Goal: Task Accomplishment & Management: Manage account settings

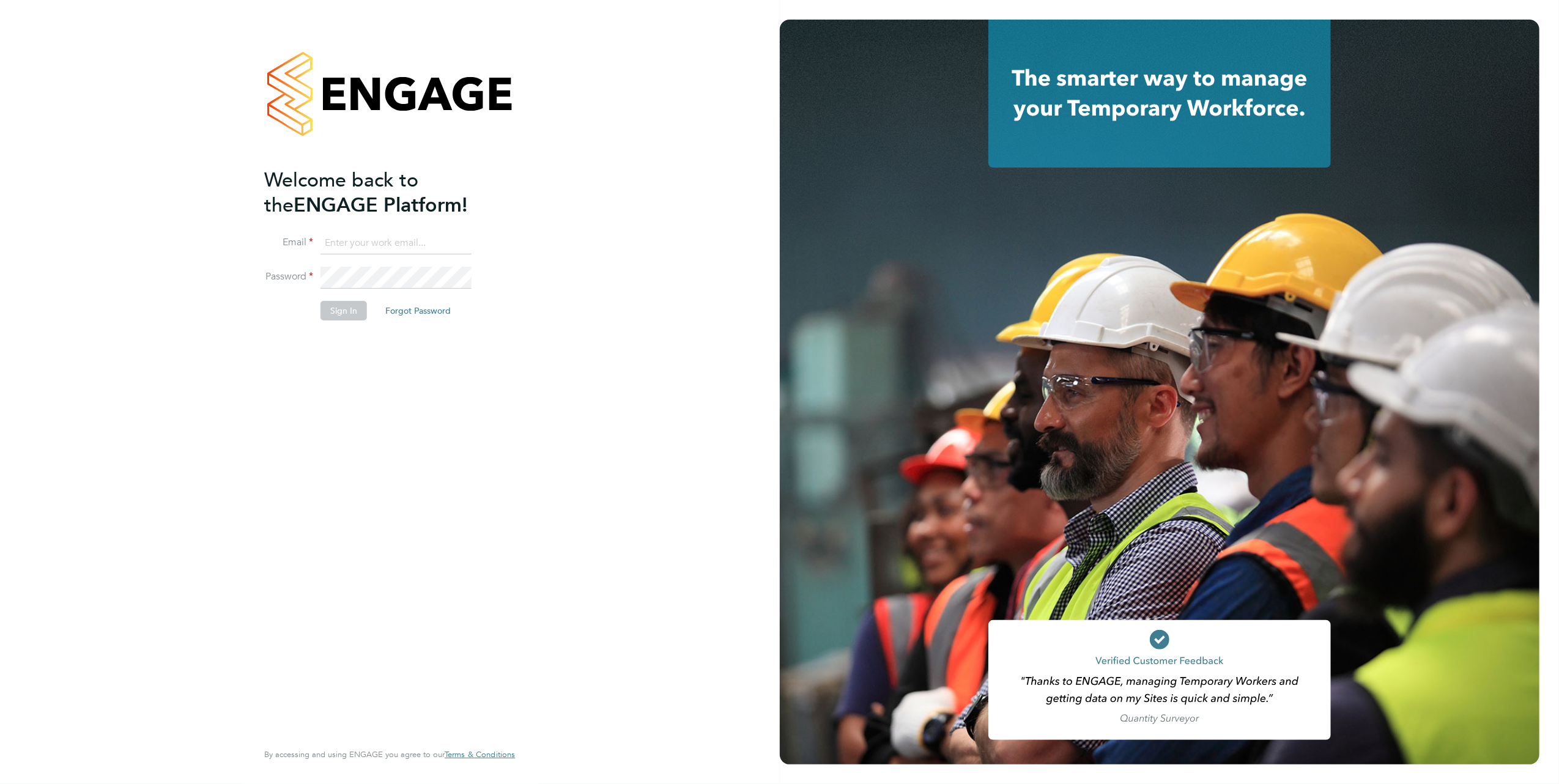
click at [383, 243] on input at bounding box center [396, 243] width 151 height 22
type input "megan.hall@hays.com"
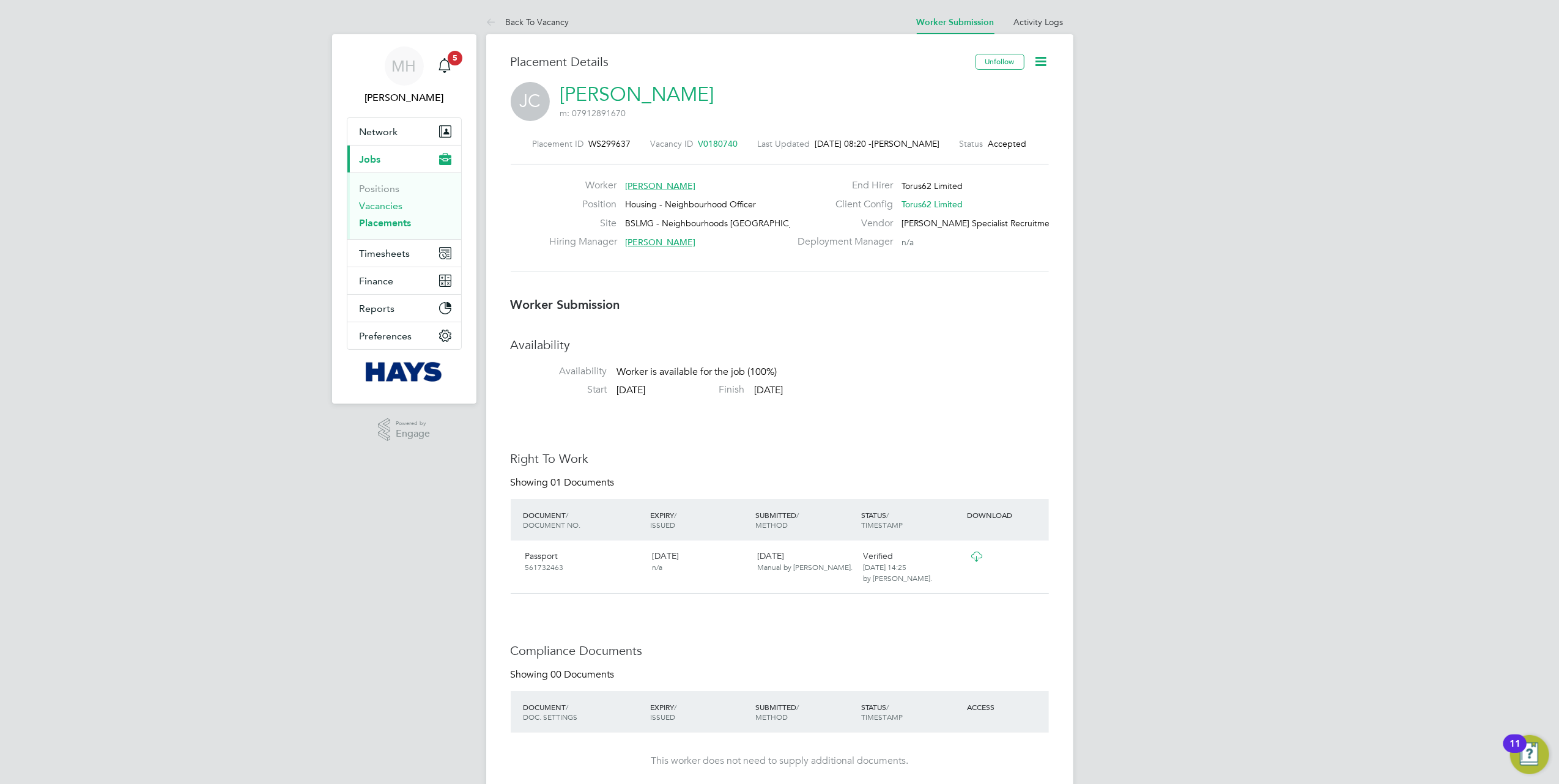
click at [386, 208] on link "Vacancies" at bounding box center [381, 206] width 43 height 12
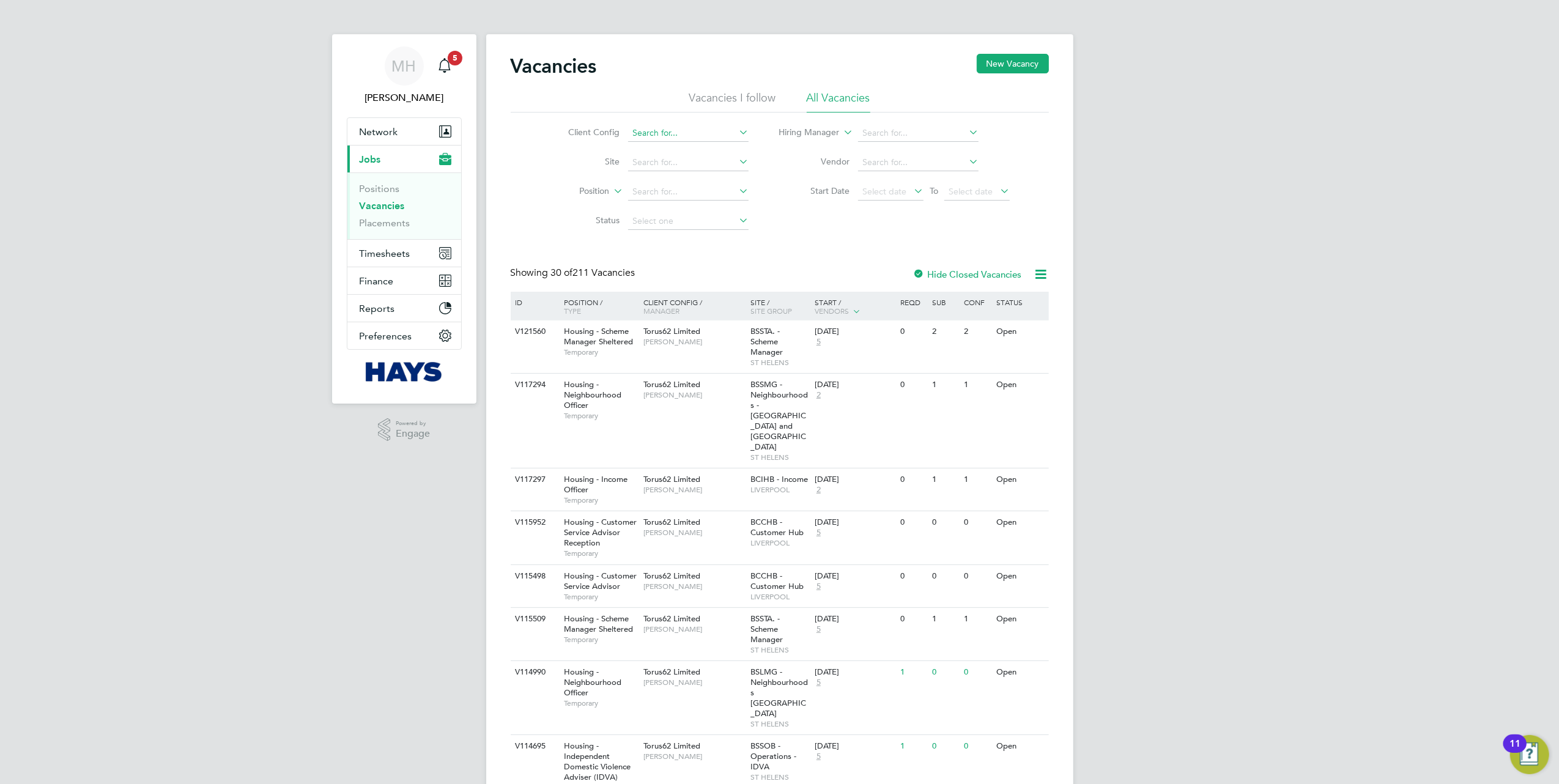
click at [679, 125] on input at bounding box center [689, 133] width 121 height 17
click at [678, 172] on li "Torus 62 Developments Ltd" at bounding box center [688, 166] width 121 height 17
type input "Torus62 Developments Ltd"
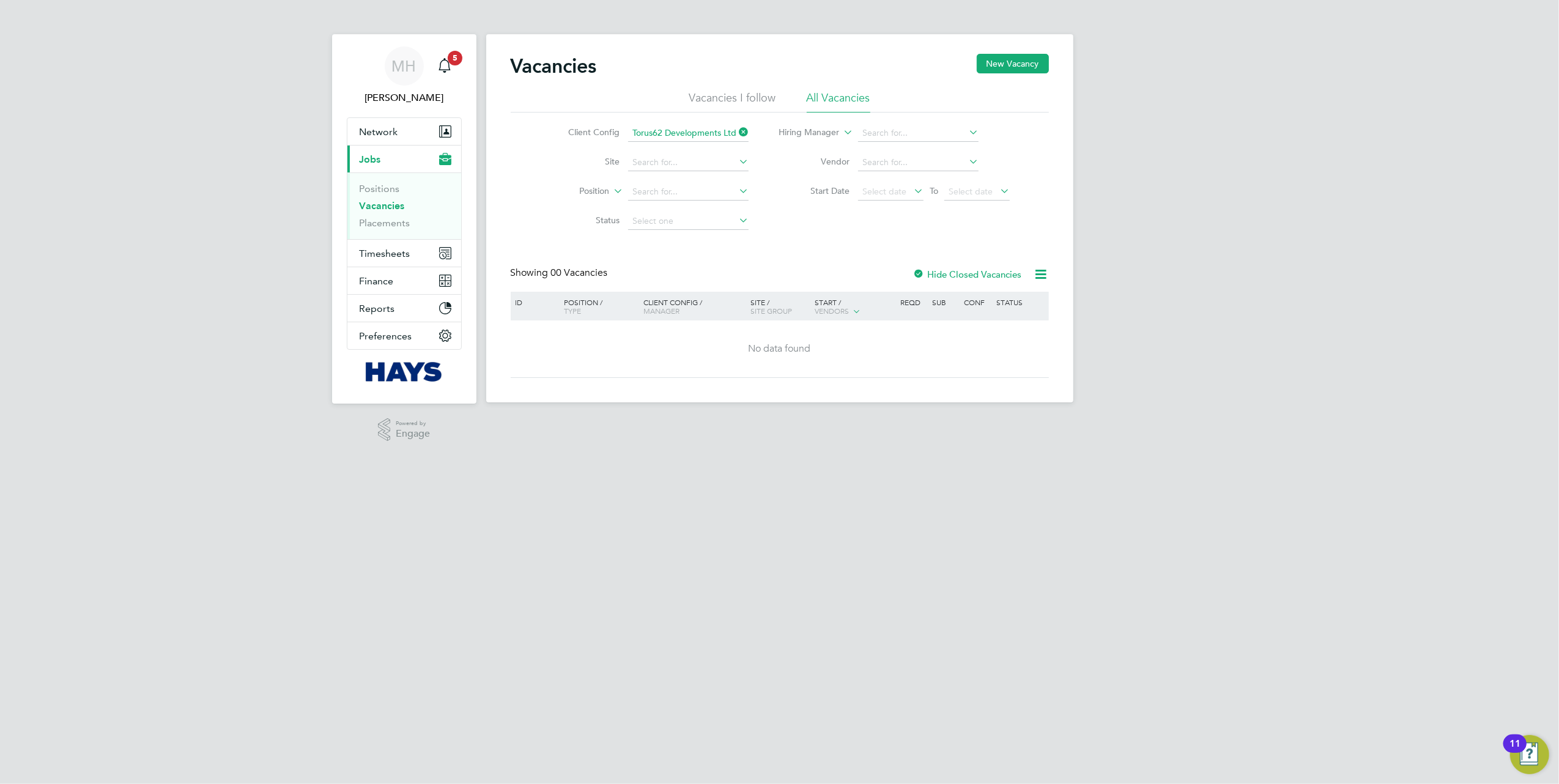
click at [737, 133] on icon at bounding box center [737, 132] width 0 height 17
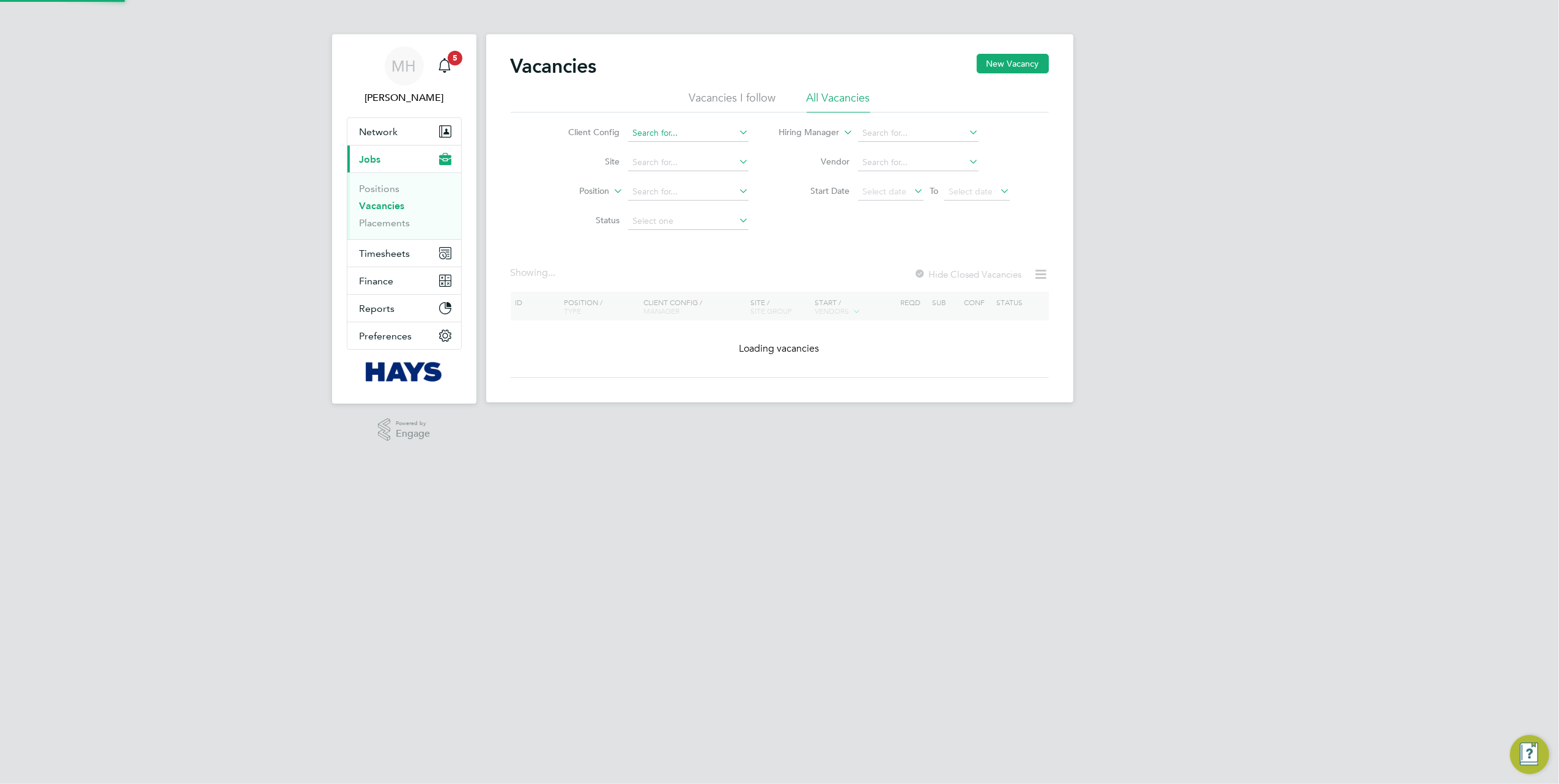
click at [680, 132] on input at bounding box center [689, 133] width 121 height 17
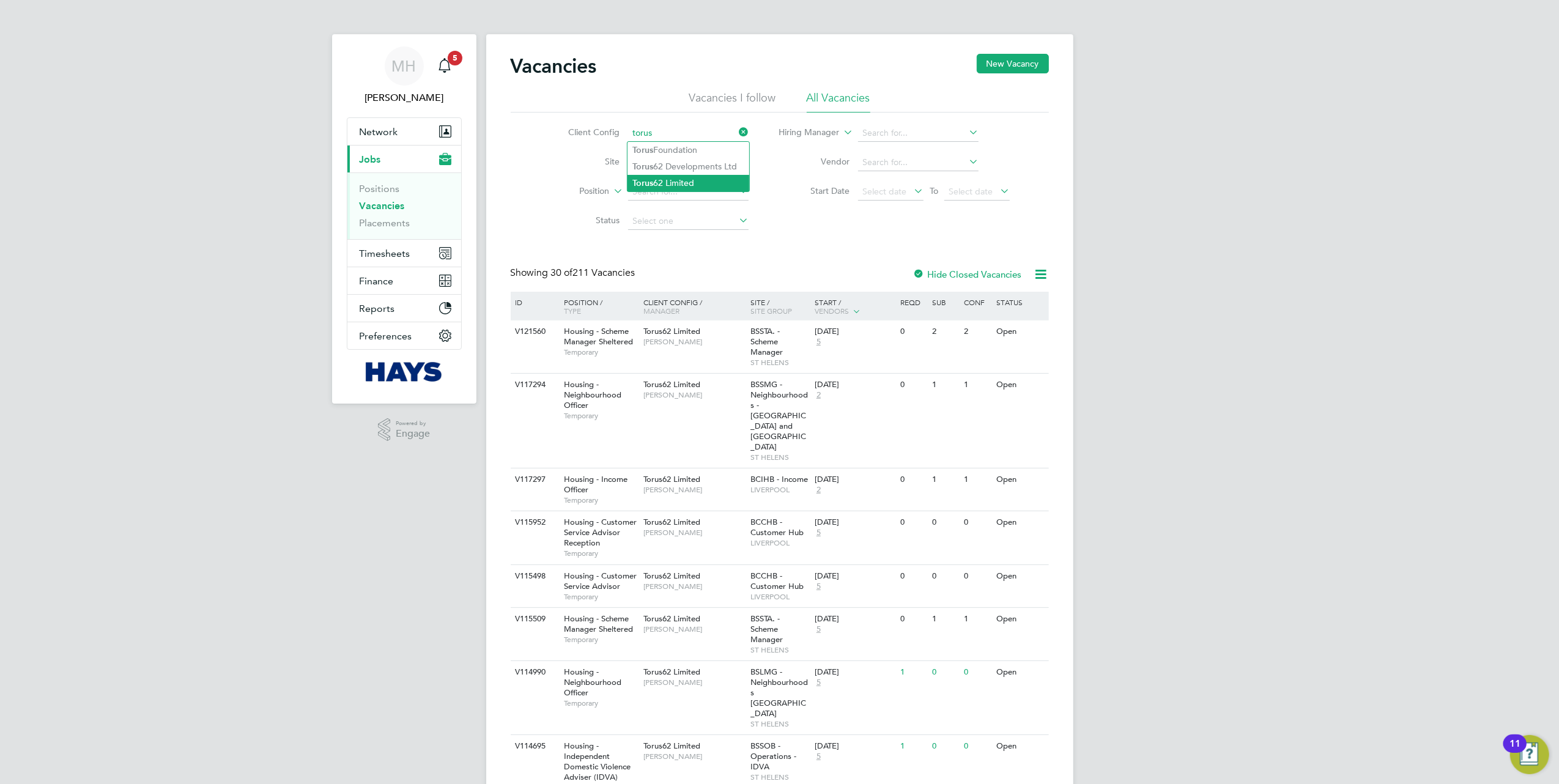
click at [684, 182] on li "Torus 62 Limited" at bounding box center [688, 183] width 121 height 17
type input "Torus62 Limited"
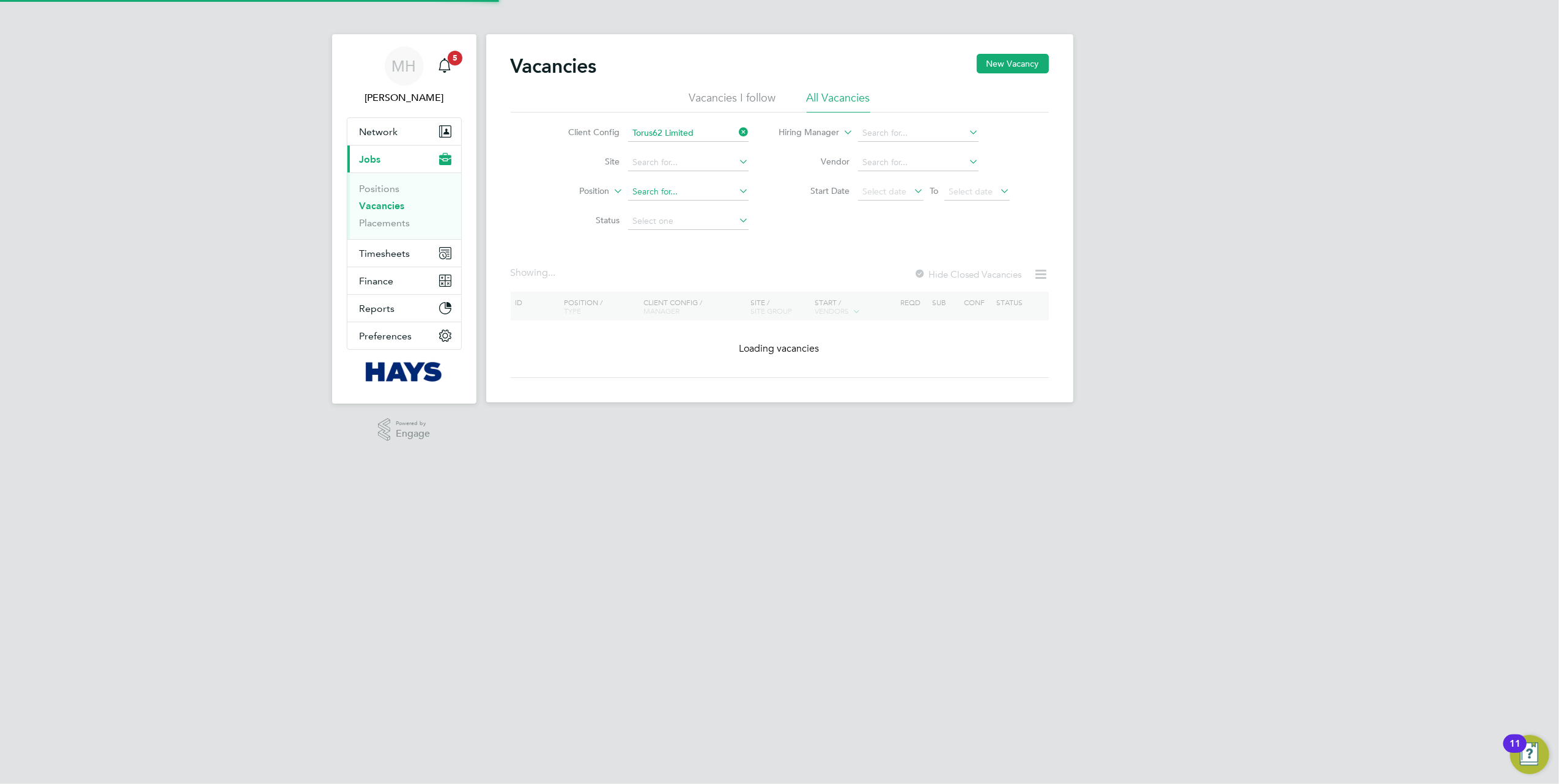
click at [667, 189] on input at bounding box center [689, 192] width 121 height 17
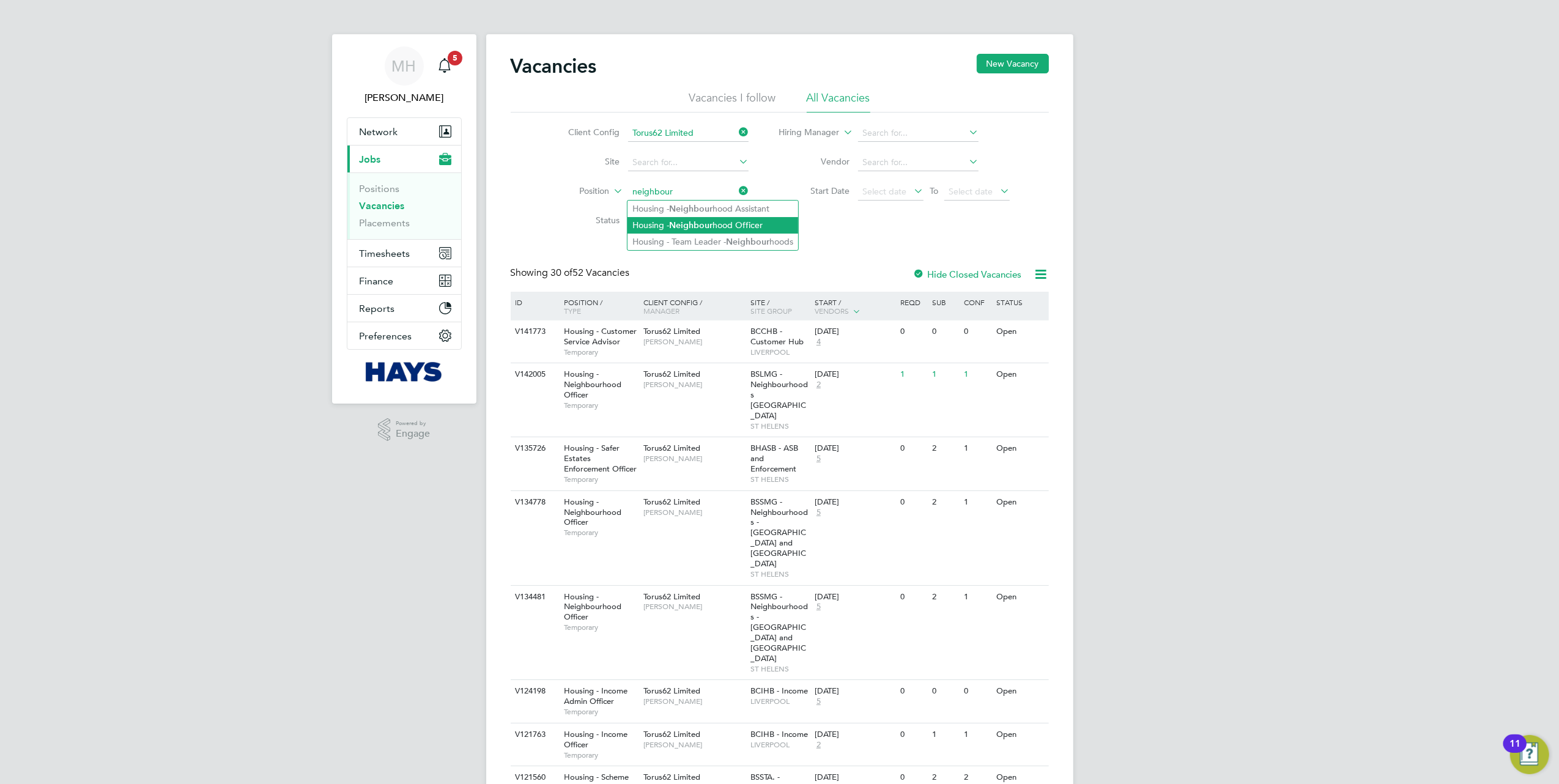
click at [686, 223] on b "Neighbour" at bounding box center [690, 226] width 43 height 11
type input "Housing - Neighbourhood Officer"
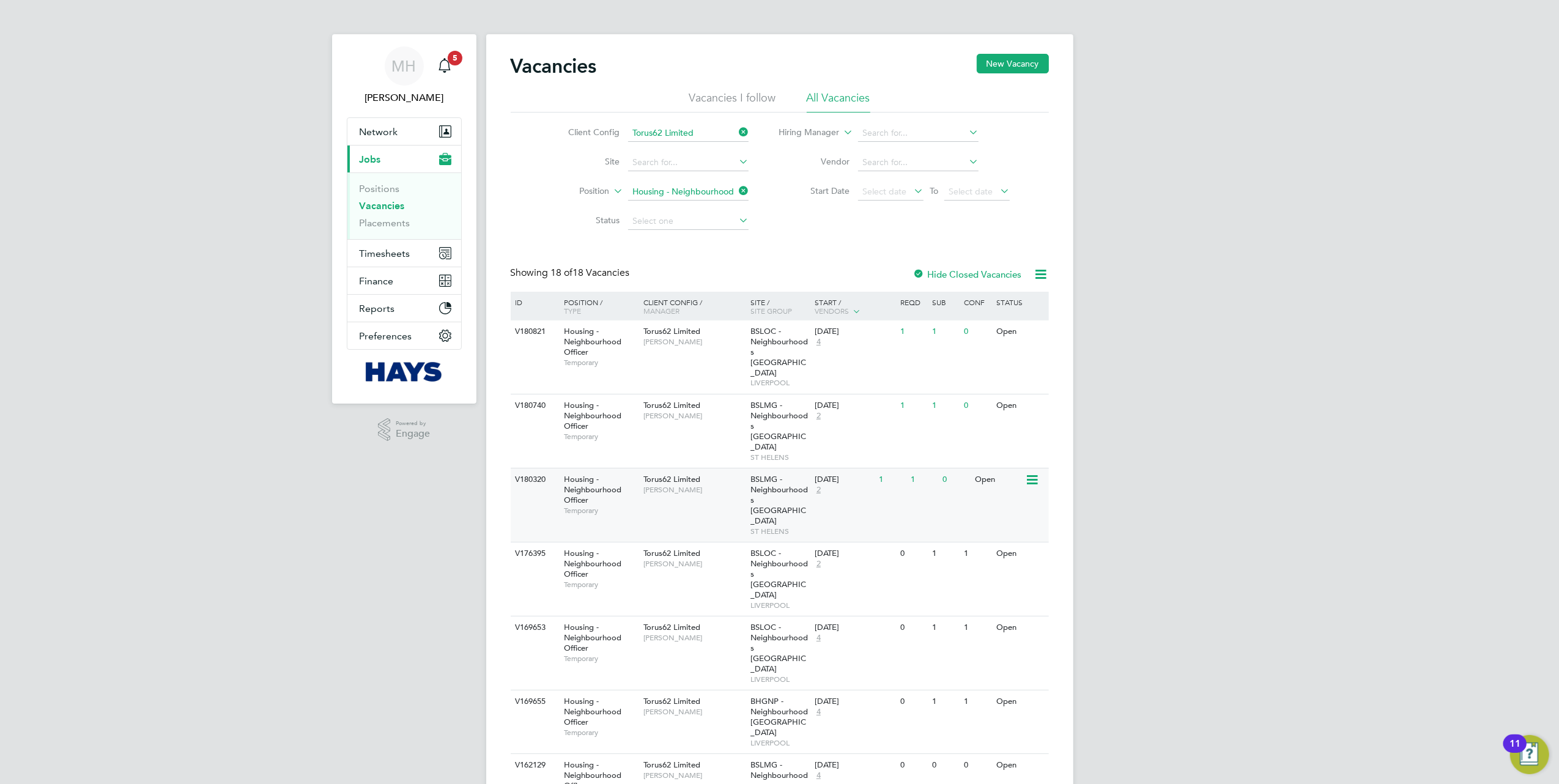
click at [745, 468] on div "Torus62 Limited Jane Lauchlan" at bounding box center [694, 484] width 107 height 32
click at [723, 365] on div "V180821 Housing - Neighbourhood Officer Temporary Torus62 Limited Natalie Gillb…" at bounding box center [780, 357] width 538 height 74
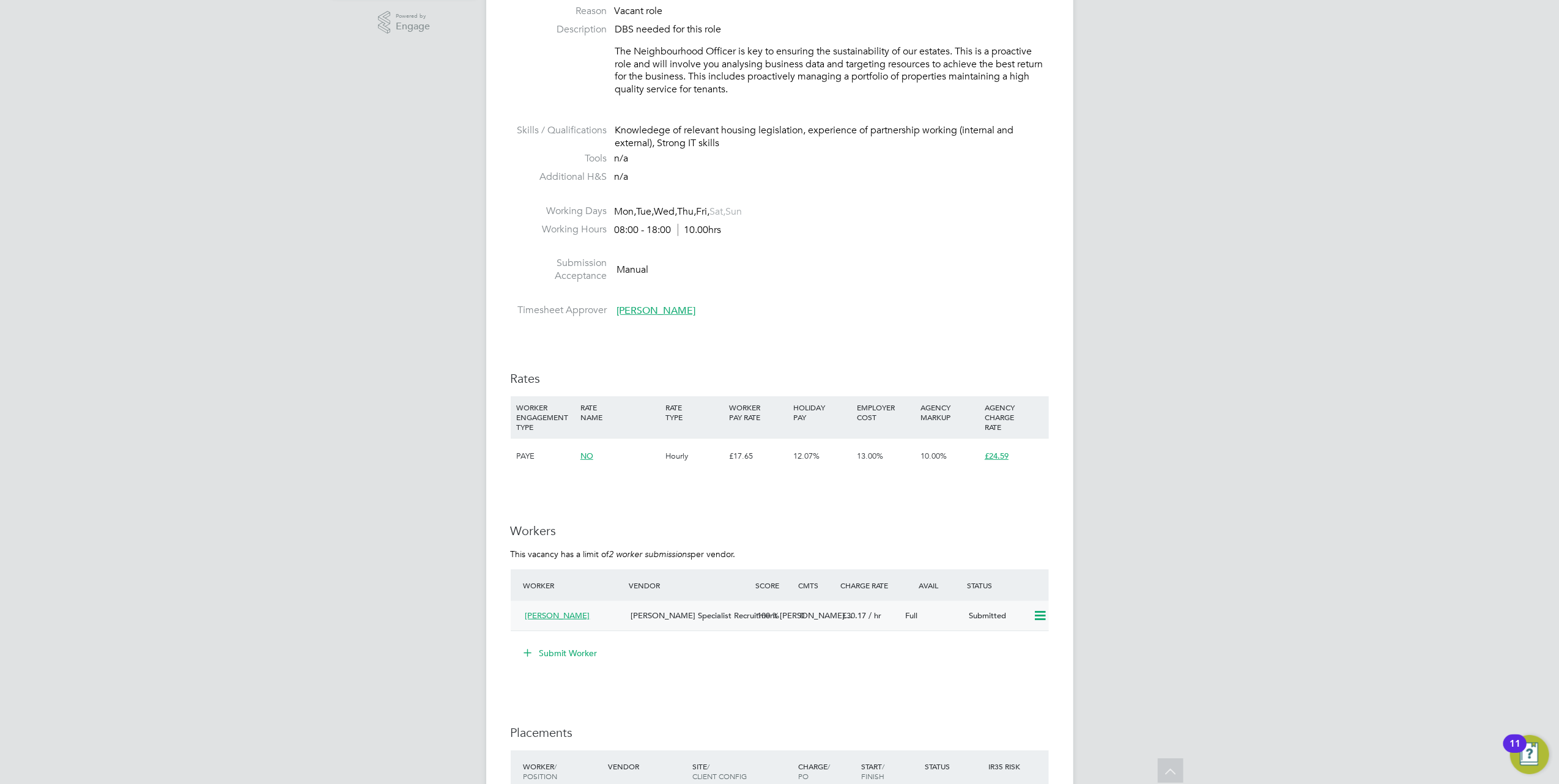
click at [931, 610] on div "Full" at bounding box center [933, 616] width 64 height 20
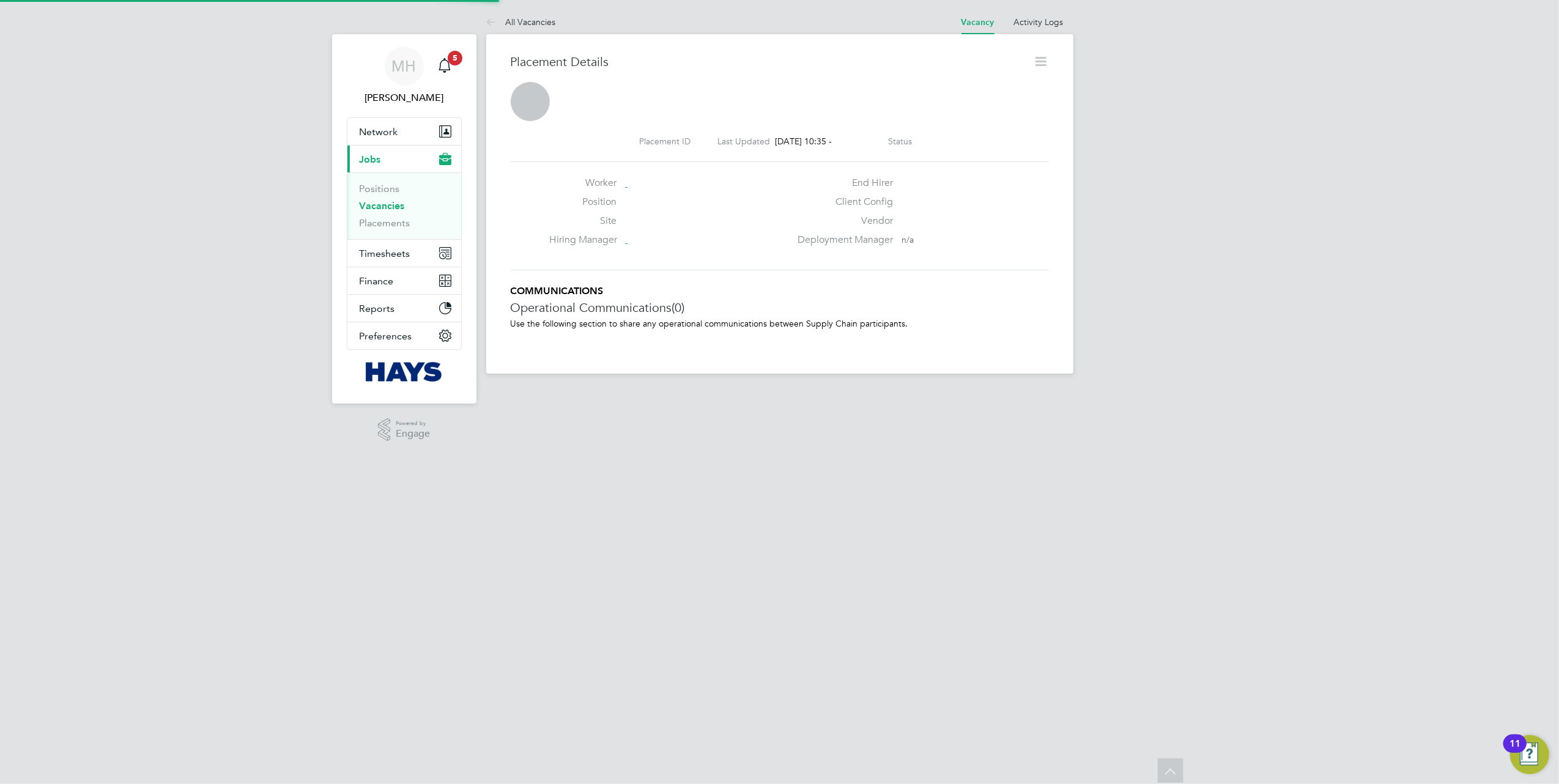
scroll to position [6, 6]
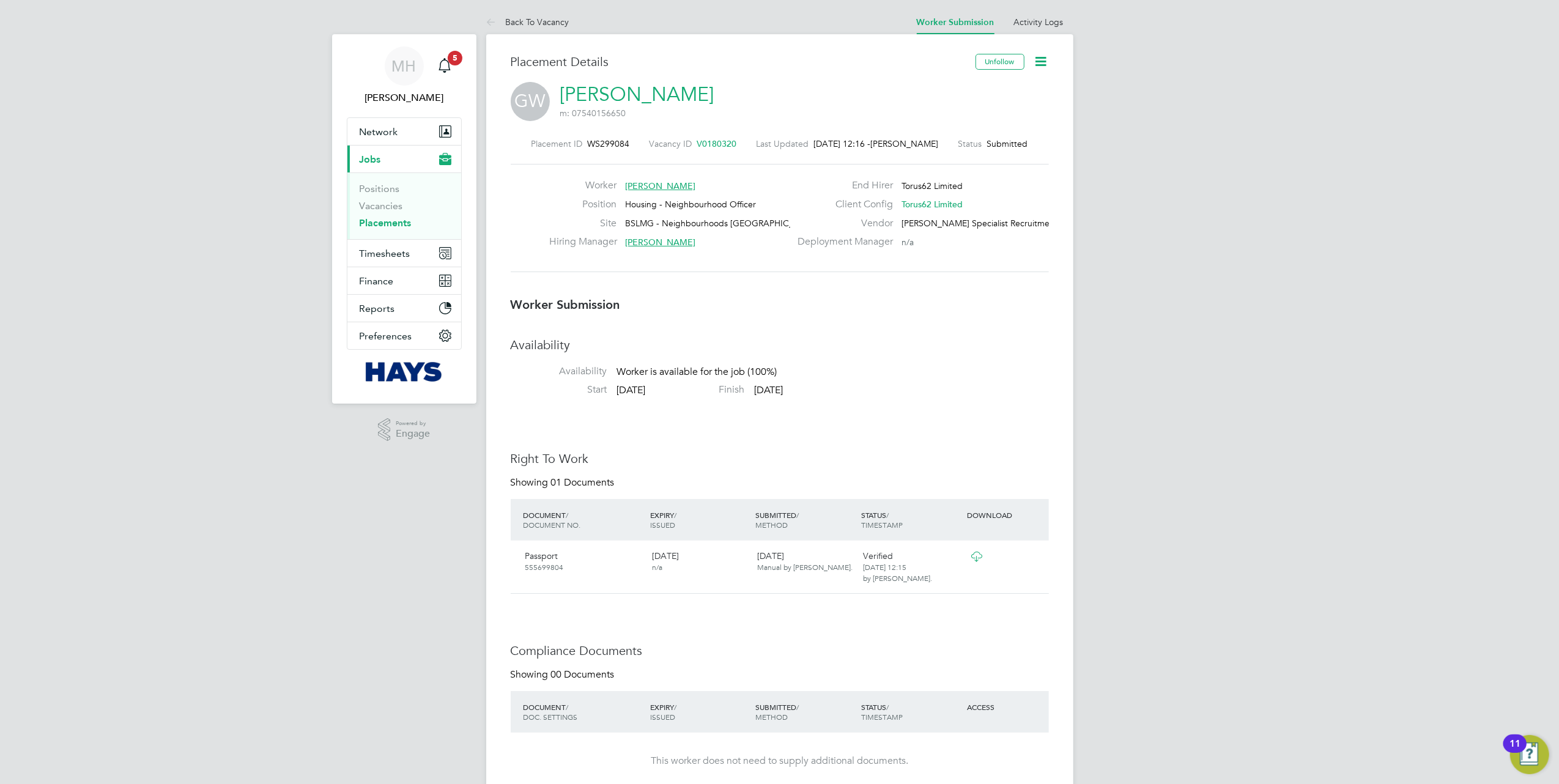
click at [1043, 62] on icon at bounding box center [1041, 61] width 15 height 15
click at [974, 92] on li "Edit Worker Submission e" at bounding box center [990, 91] width 113 height 17
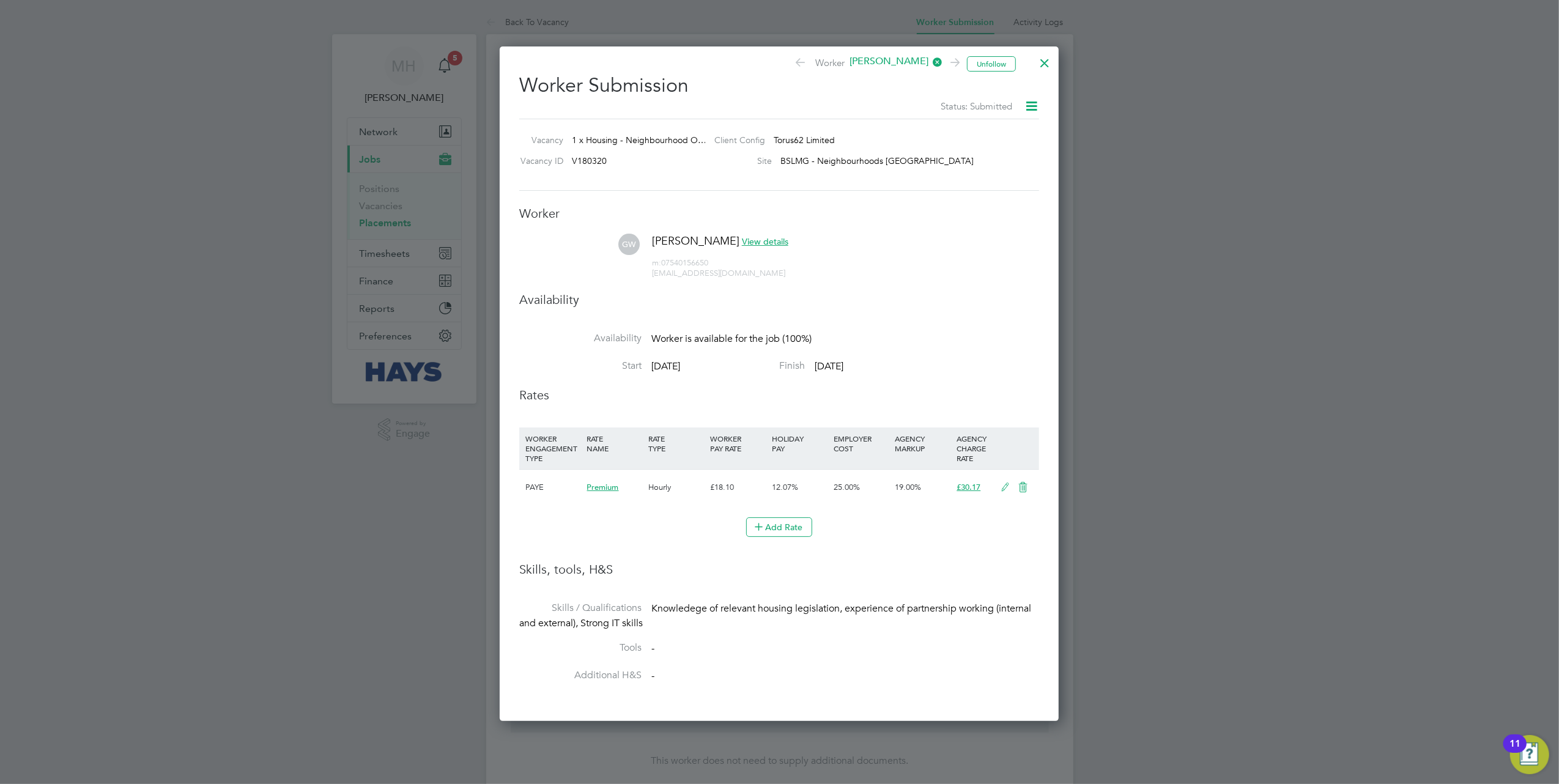
click at [998, 487] on icon at bounding box center [1005, 487] width 15 height 10
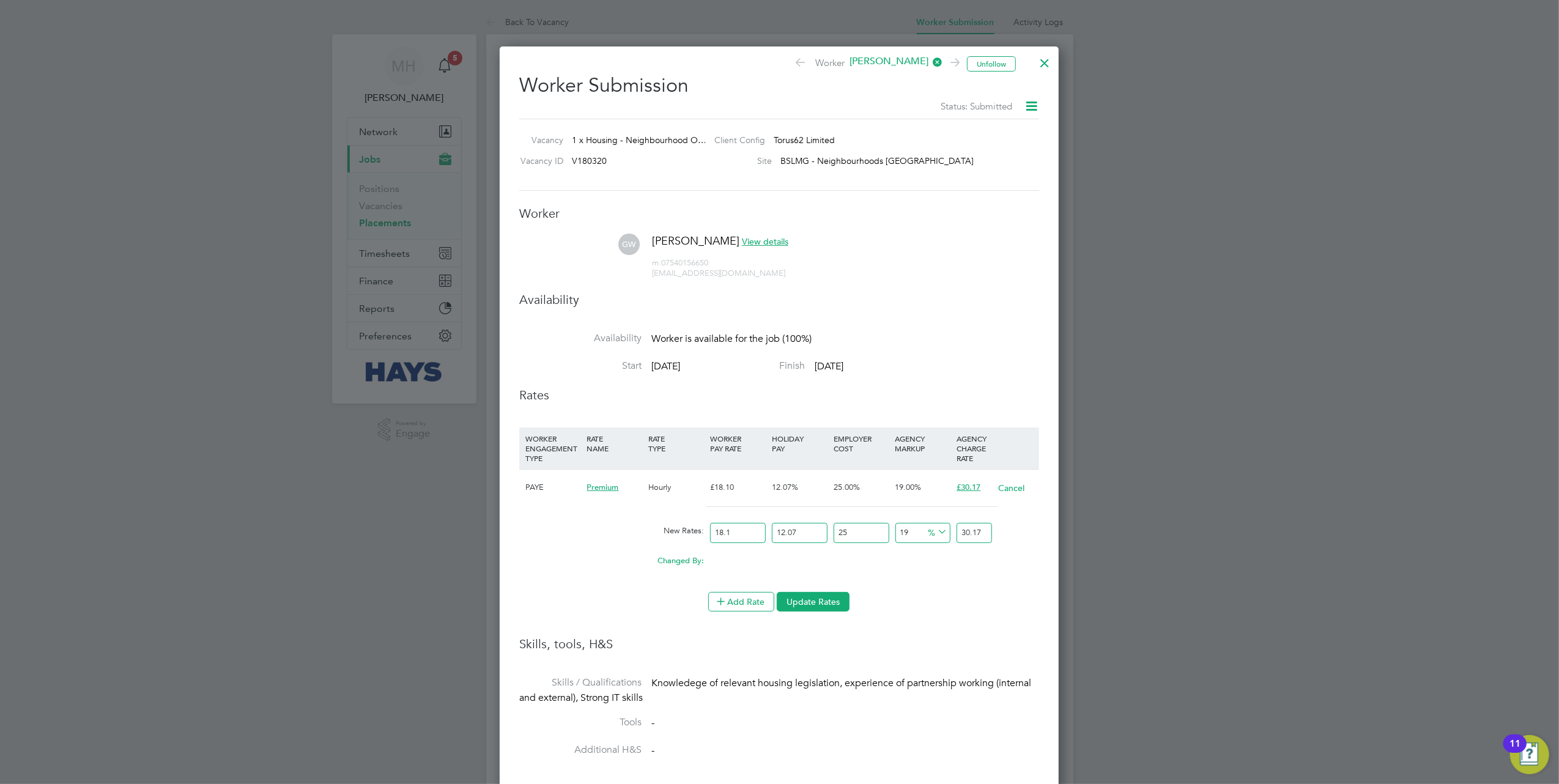
click at [861, 529] on input "25" at bounding box center [861, 533] width 56 height 20
type input "252"
type input "84.968425696"
type input "2522"
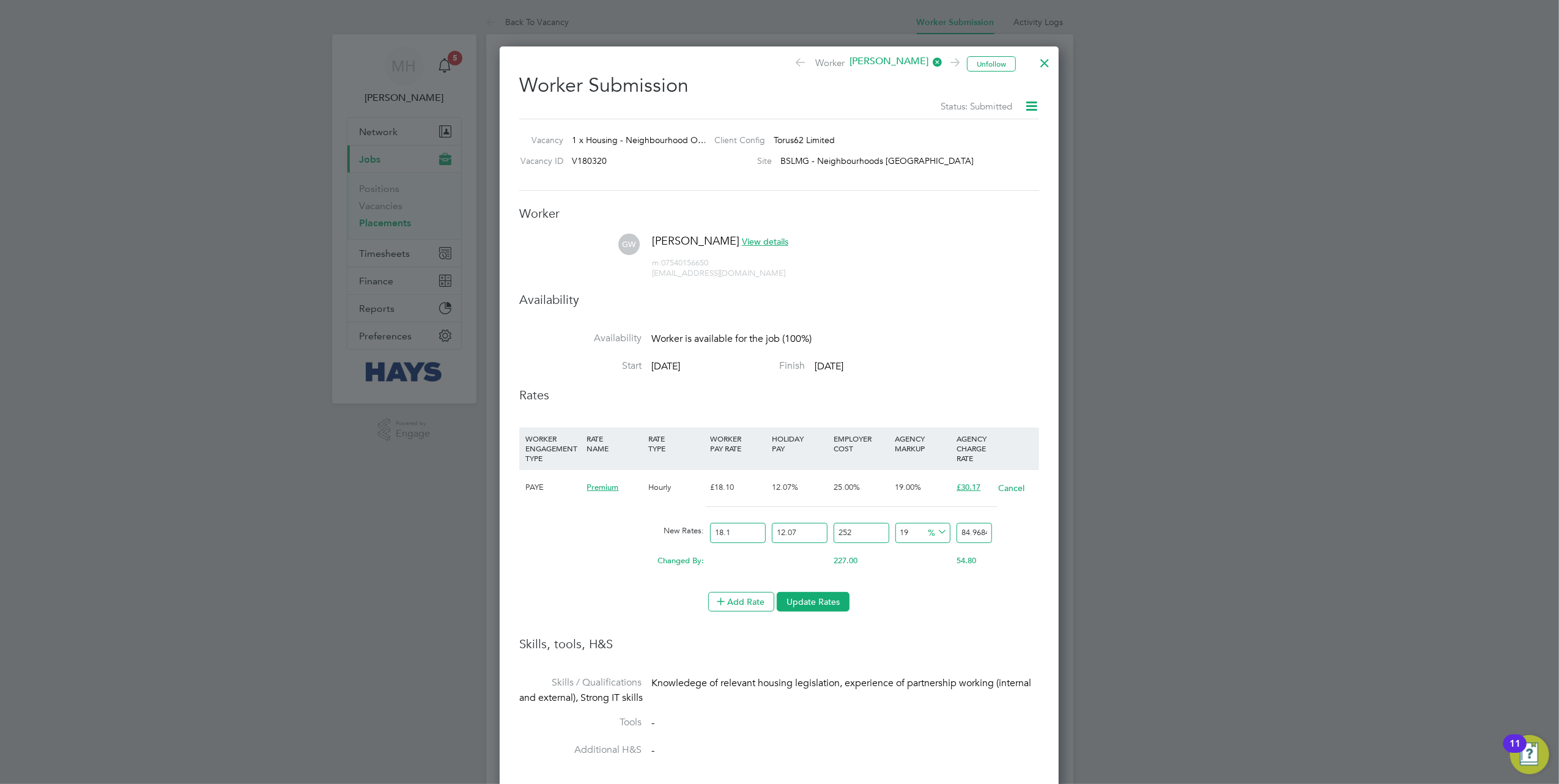
type input "632.918216406"
type input "252"
type input "84.968425696"
type input "25"
type input "30.173446625"
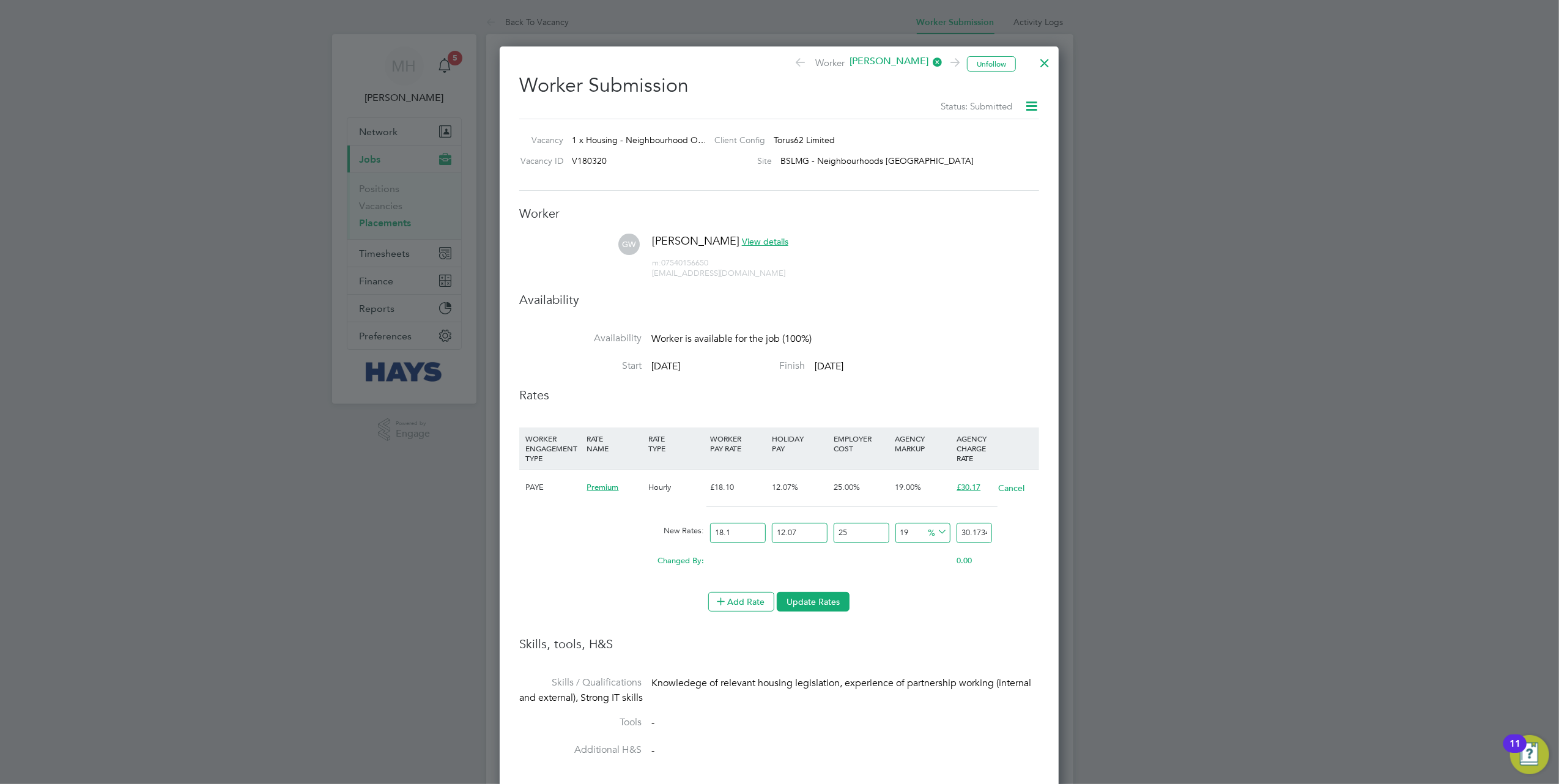
type input "2"
type input "24.621532446"
type input "22"
type input "29.449283906"
type input "22"
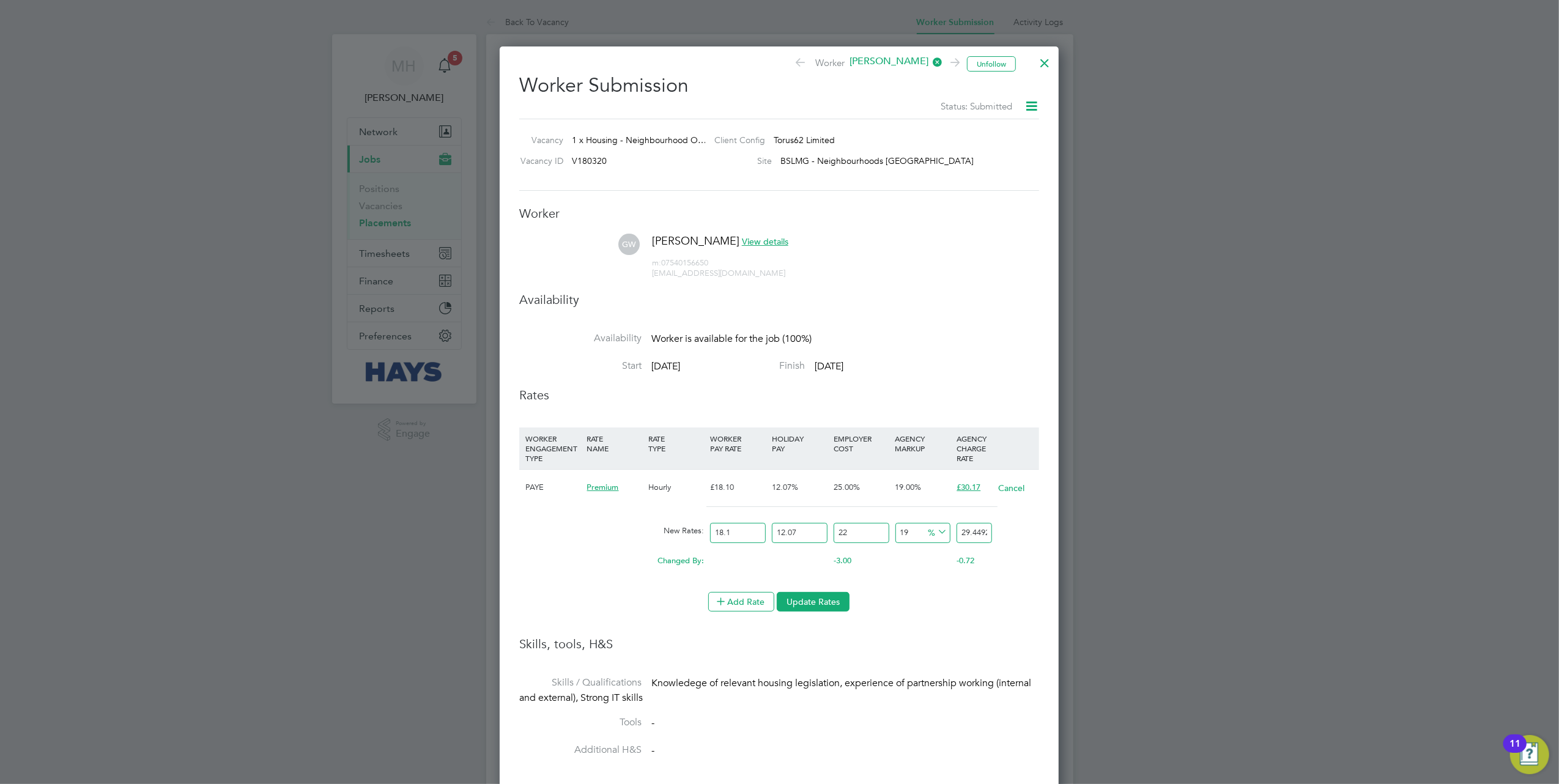
click at [942, 548] on div "19 4.701986506 %" at bounding box center [923, 533] width 62 height 33
click at [838, 597] on button "Update Rates" at bounding box center [814, 601] width 73 height 19
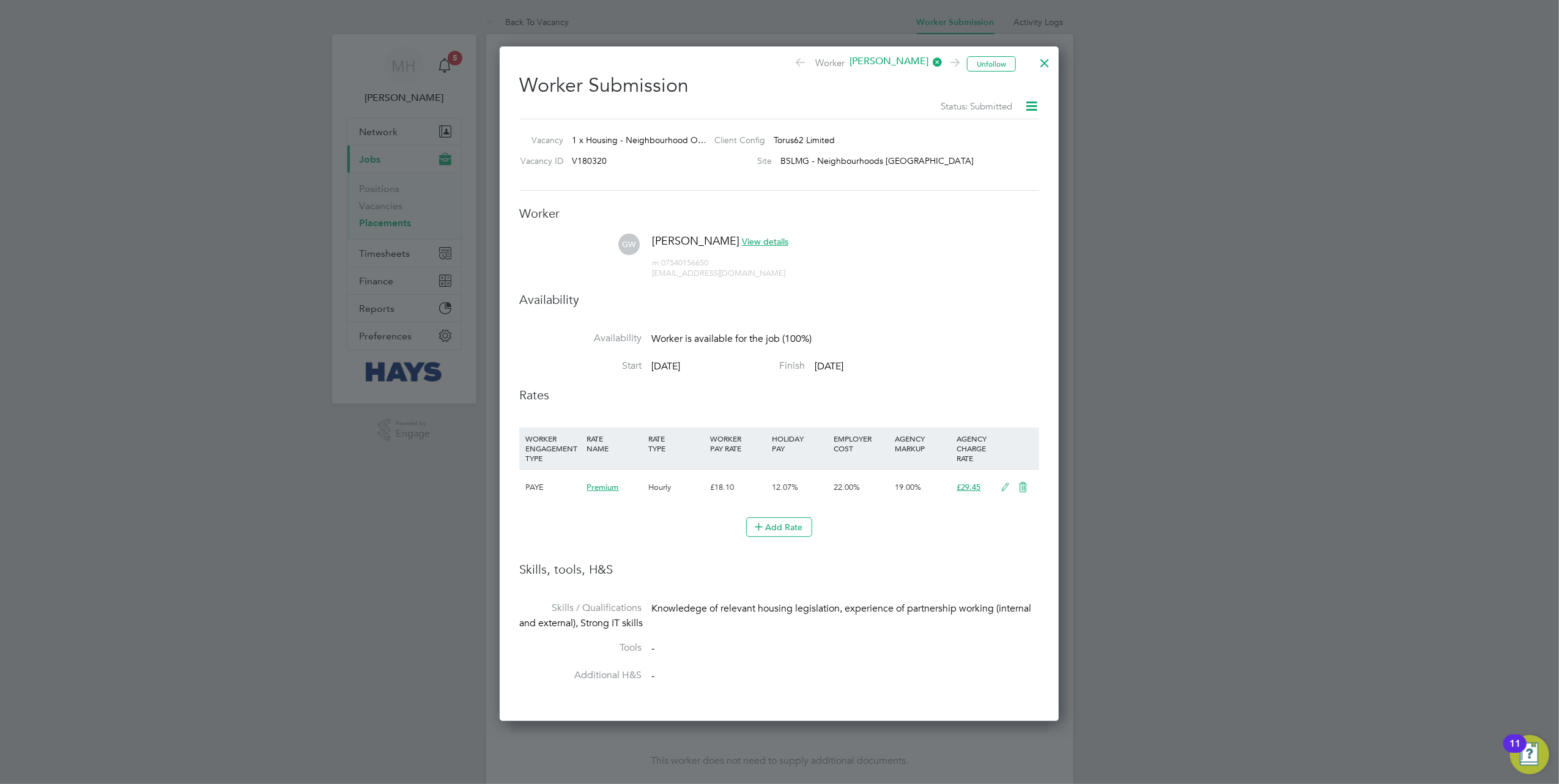
click at [1033, 103] on icon at bounding box center [1031, 105] width 15 height 15
click at [887, 103] on div "Status: Submitted" at bounding box center [779, 105] width 520 height 15
click at [747, 239] on span "View details" at bounding box center [765, 241] width 46 height 11
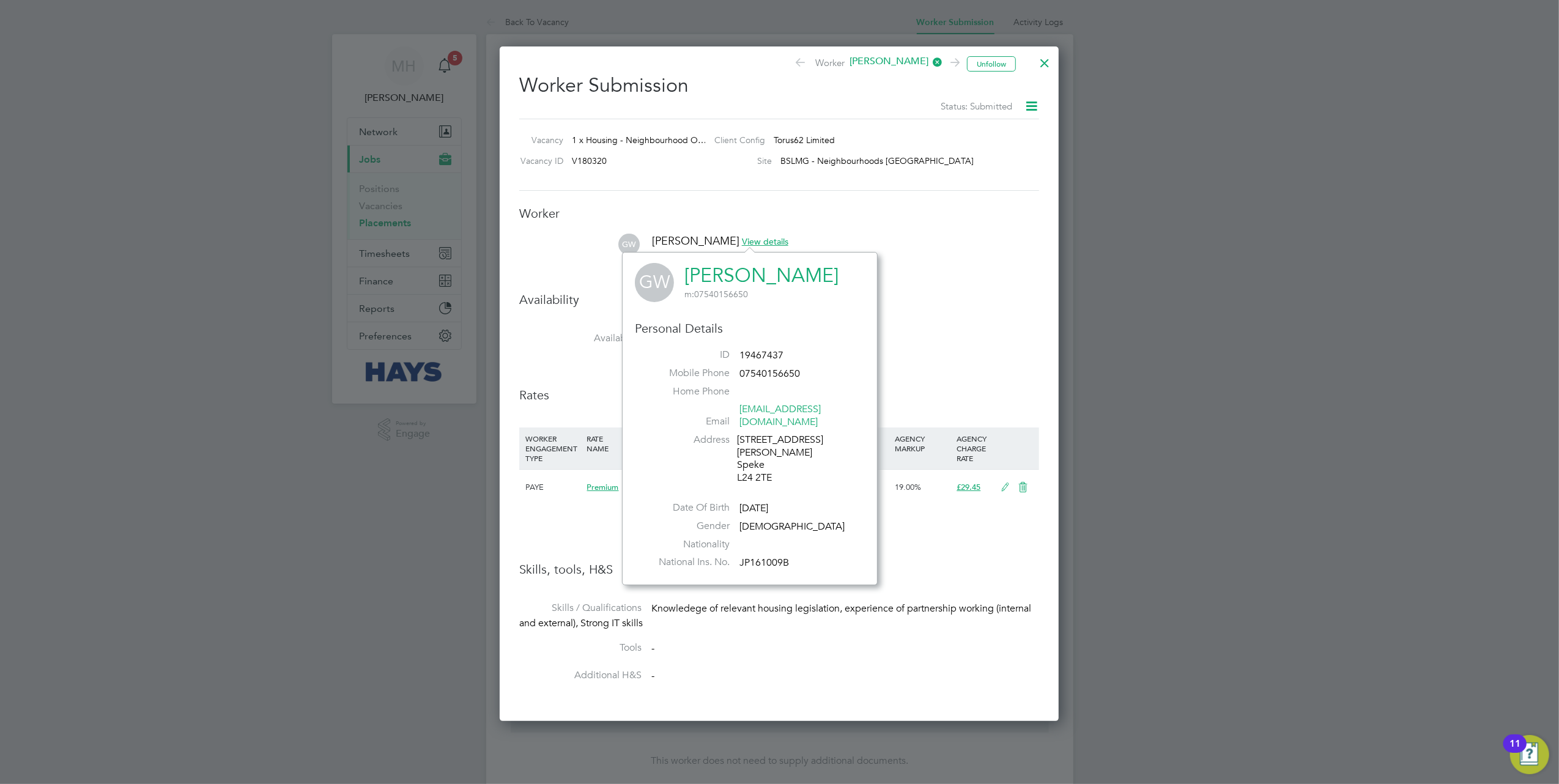
drag, startPoint x: 822, startPoint y: 314, endPoint x: 820, endPoint y: 300, distance: 14.1
click at [823, 313] on div "GW Gemma Wood m: 07540156650 Personal Details ID 19467437 Mobile Phone 07540156…" at bounding box center [750, 418] width 230 height 311
click at [891, 56] on span "[PERSON_NAME]" at bounding box center [893, 62] width 98 height 13
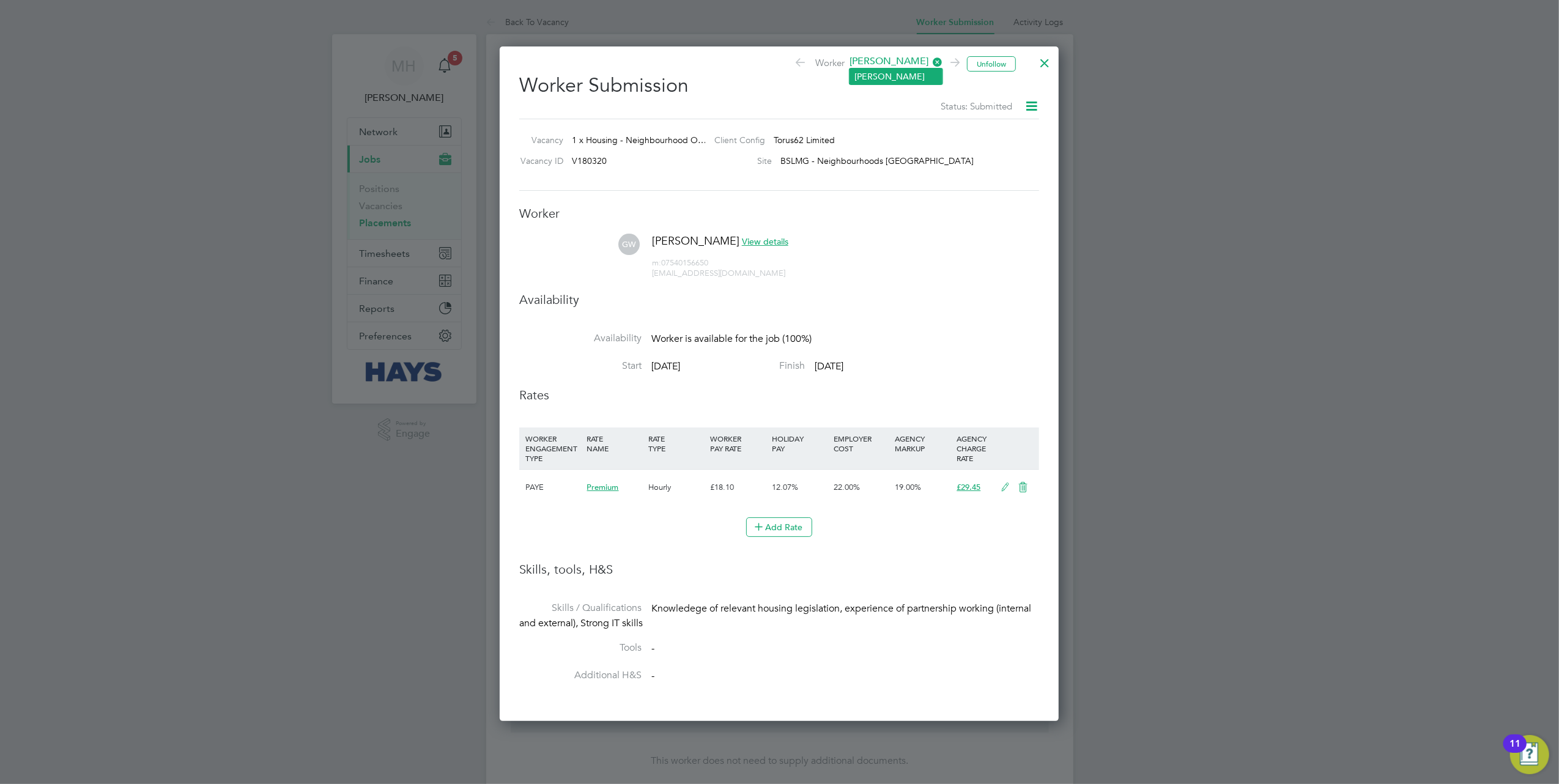
click at [896, 74] on li "[PERSON_NAME]" at bounding box center [896, 76] width 93 height 16
click at [1035, 98] on icon at bounding box center [1031, 105] width 15 height 15
click at [1051, 66] on div at bounding box center [1045, 60] width 22 height 22
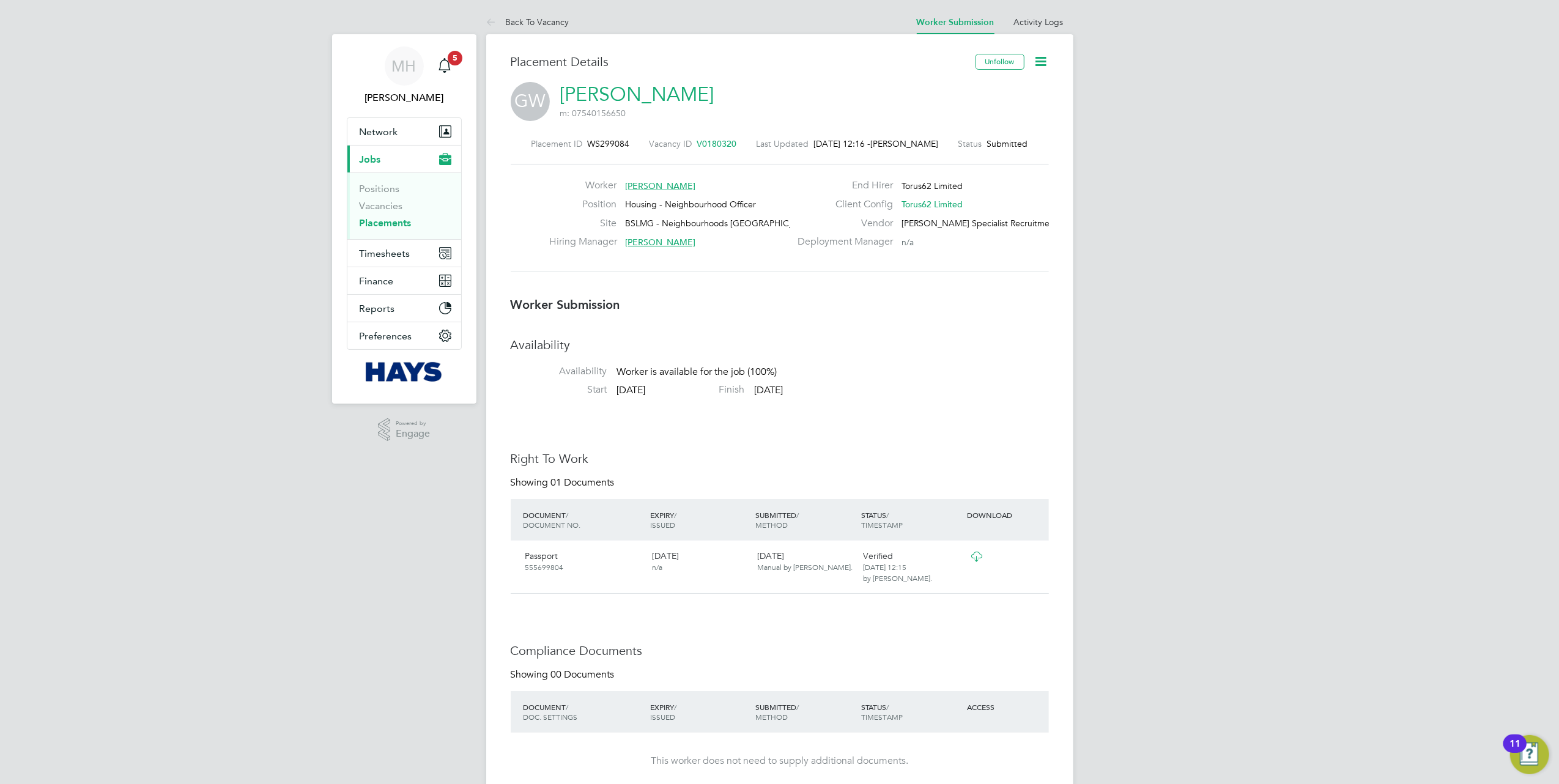
click at [1043, 61] on icon at bounding box center [1041, 61] width 15 height 15
click at [670, 97] on link "[PERSON_NAME]" at bounding box center [637, 94] width 154 height 24
click at [1047, 64] on icon at bounding box center [1041, 61] width 15 height 15
click at [972, 89] on li "Edit Worker Submission e" at bounding box center [990, 91] width 113 height 17
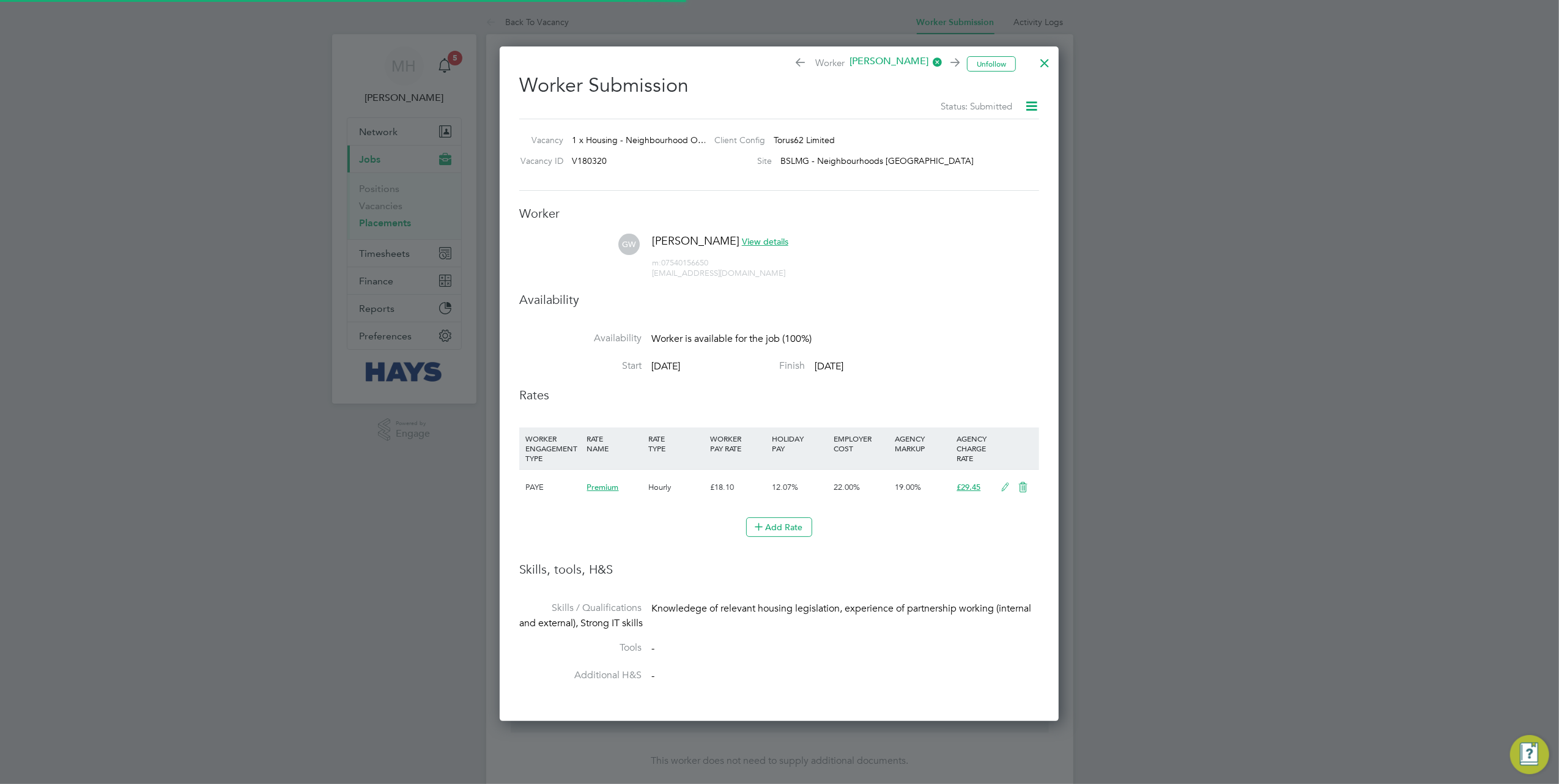
scroll to position [676, 560]
click at [1004, 488] on icon at bounding box center [1005, 487] width 15 height 10
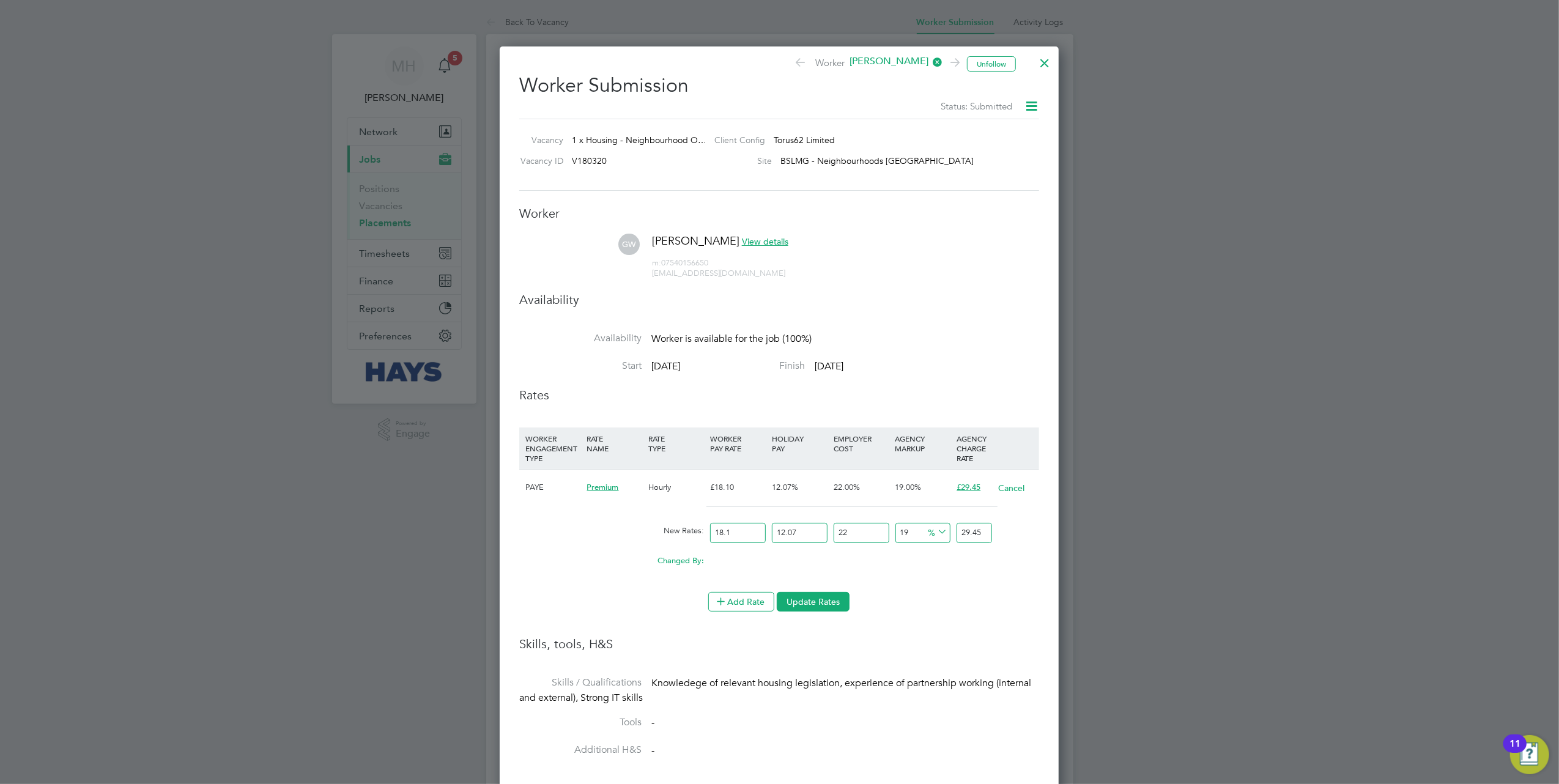
scroll to position [751, 560]
click at [869, 531] on input "22" at bounding box center [861, 533] width 56 height 20
type input "0"
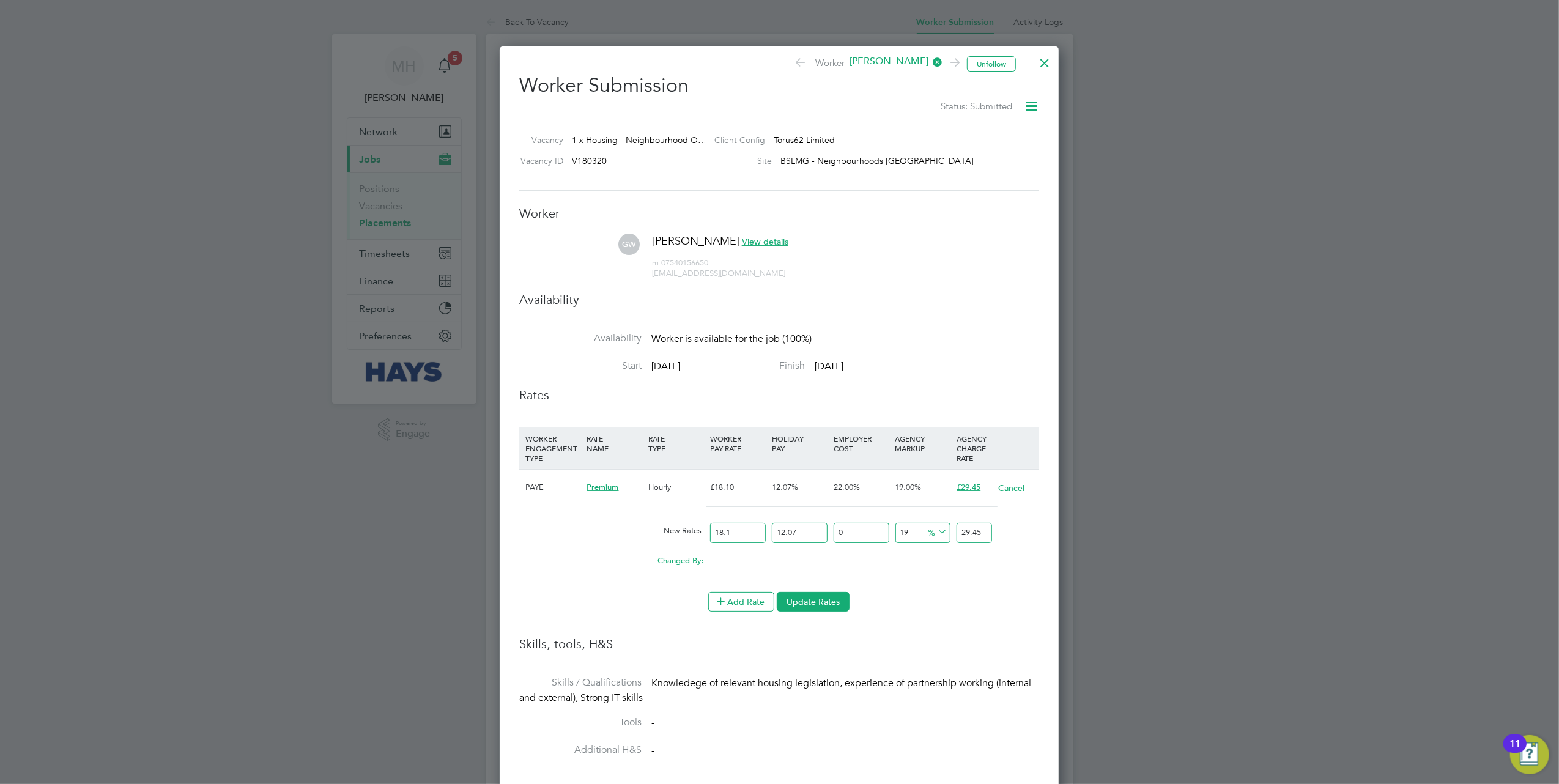
type input "24.1387573"
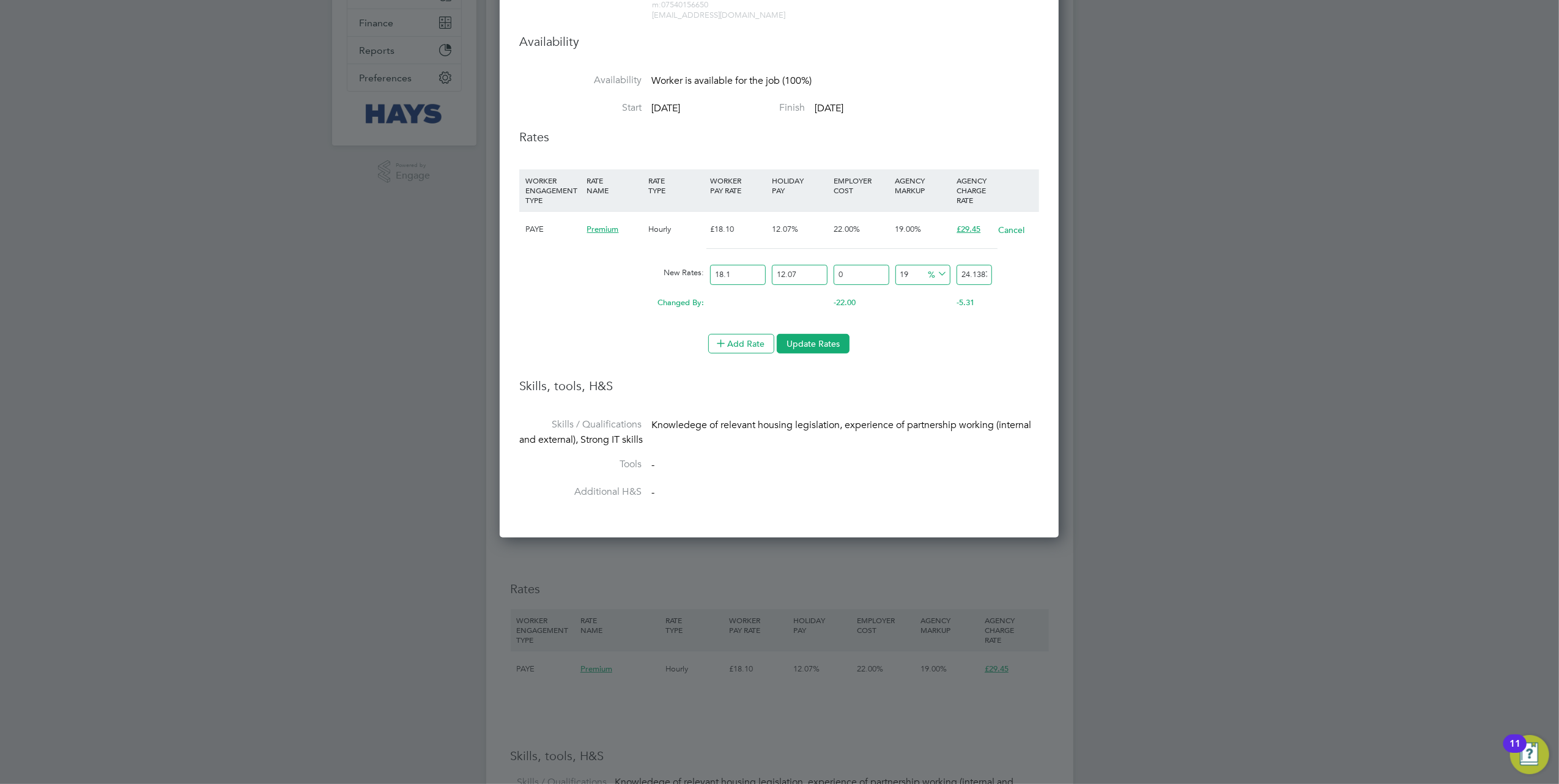
scroll to position [262, 0]
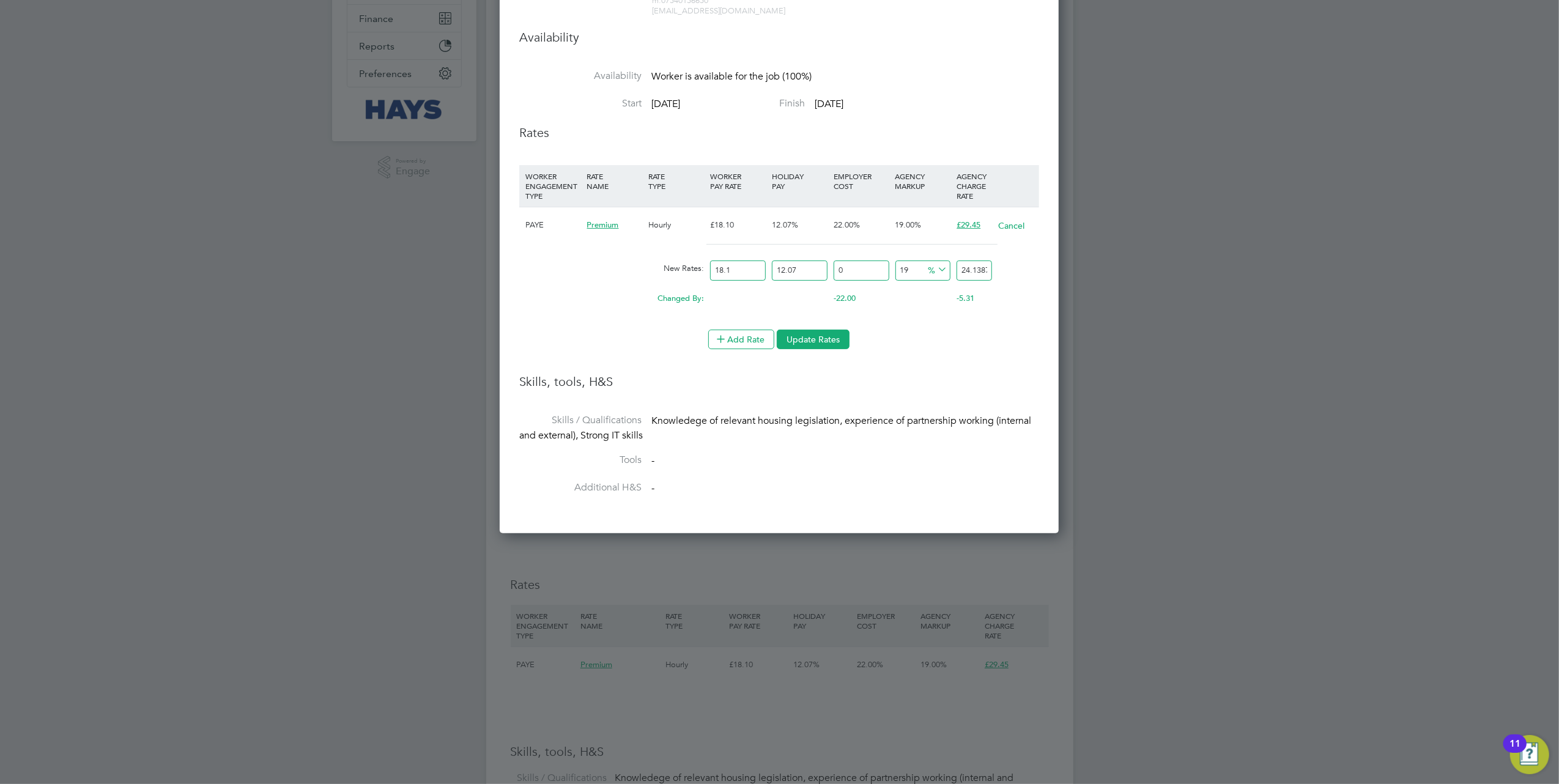
type input "2"
type input "20.6903634"
type input "22"
type input "24.7472974"
type input "2"
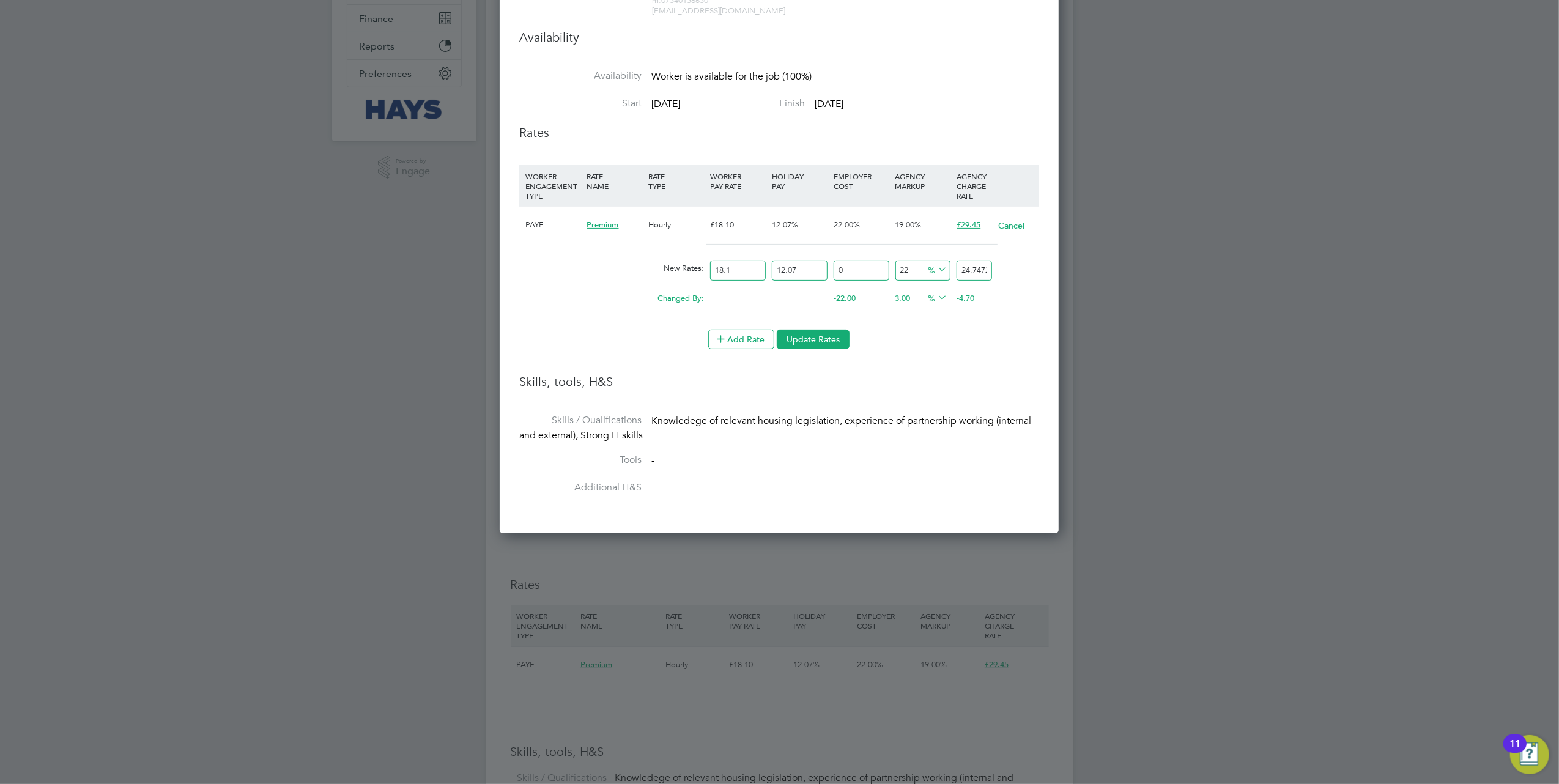
type input "20.6903634"
type input "3"
type input "20.8932101"
type input "30"
type input "26.370071"
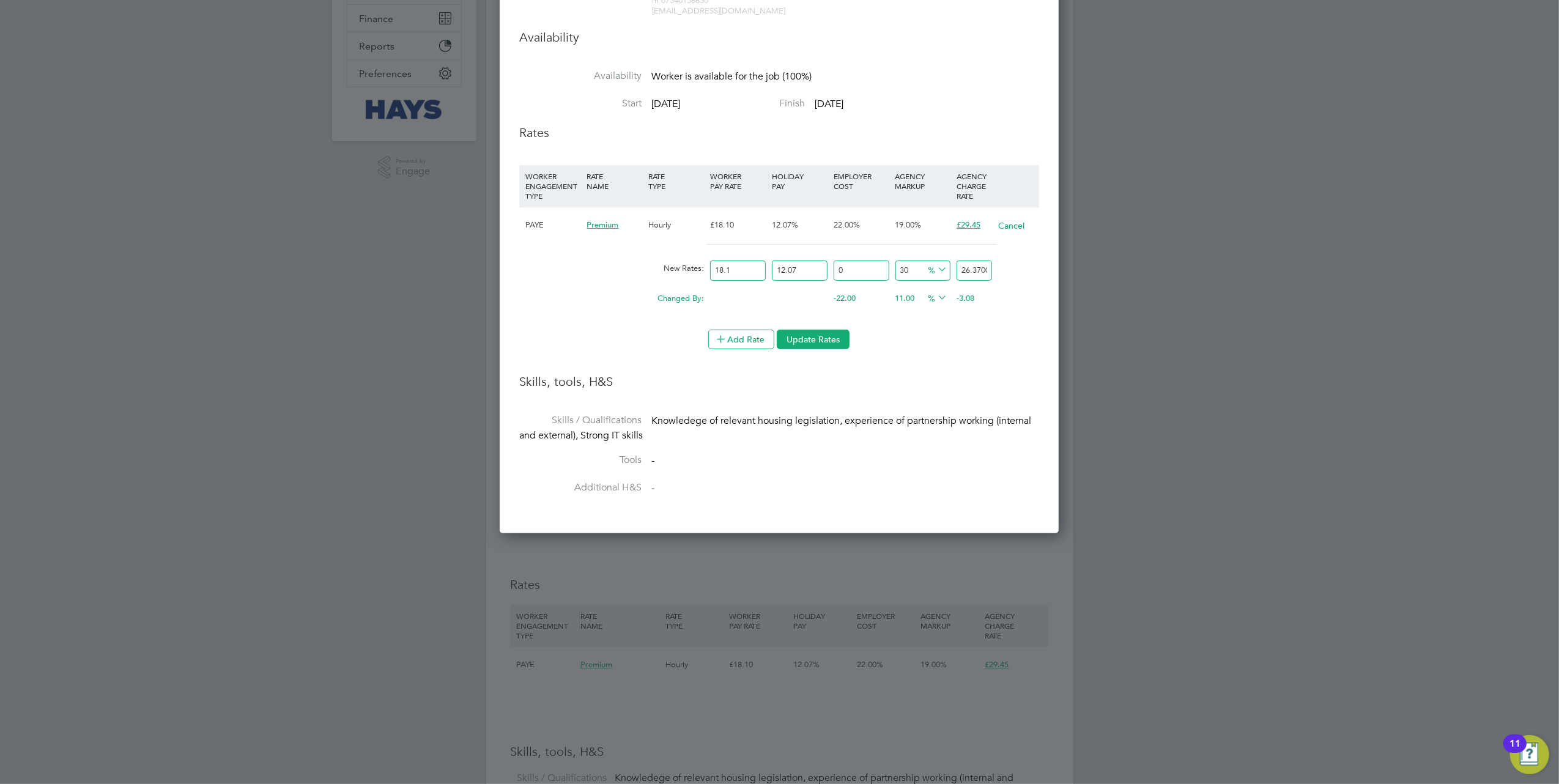
type input "3"
type input "20.8932101"
type input "38"
type input "27.9928446"
type input "3"
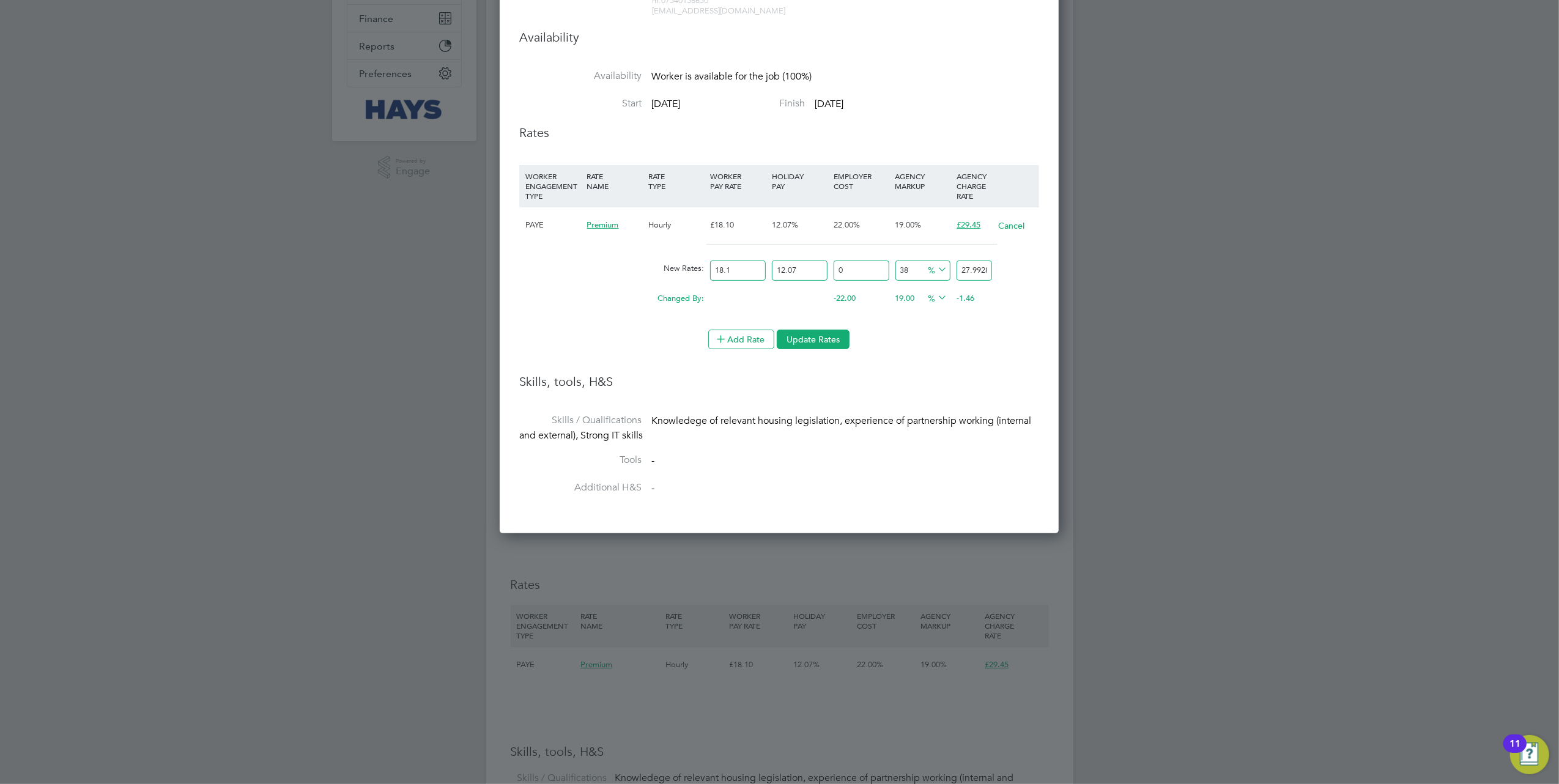
type input "20.8932101"
type input "2"
type input "20.6903634"
type input "28"
type input "25.9643776"
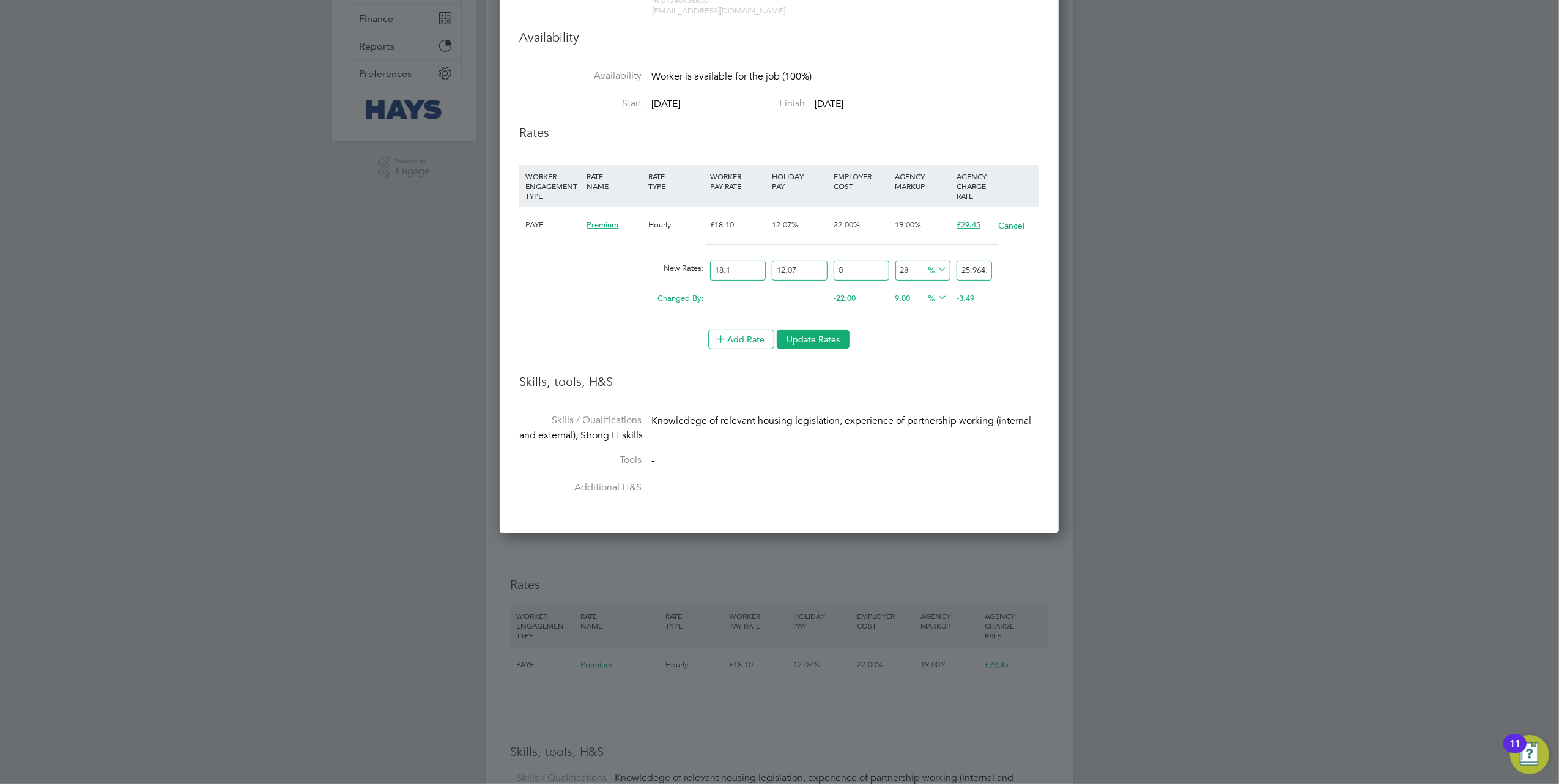
type input "2"
type input "20.6903634"
type input "29"
type input "26.1672243"
type input "2"
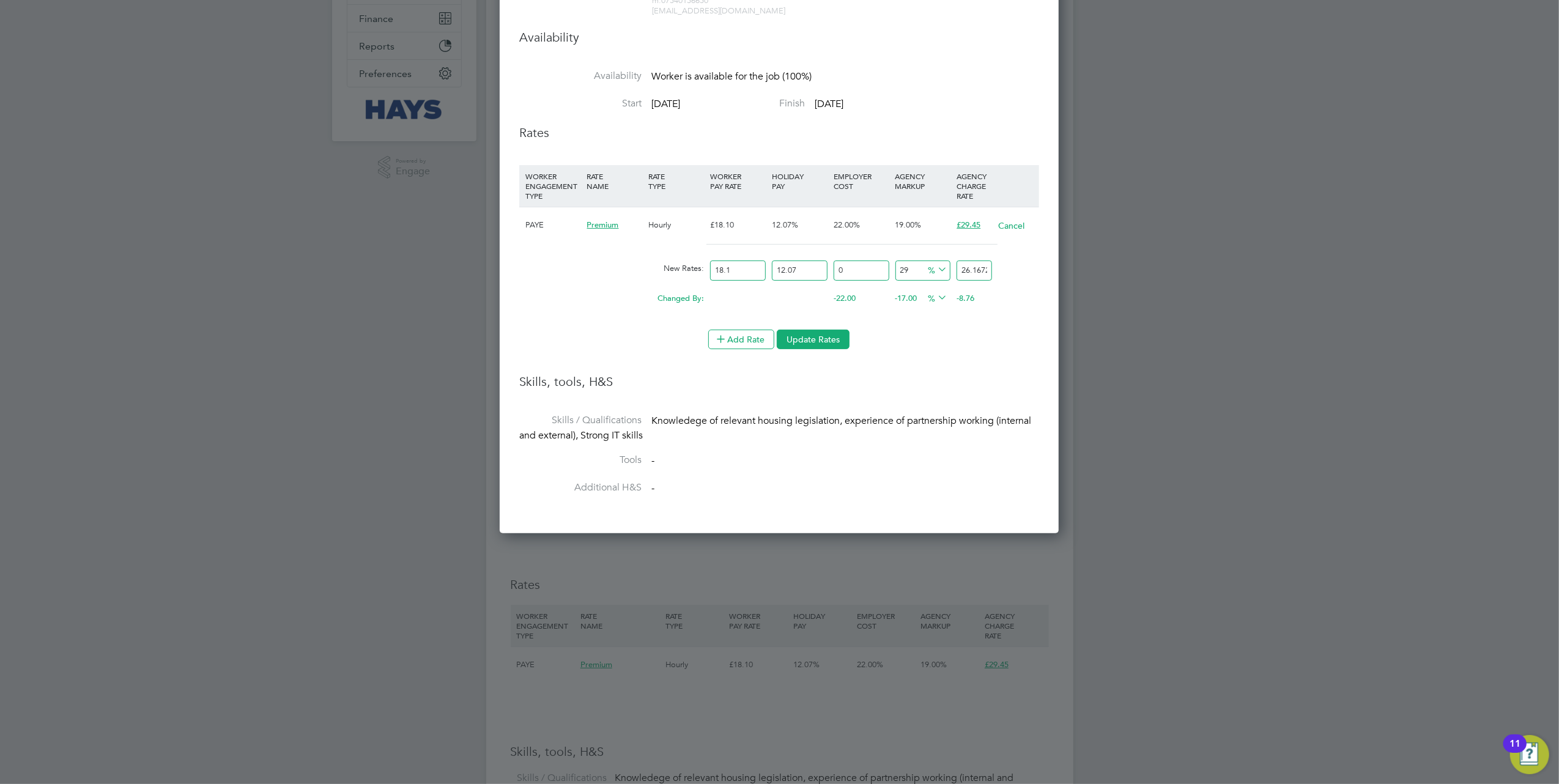
type input "20.6903634"
type input "3"
type input "20.8932101"
type input "30"
type input "26.370071"
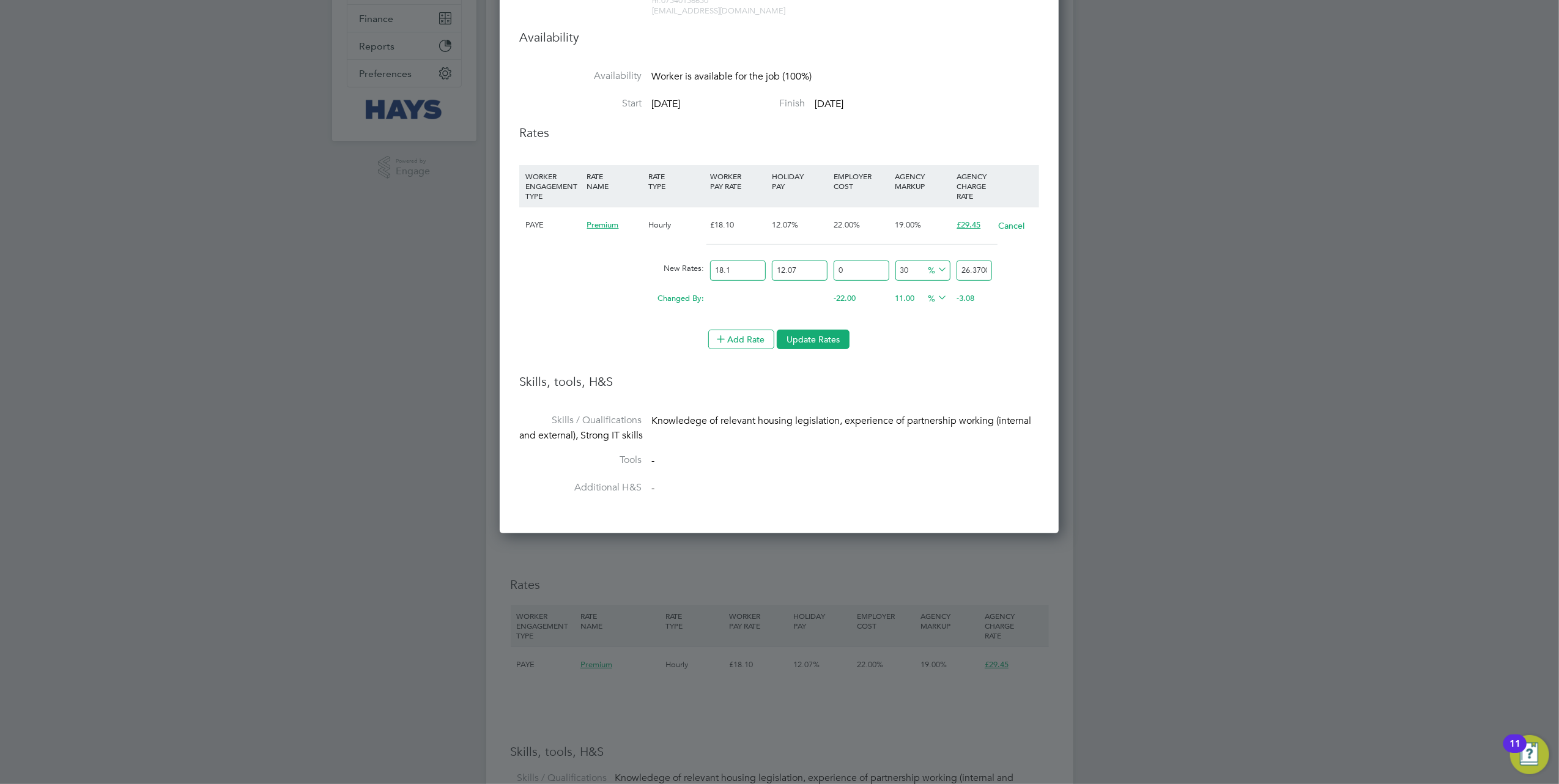
type input "3"
type input "20.8932101"
type input "32"
type input "26.7757644"
type input "3"
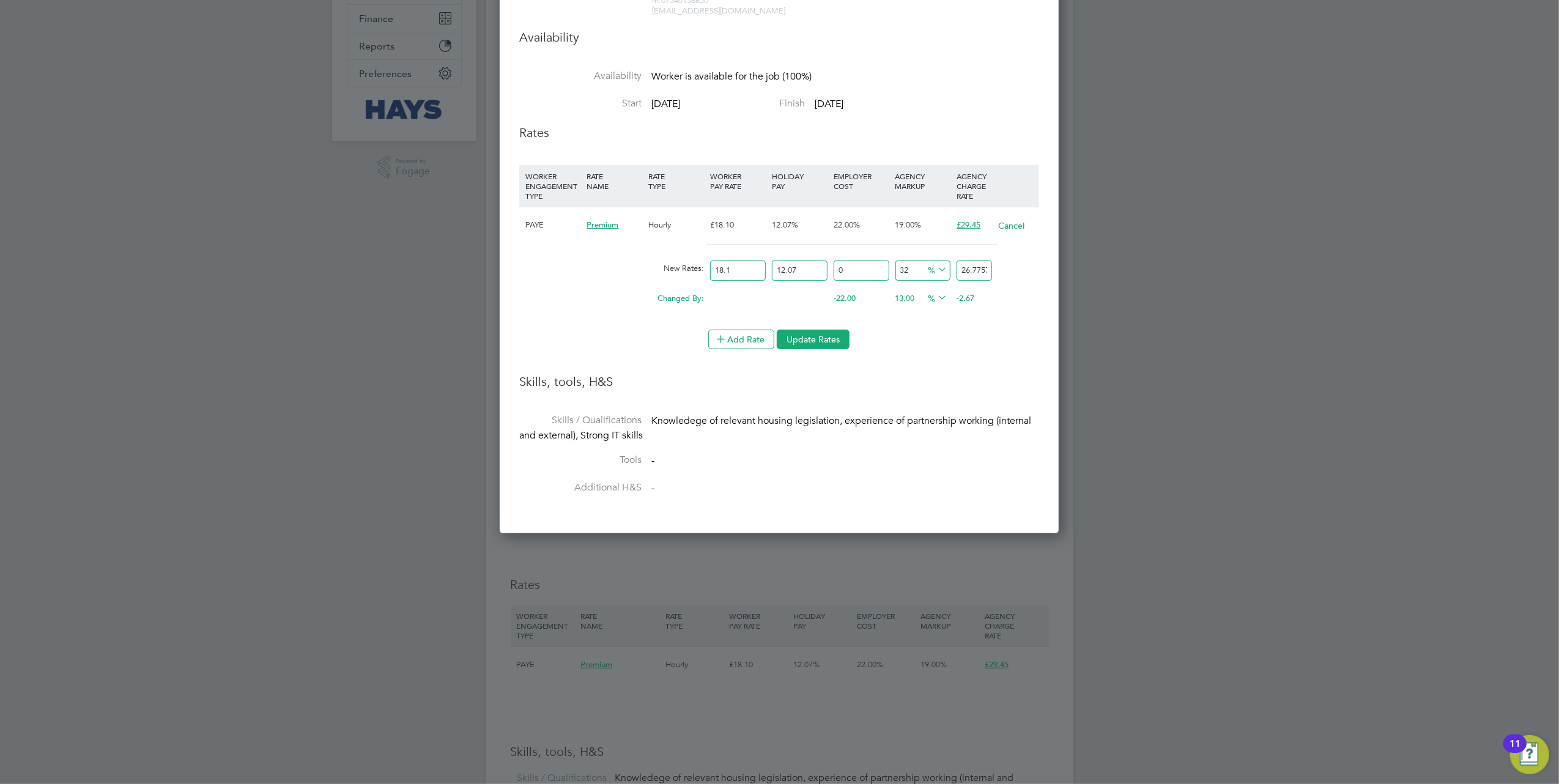
type input "20.8932101"
type input "35"
type input "27.3843045"
type input "3"
type input "20.8932101"
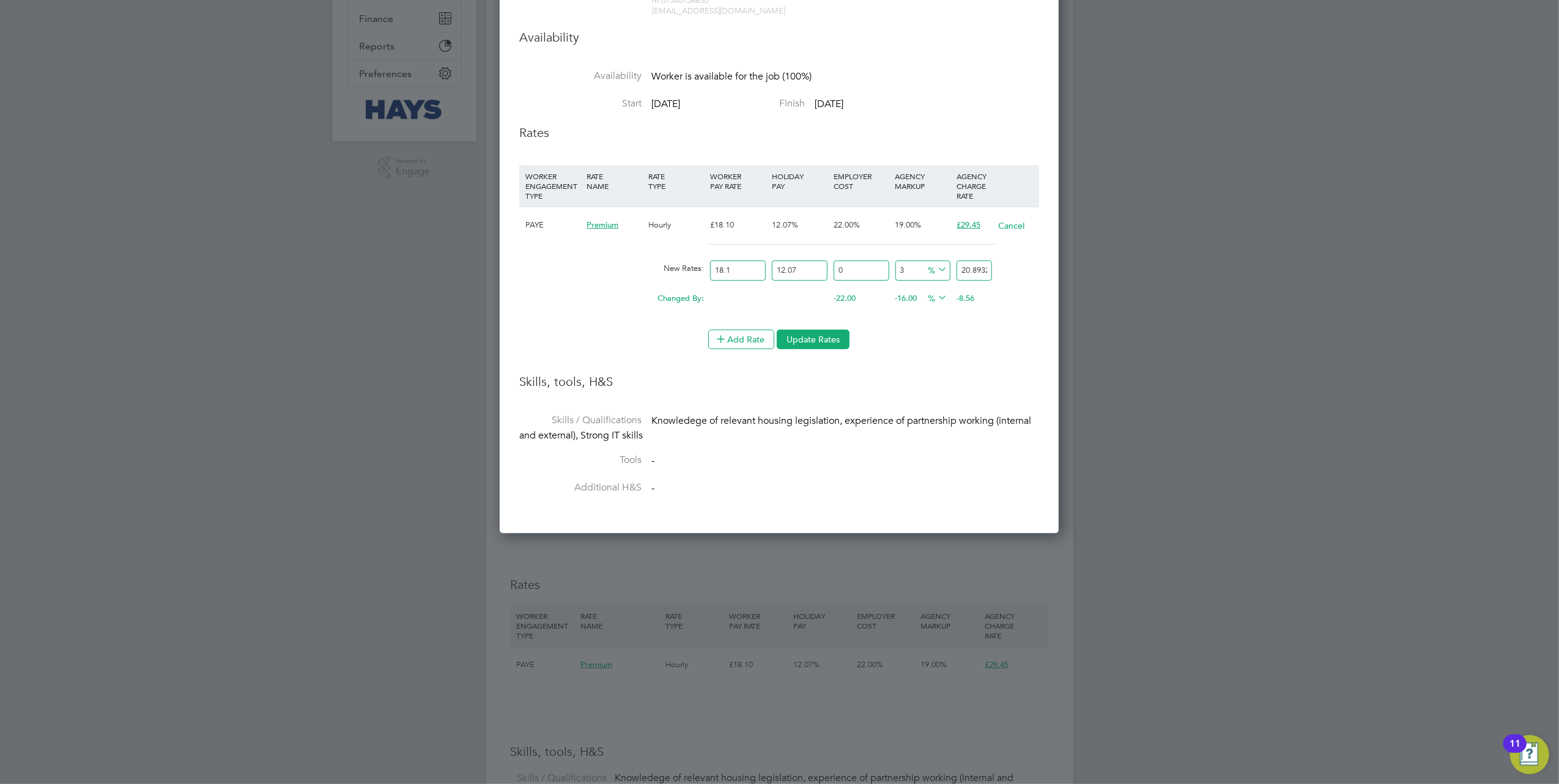
type input "39"
type input "28.1956913"
type input "3"
type input "20.8932101"
type input "4"
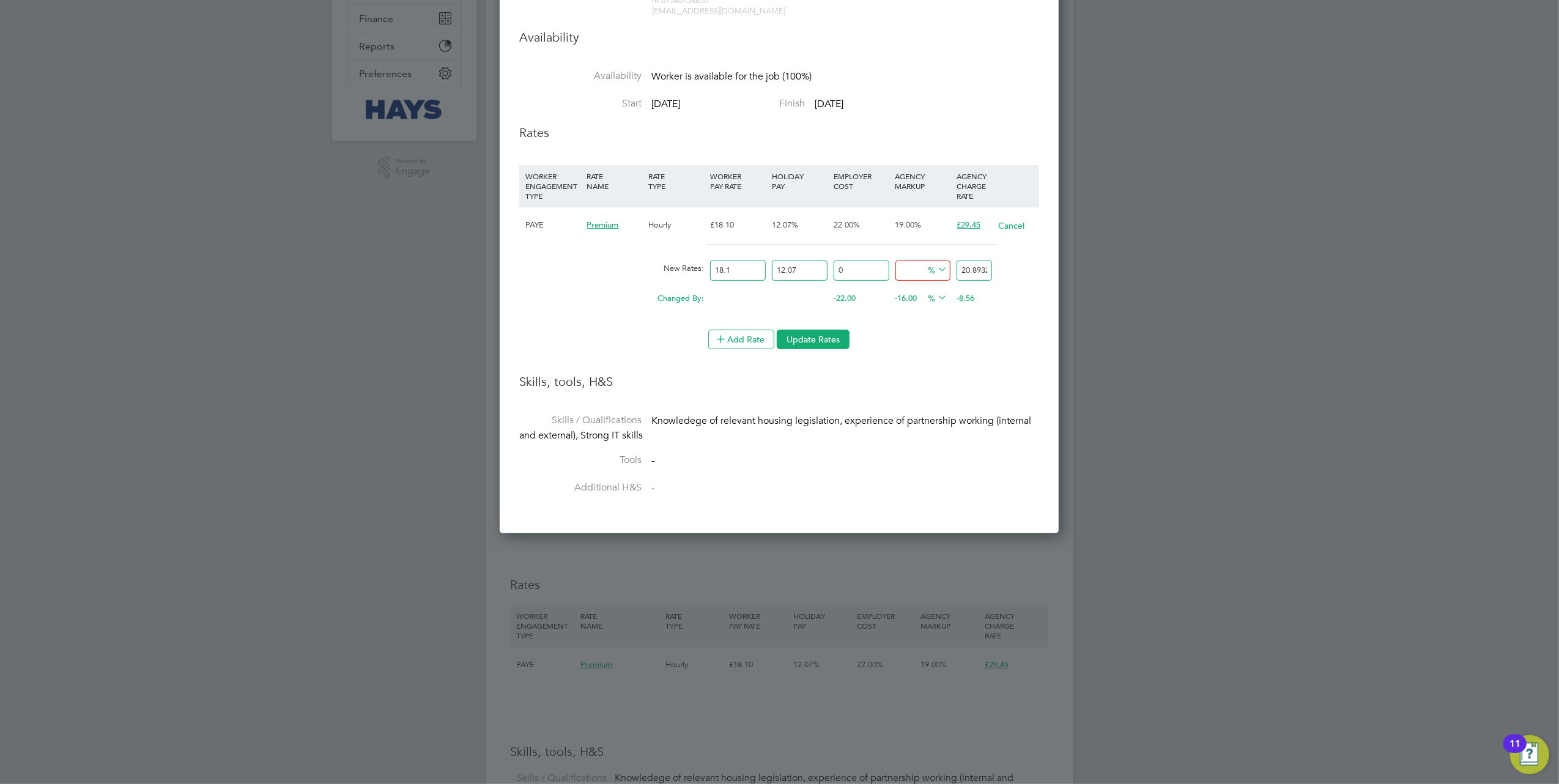
type input "21.0960568"
type input "40"
type input "28.398538"
type input "4"
type input "21.0960568"
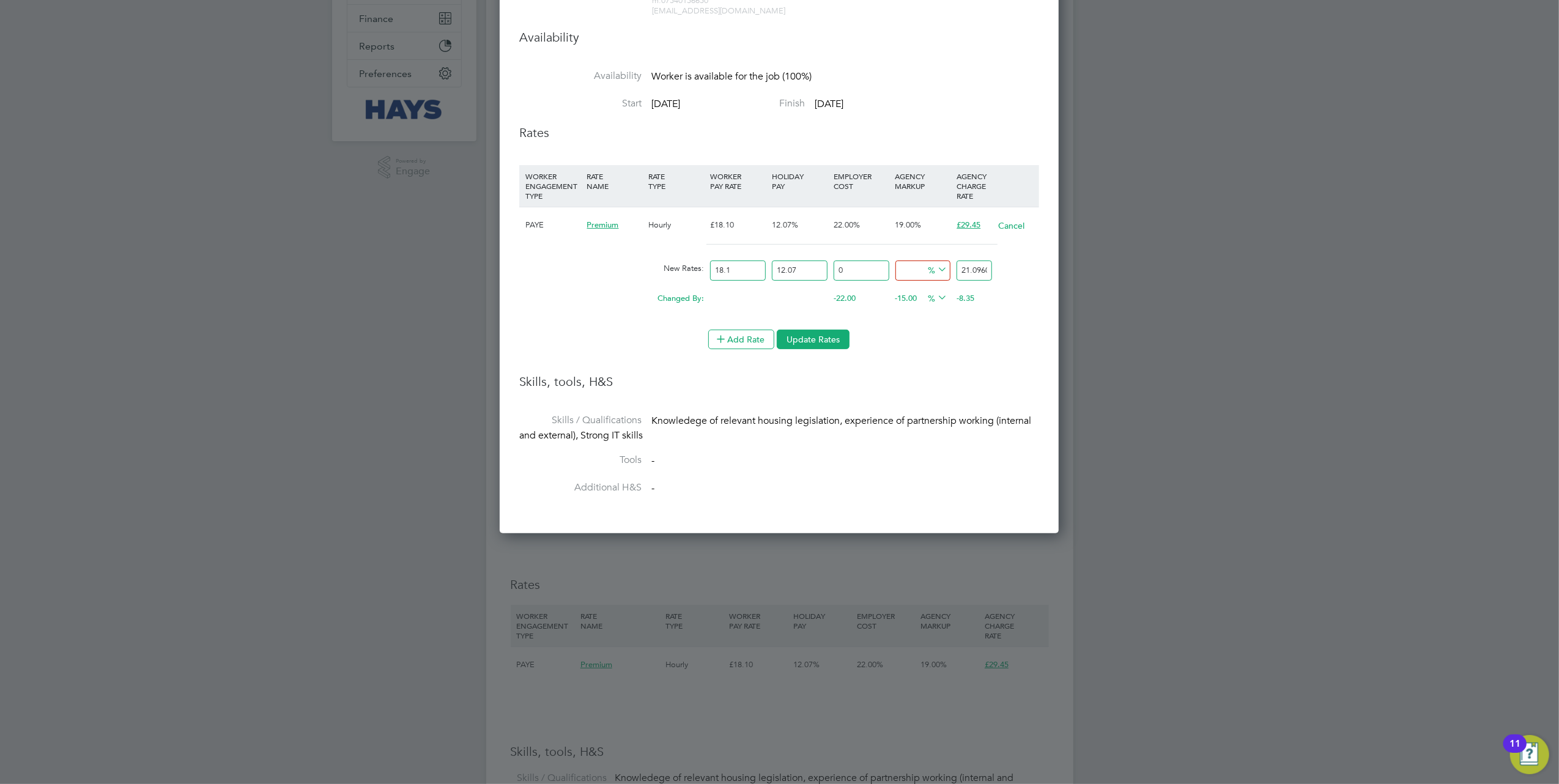
type input "0"
type input "20.28467"
click at [750, 279] on input "18.1" at bounding box center [738, 271] width 56 height 20
click at [753, 275] on input "18.1" at bounding box center [738, 271] width 56 height 20
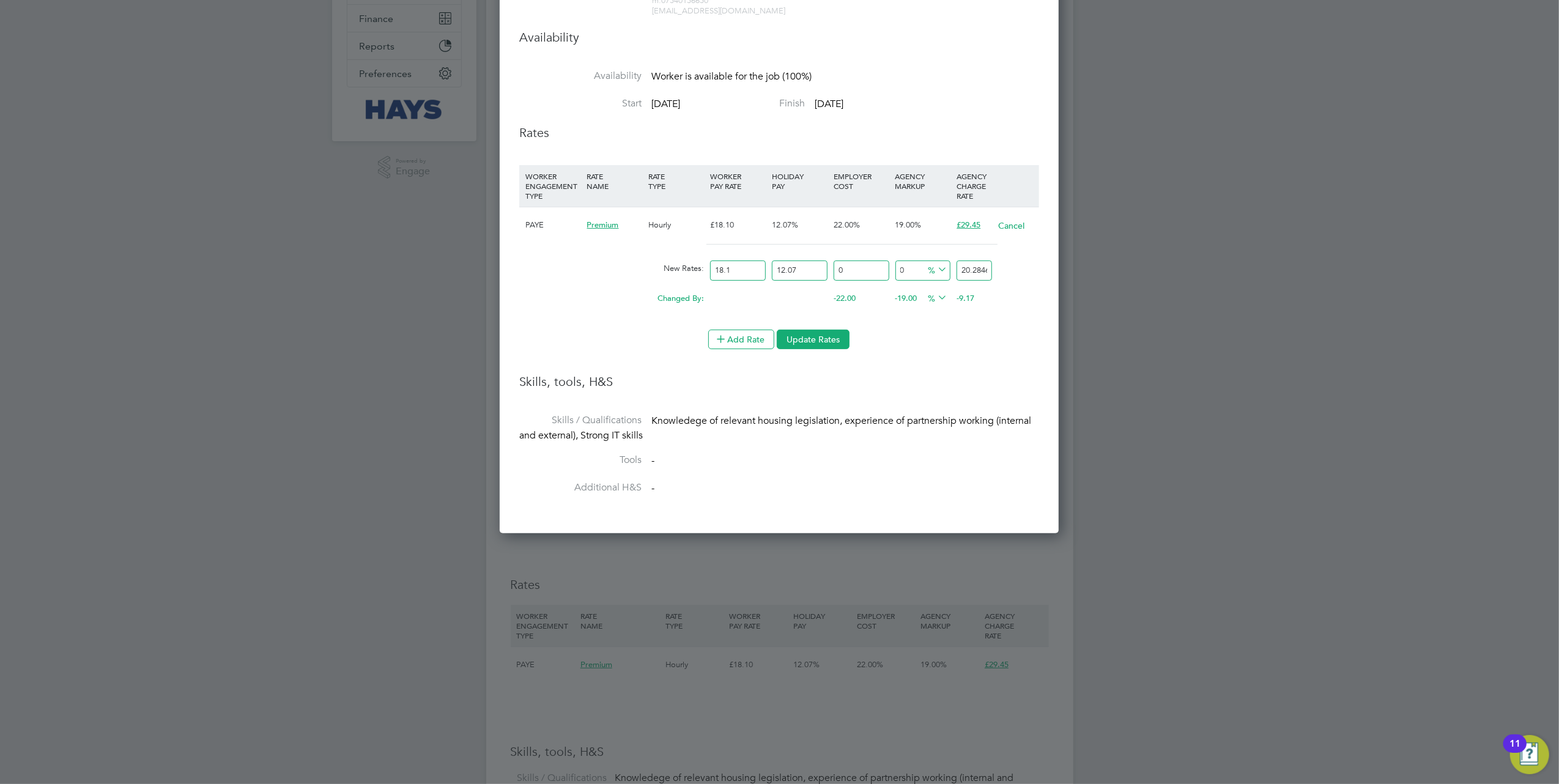
type input "18"
type input "20.1726"
type input "1"
type input "1.1207"
type input "2"
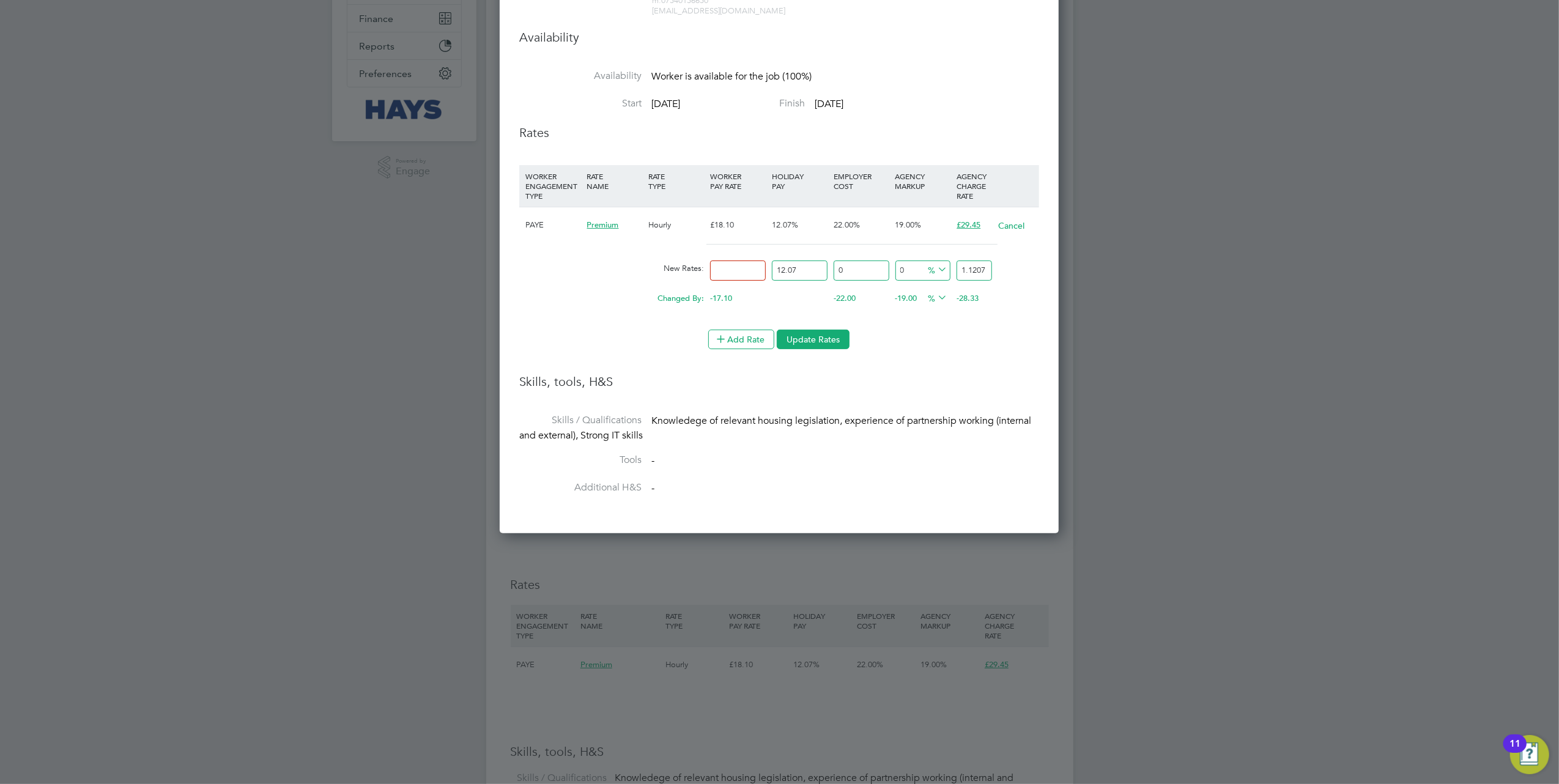
type input "2.2414"
type input "22"
type input "24.6554"
type input "22.9"
type input "25.66403"
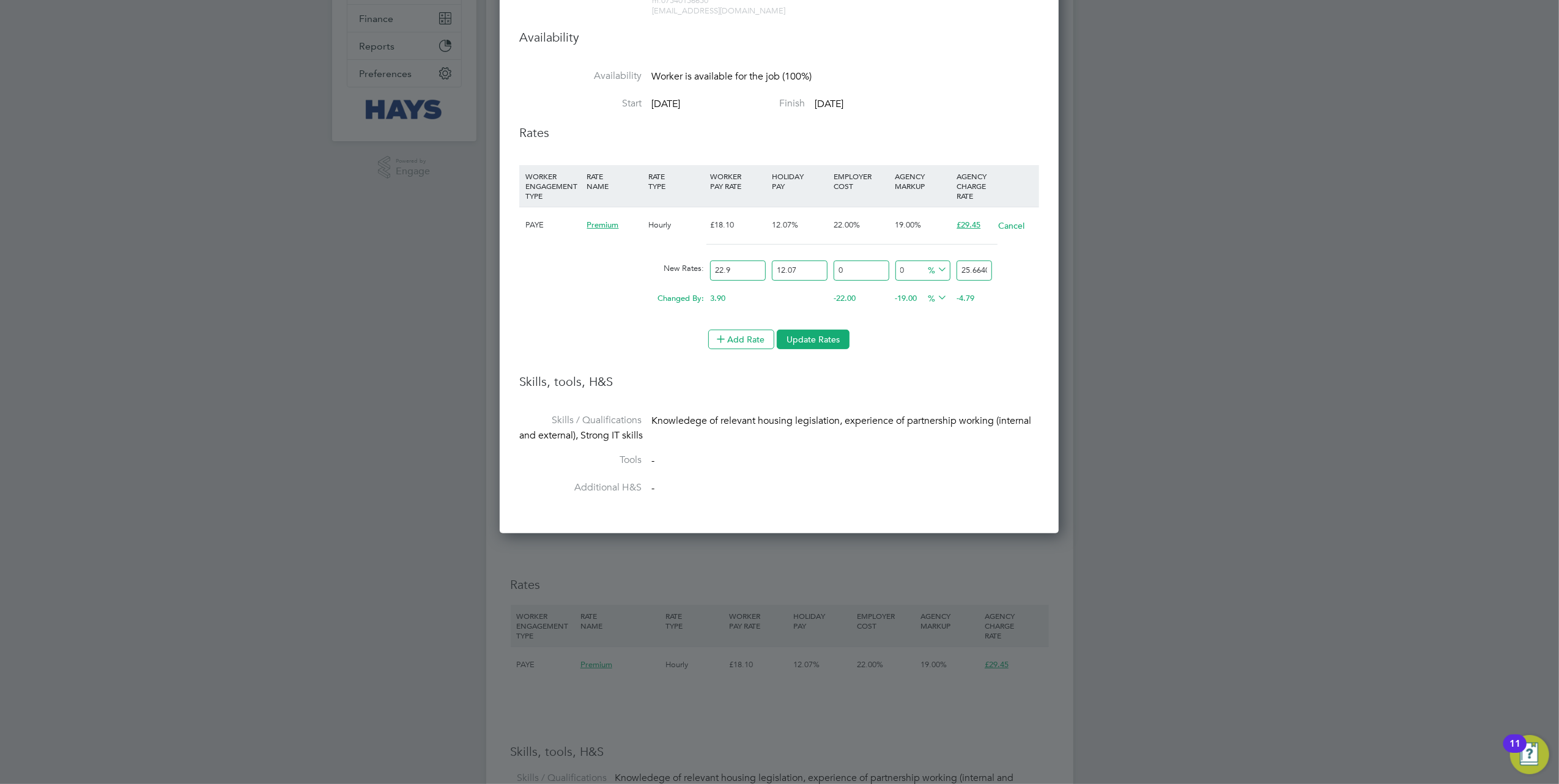
type input "22.92"
type input "25.686444"
type input "22.92"
type input "0"
type input "22.92"
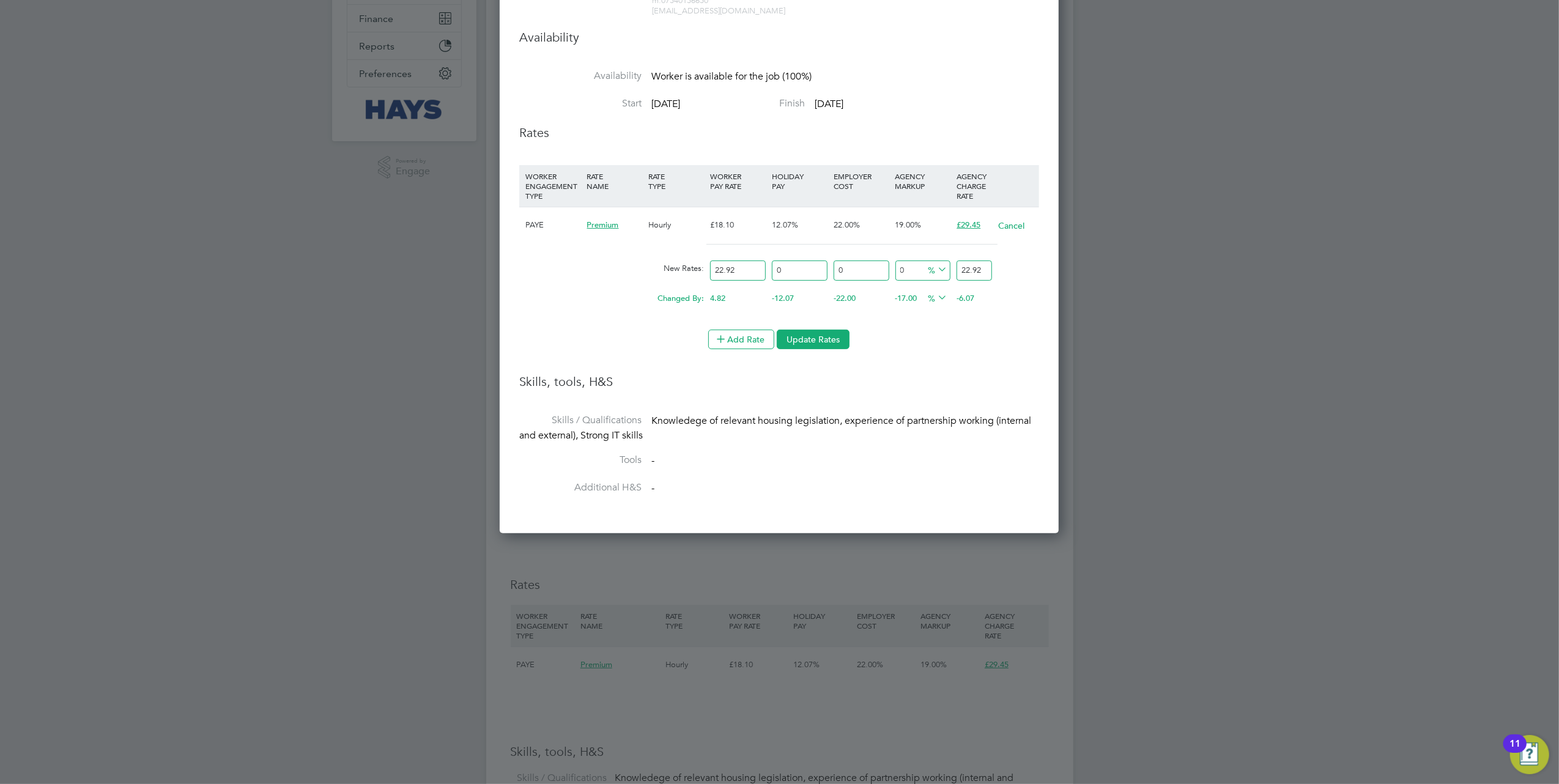
type input "2"
type input "23.3784"
type input "29"
type input "29.5668"
type input "2"
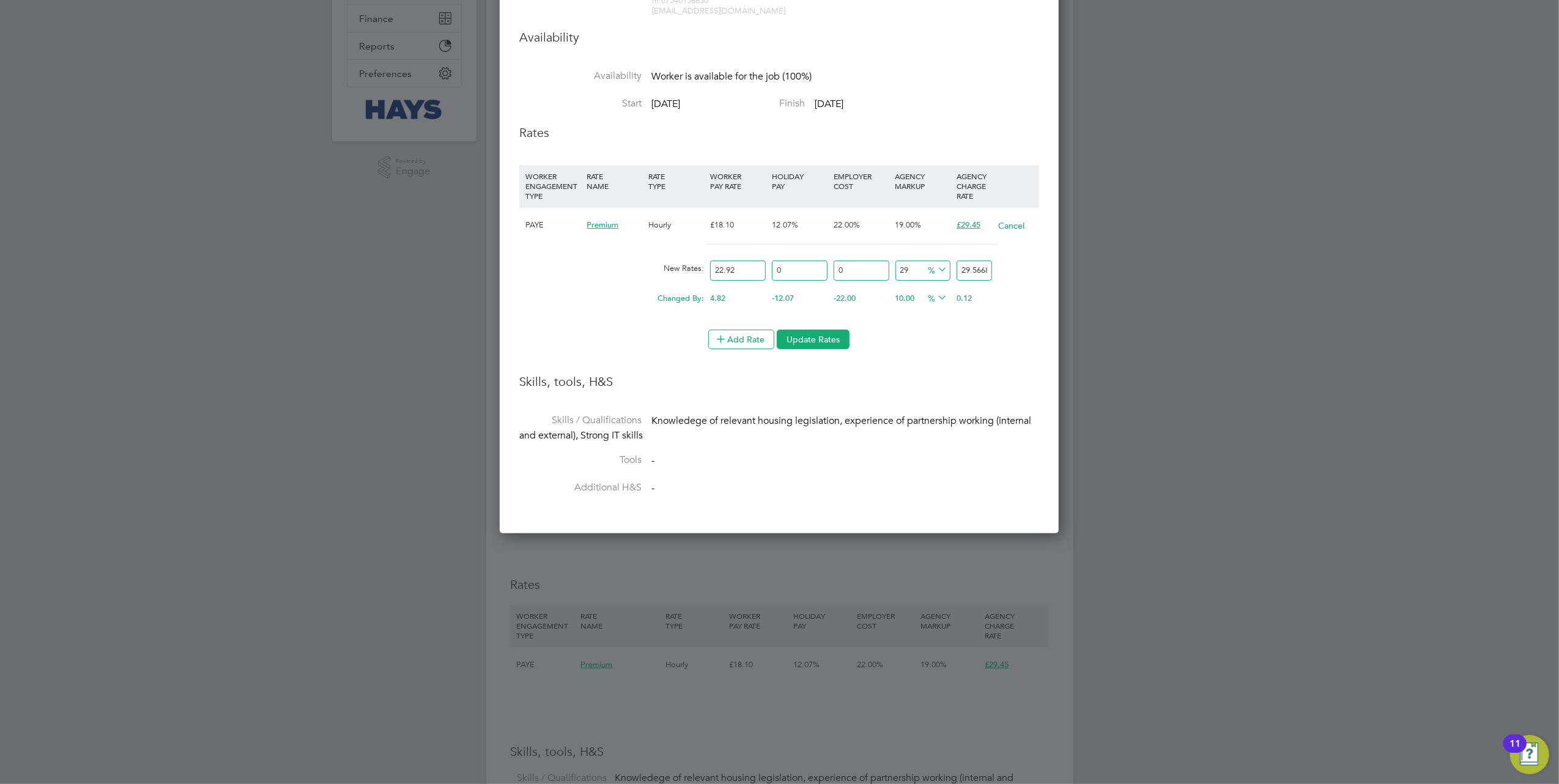
type input "23.3784"
type input "28"
type input "29.3376"
type input "28.5"
type input "29.4522"
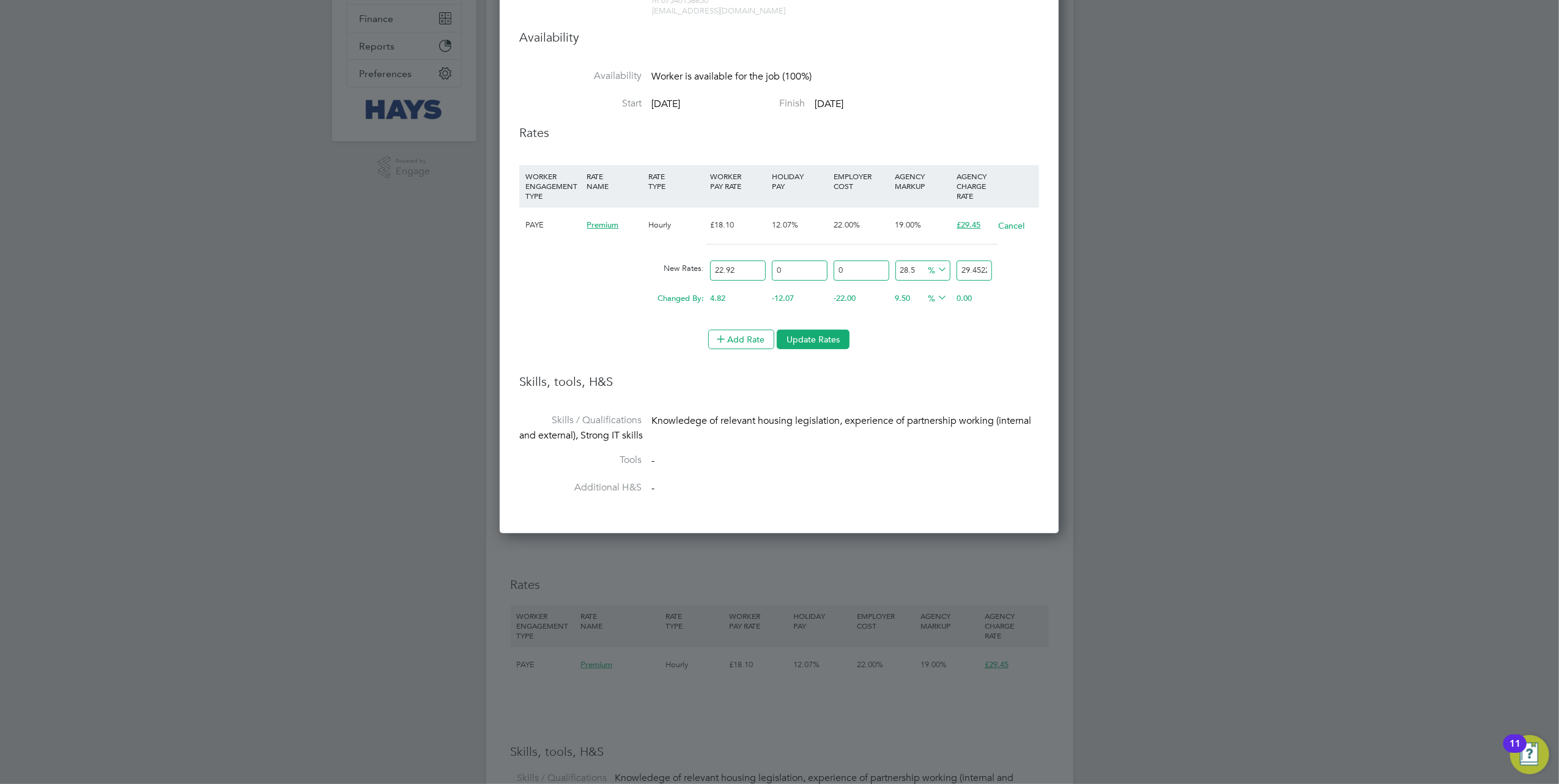
type input "28.5"
click at [1012, 341] on div "Add Rate Update Rates" at bounding box center [779, 339] width 520 height 19
click at [810, 344] on button "Update Rates" at bounding box center [814, 339] width 73 height 19
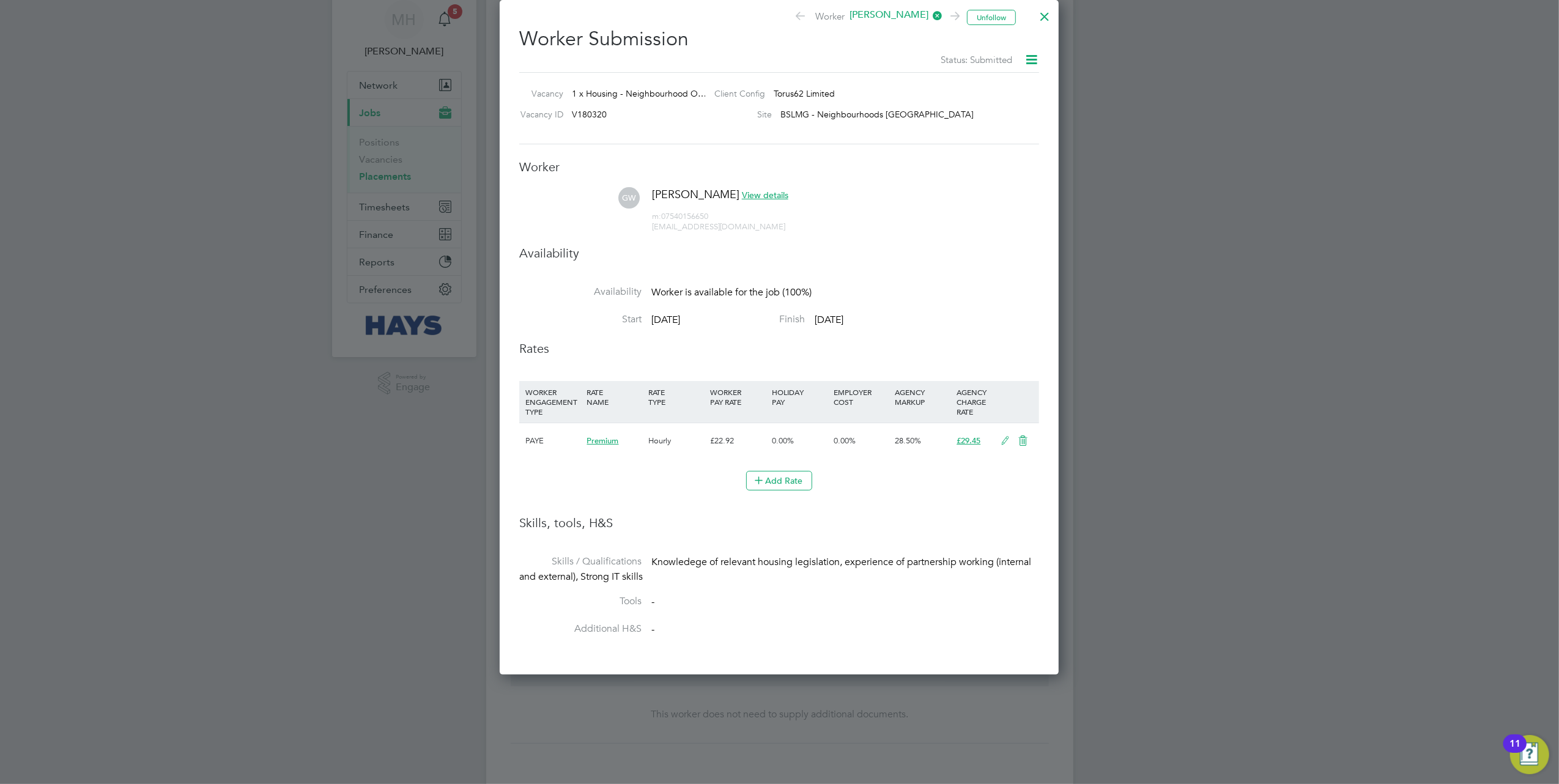
scroll to position [0, 0]
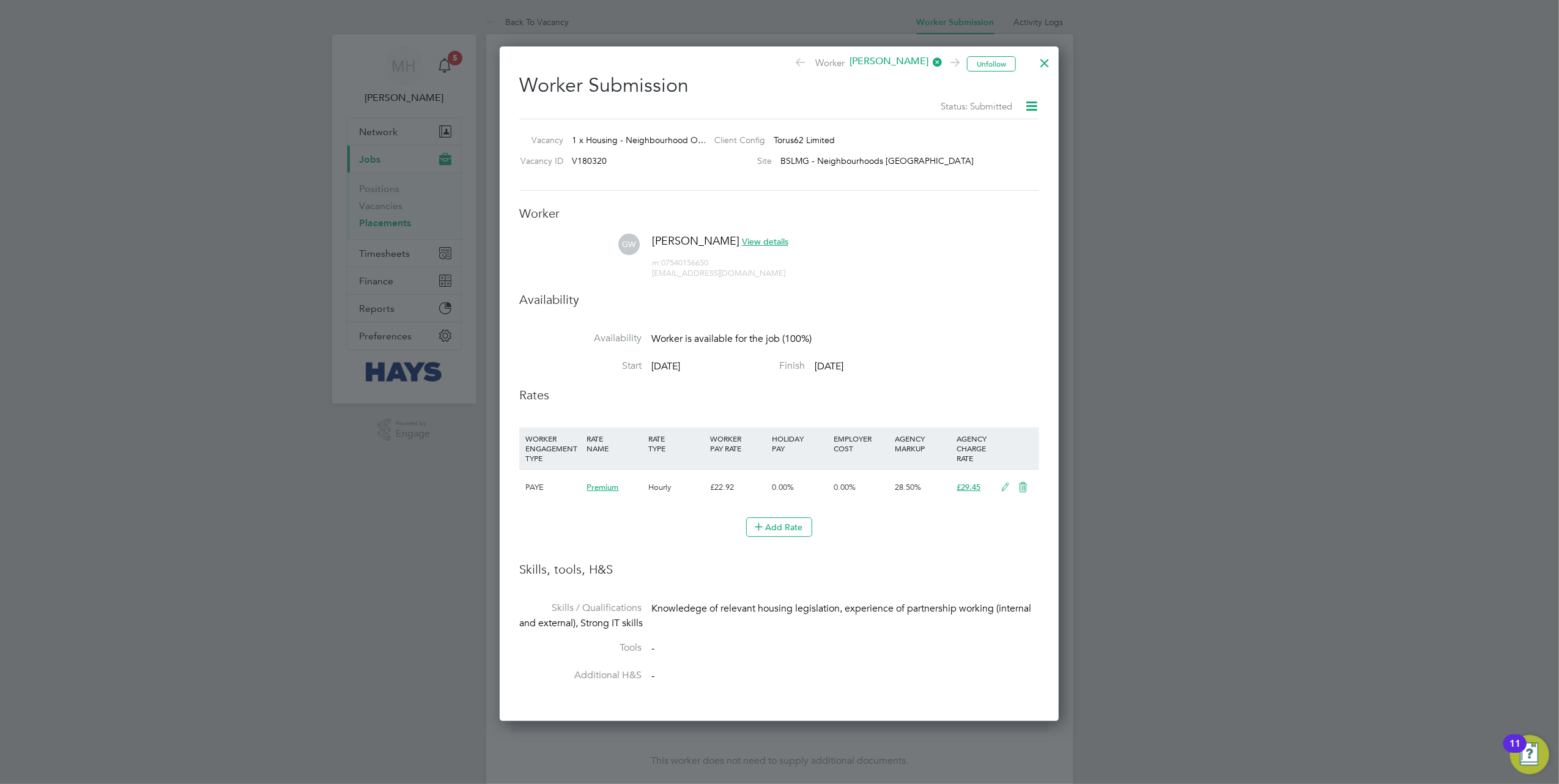
click at [1046, 64] on div at bounding box center [1045, 60] width 22 height 22
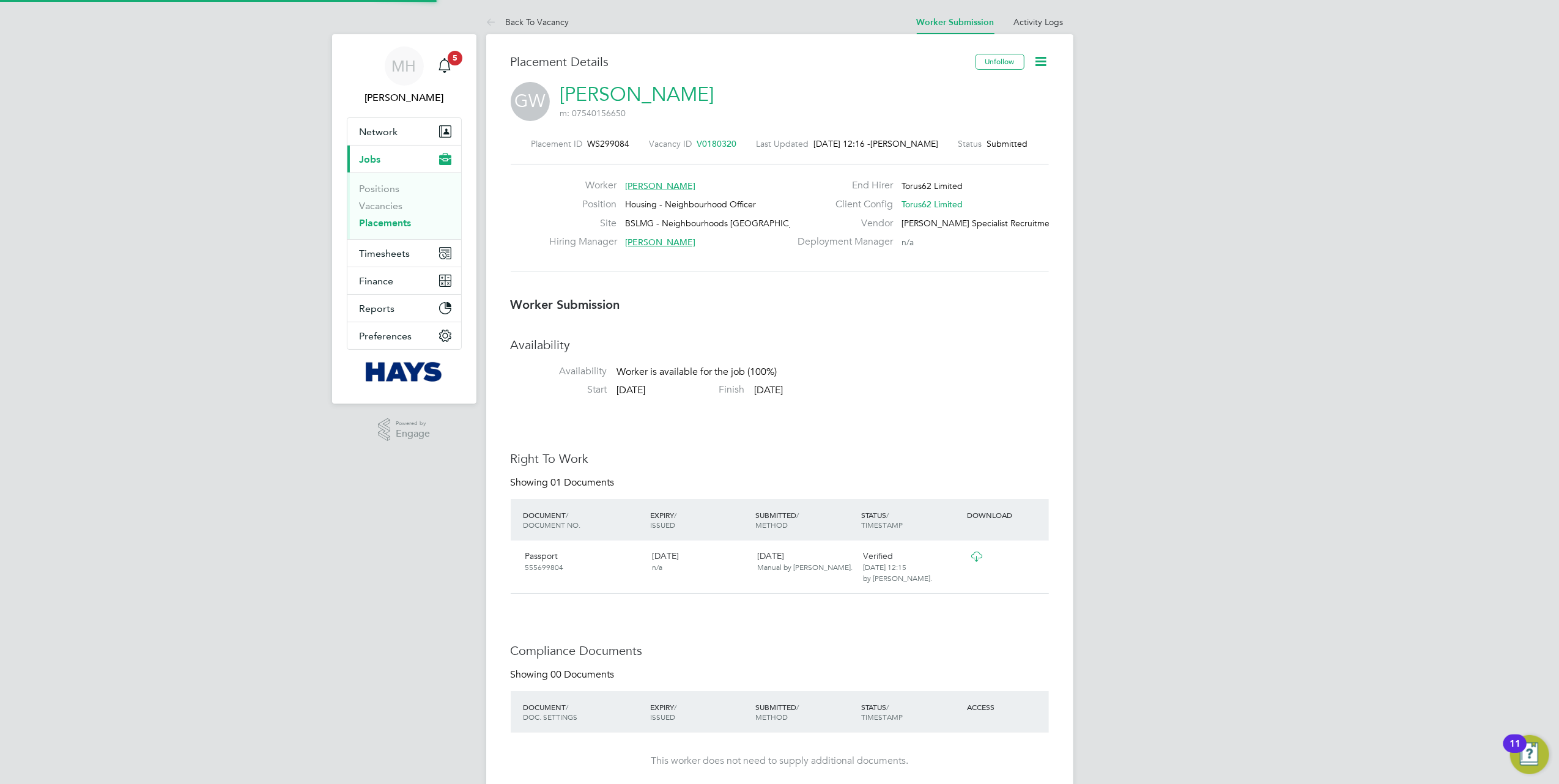
scroll to position [36, 86]
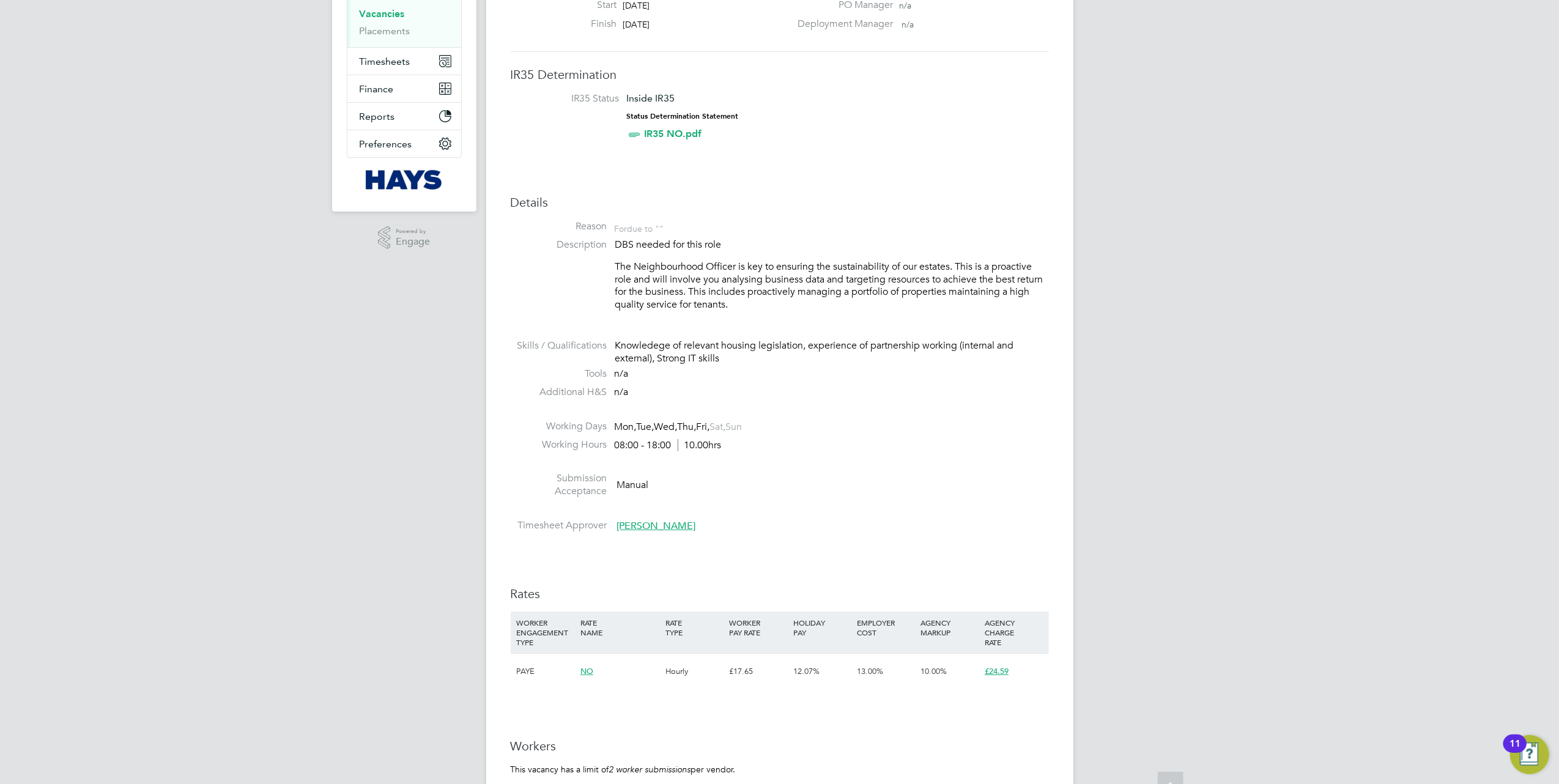
scroll to position [407, 0]
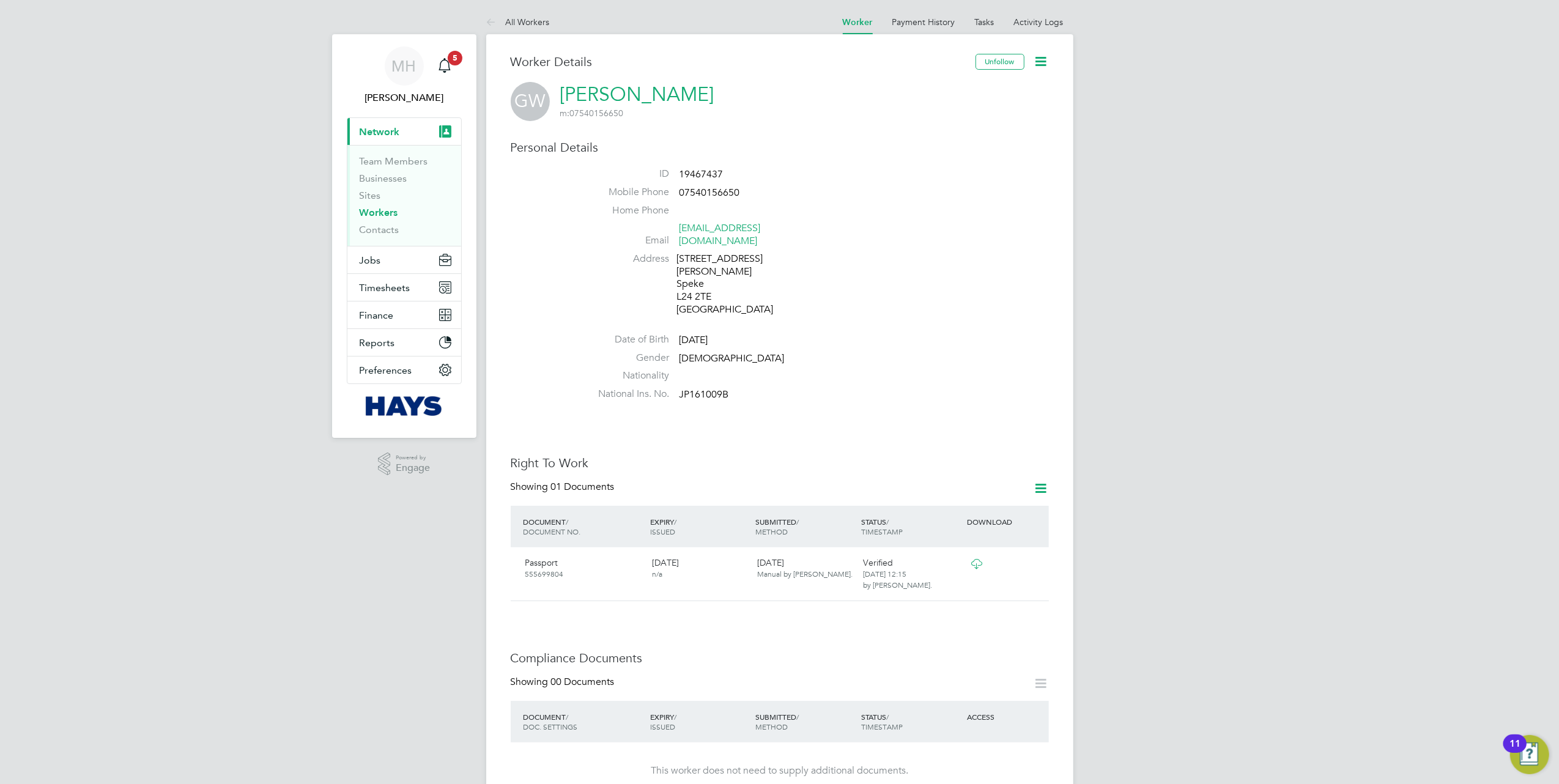
click at [1045, 64] on icon at bounding box center [1041, 61] width 15 height 15
click at [1109, 138] on div "MH [PERSON_NAME] Notifications 5 Applications: Current page: Network Team Membe…" at bounding box center [779, 777] width 1559 height 1553
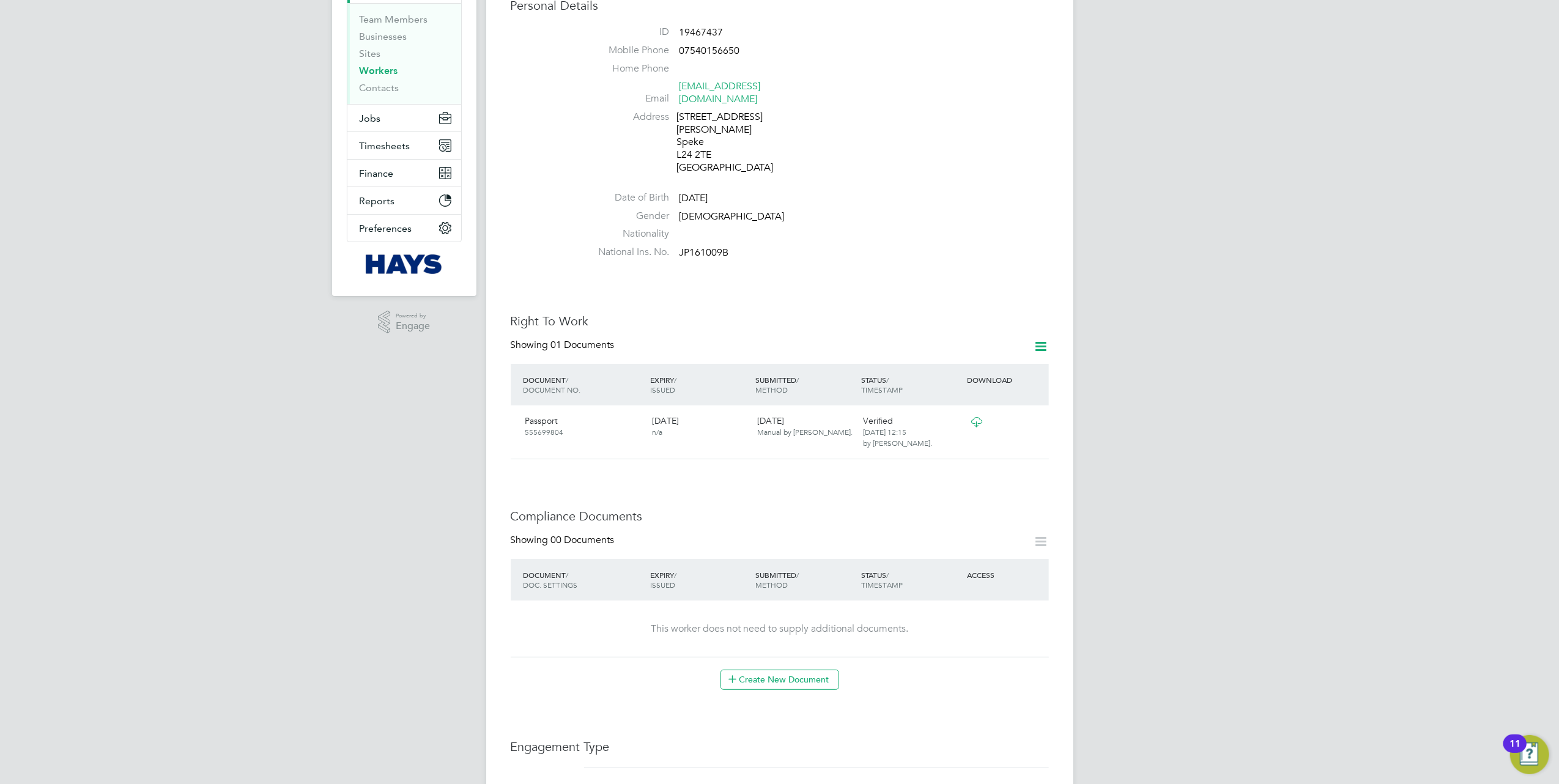
scroll to position [407, 0]
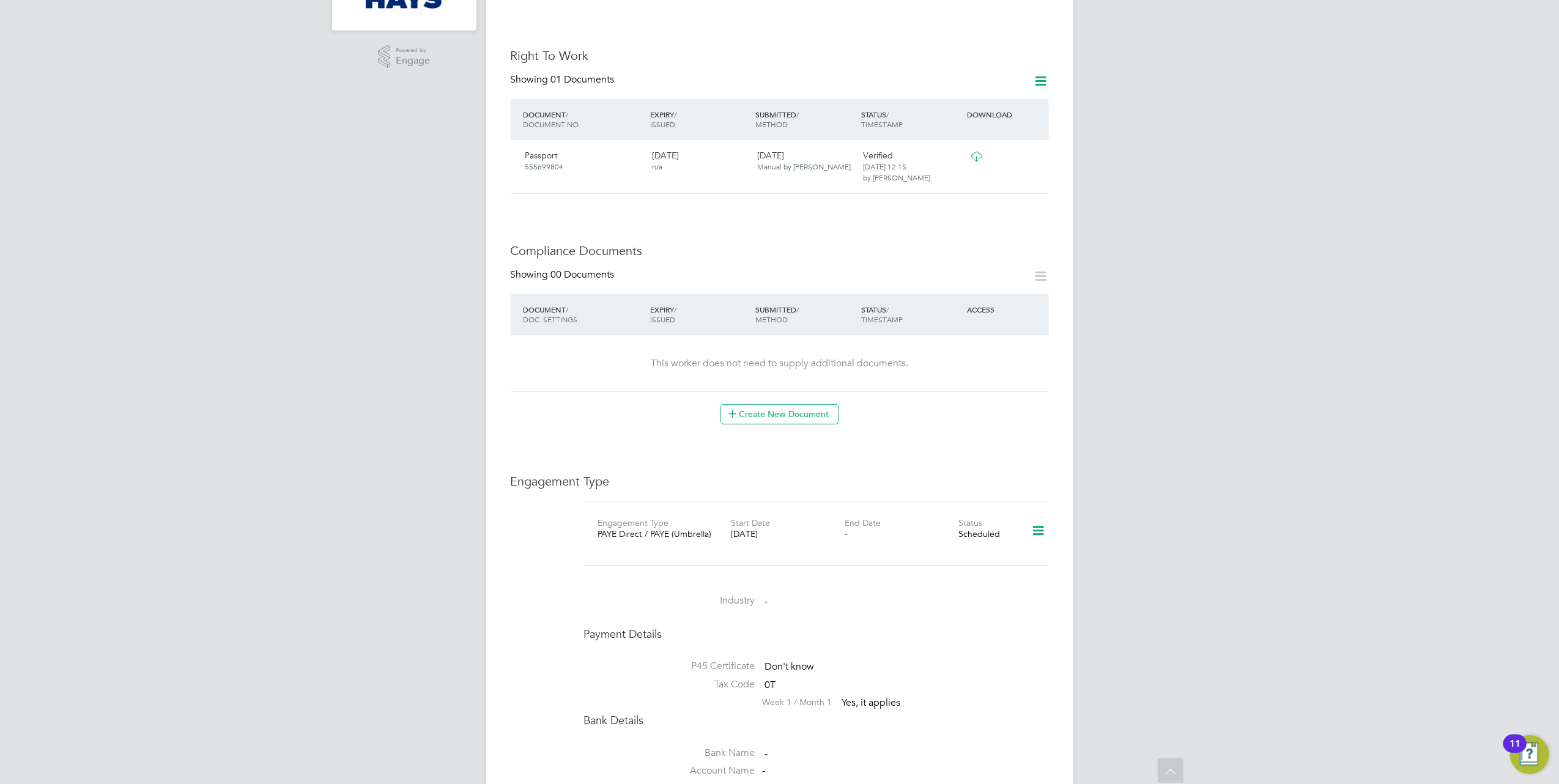
click at [1038, 517] on icon at bounding box center [1038, 531] width 21 height 28
click at [968, 545] on li "Edit Engagement Type" at bounding box center [974, 543] width 140 height 17
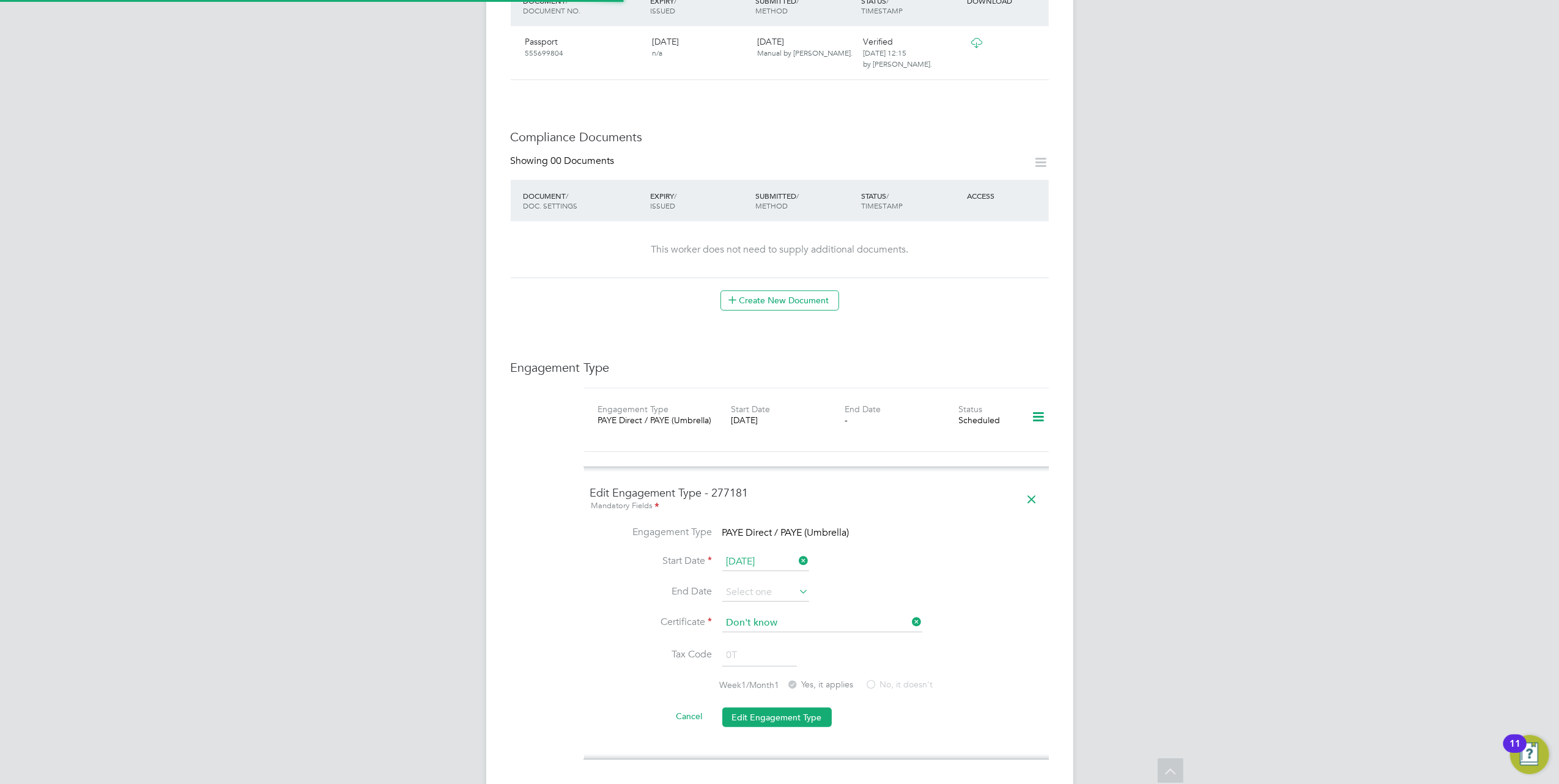
scroll to position [570, 0]
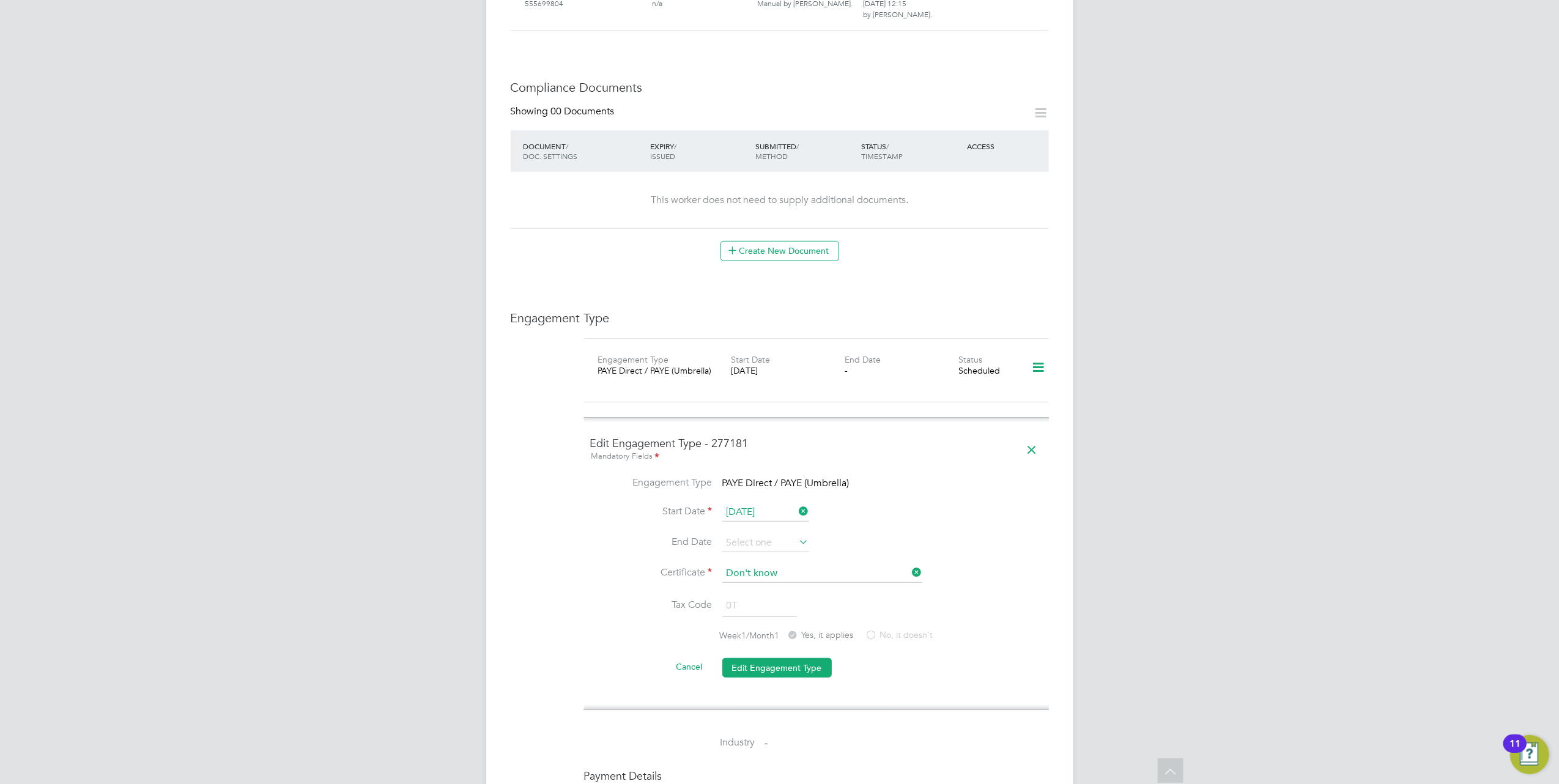
click at [1031, 436] on icon at bounding box center [1032, 450] width 21 height 28
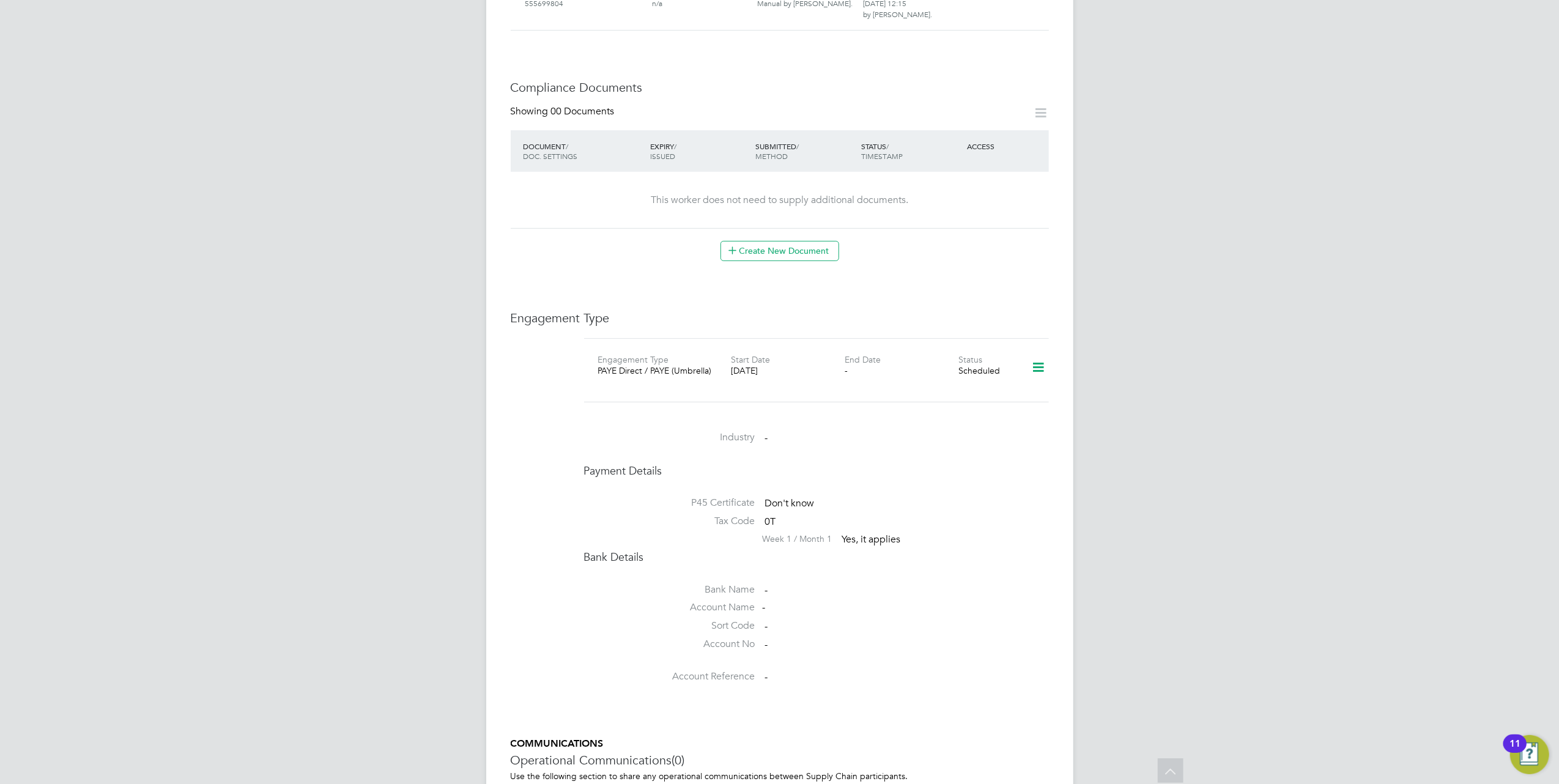
click at [1036, 354] on icon at bounding box center [1038, 367] width 21 height 28
click at [960, 395] on li "Add Engagement Type" at bounding box center [974, 396] width 140 height 17
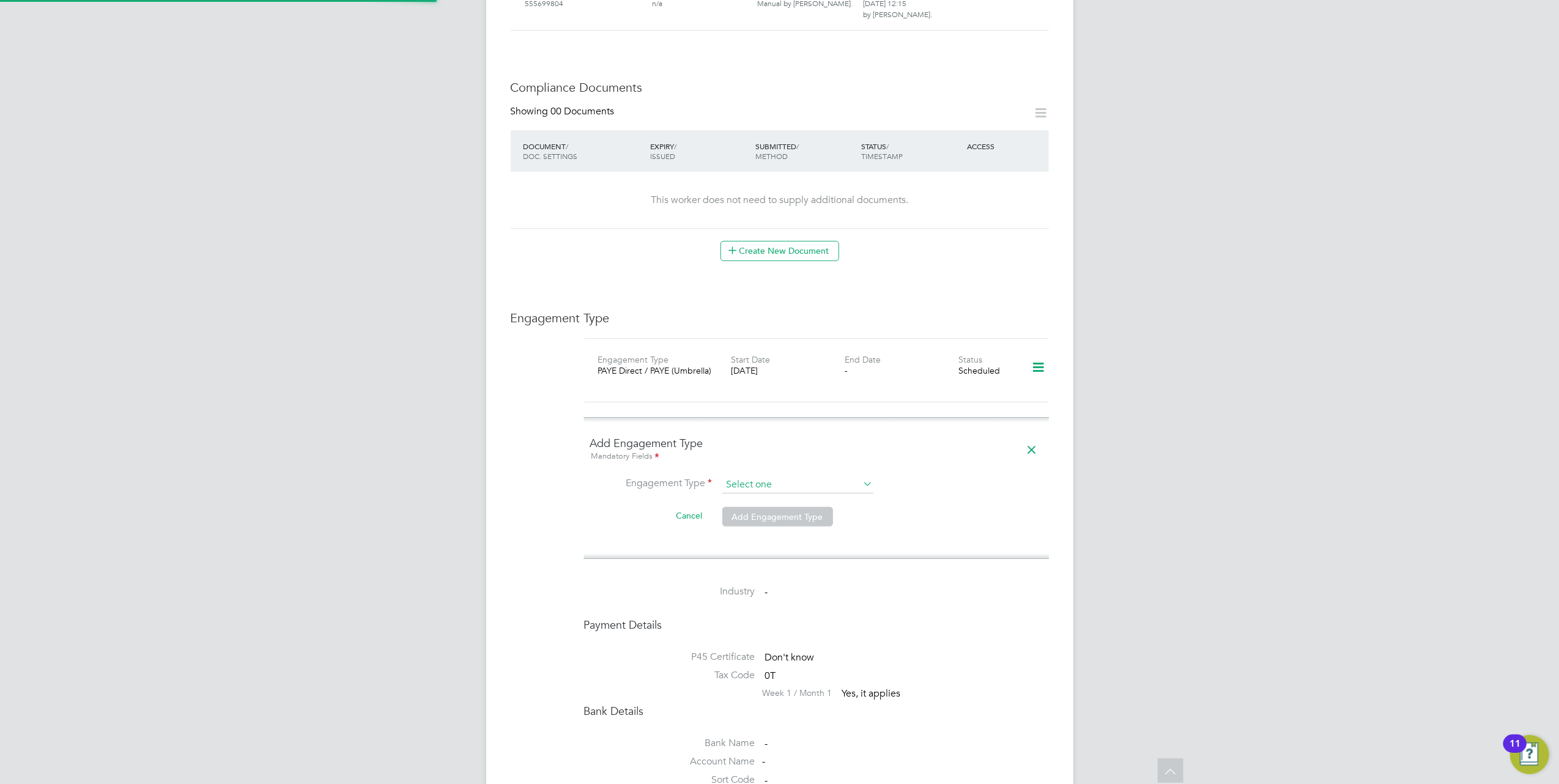
click at [804, 476] on input at bounding box center [798, 485] width 151 height 17
click at [782, 495] on li "PAYE Direct" at bounding box center [798, 497] width 153 height 18
type input "PAYE Direct"
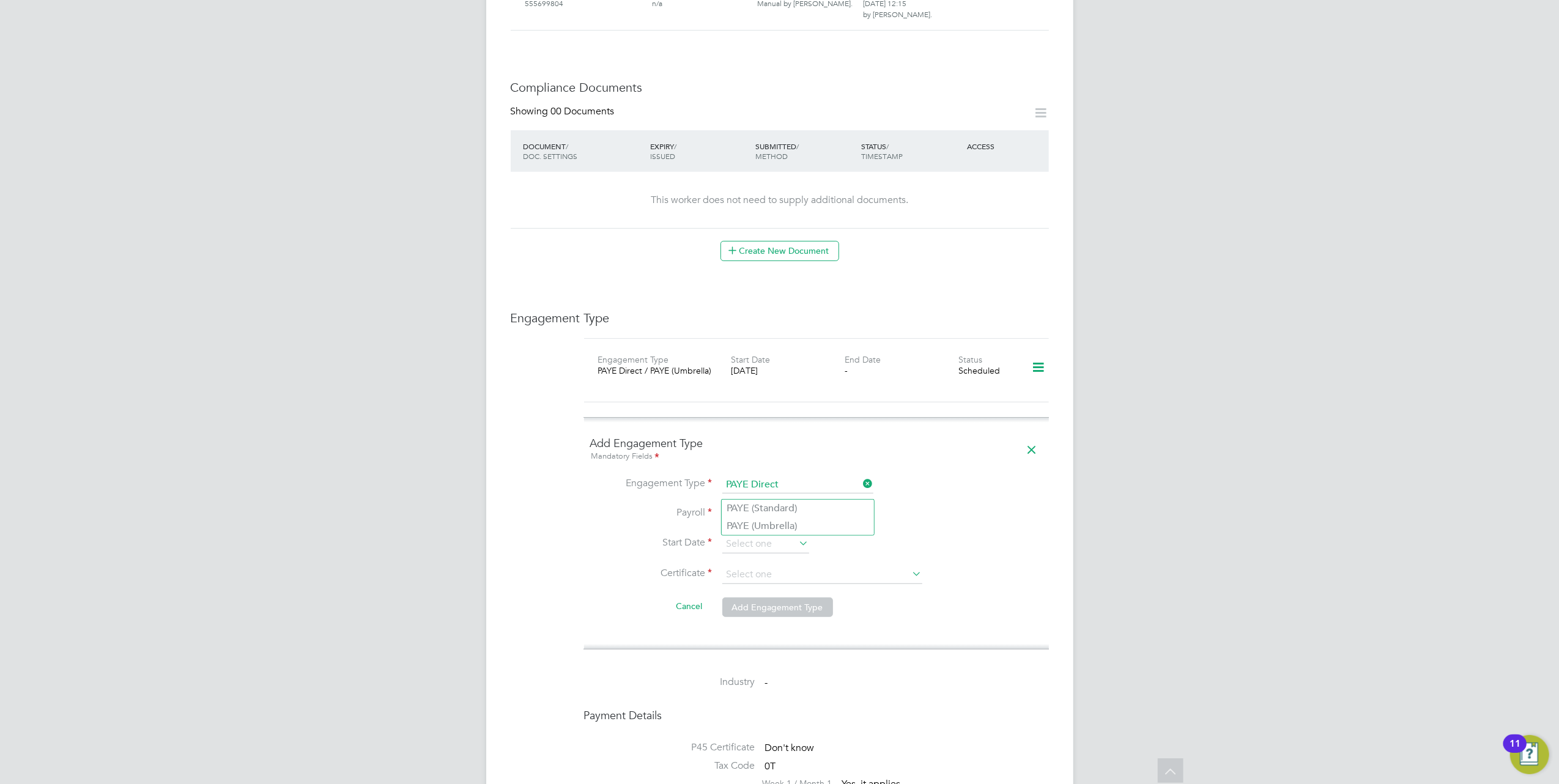
click at [771, 505] on input at bounding box center [798, 514] width 151 height 17
click at [773, 525] on li "PAYE (Umbrella)" at bounding box center [798, 526] width 153 height 18
type input "PAYE (Umbrella)"
click at [771, 535] on input at bounding box center [766, 545] width 87 height 19
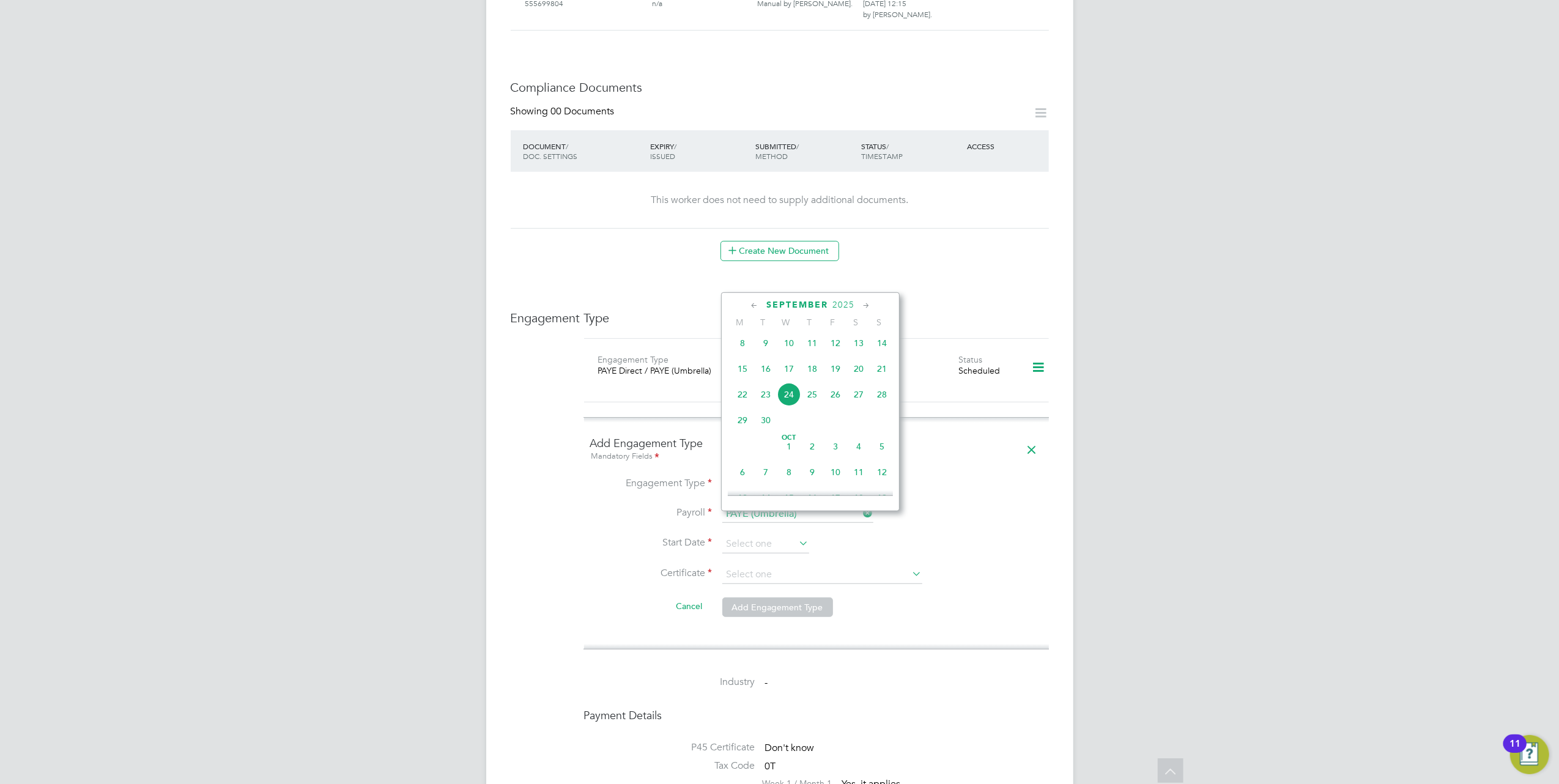
click at [743, 432] on span "29" at bounding box center [742, 420] width 23 height 23
type input "[DATE]"
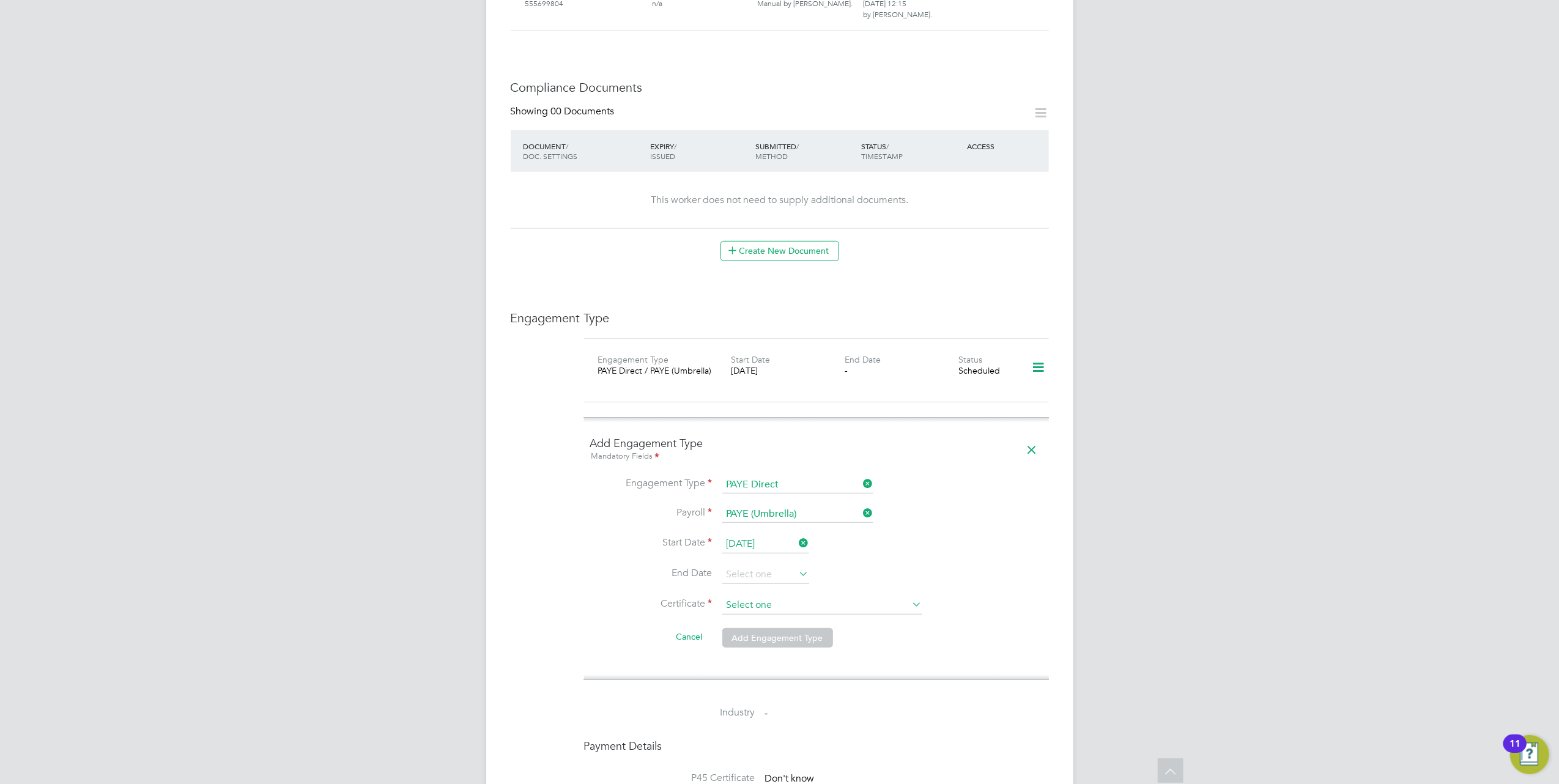
click at [767, 596] on input at bounding box center [822, 606] width 200 height 19
click at [771, 626] on li "Don't know" at bounding box center [822, 629] width 201 height 16
type input "Don't know"
click at [771, 689] on button "Add Engagement Type" at bounding box center [778, 698] width 111 height 19
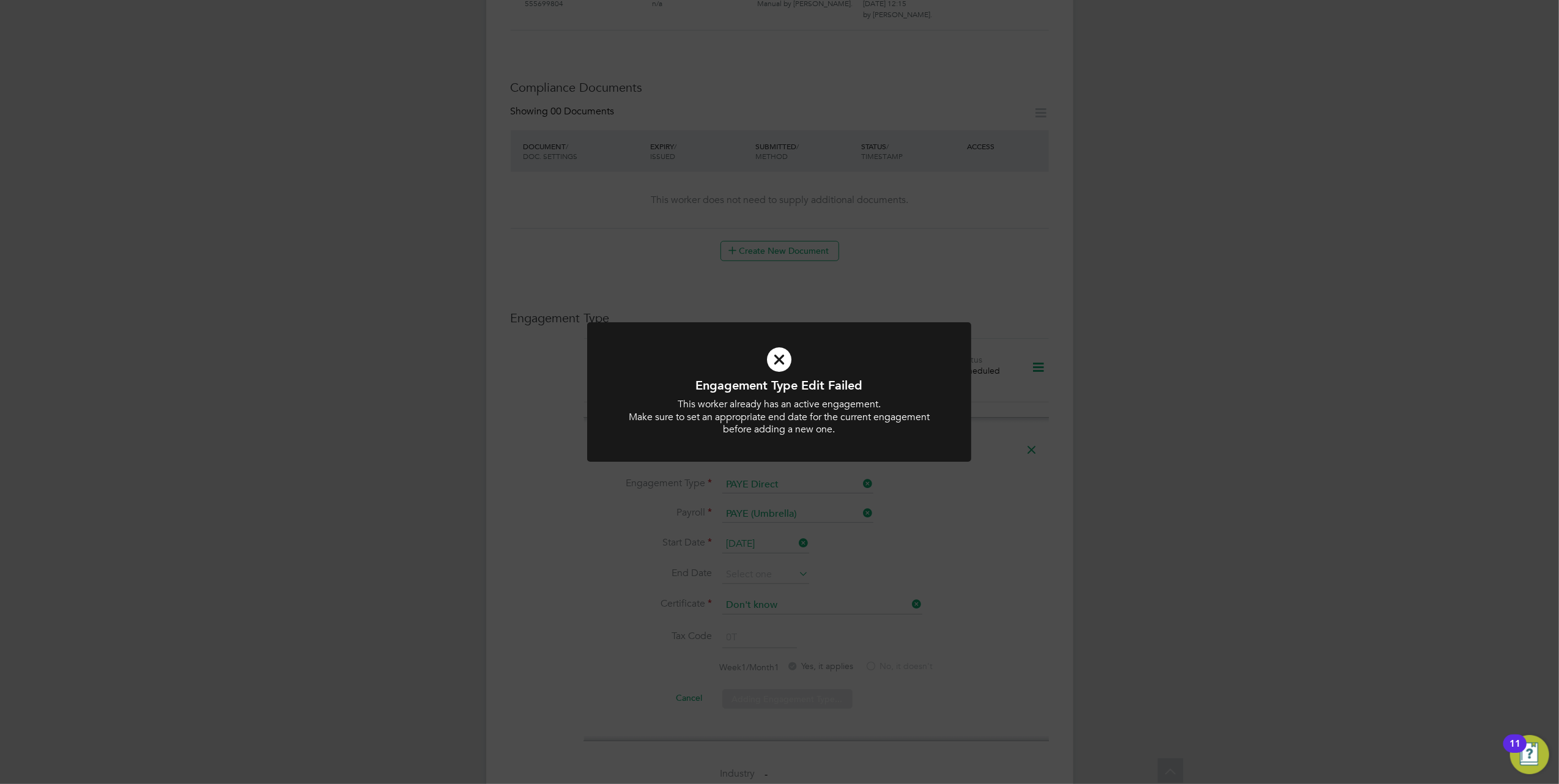
click at [806, 387] on h1 "Engagement Type Edit Failed" at bounding box center [779, 385] width 318 height 16
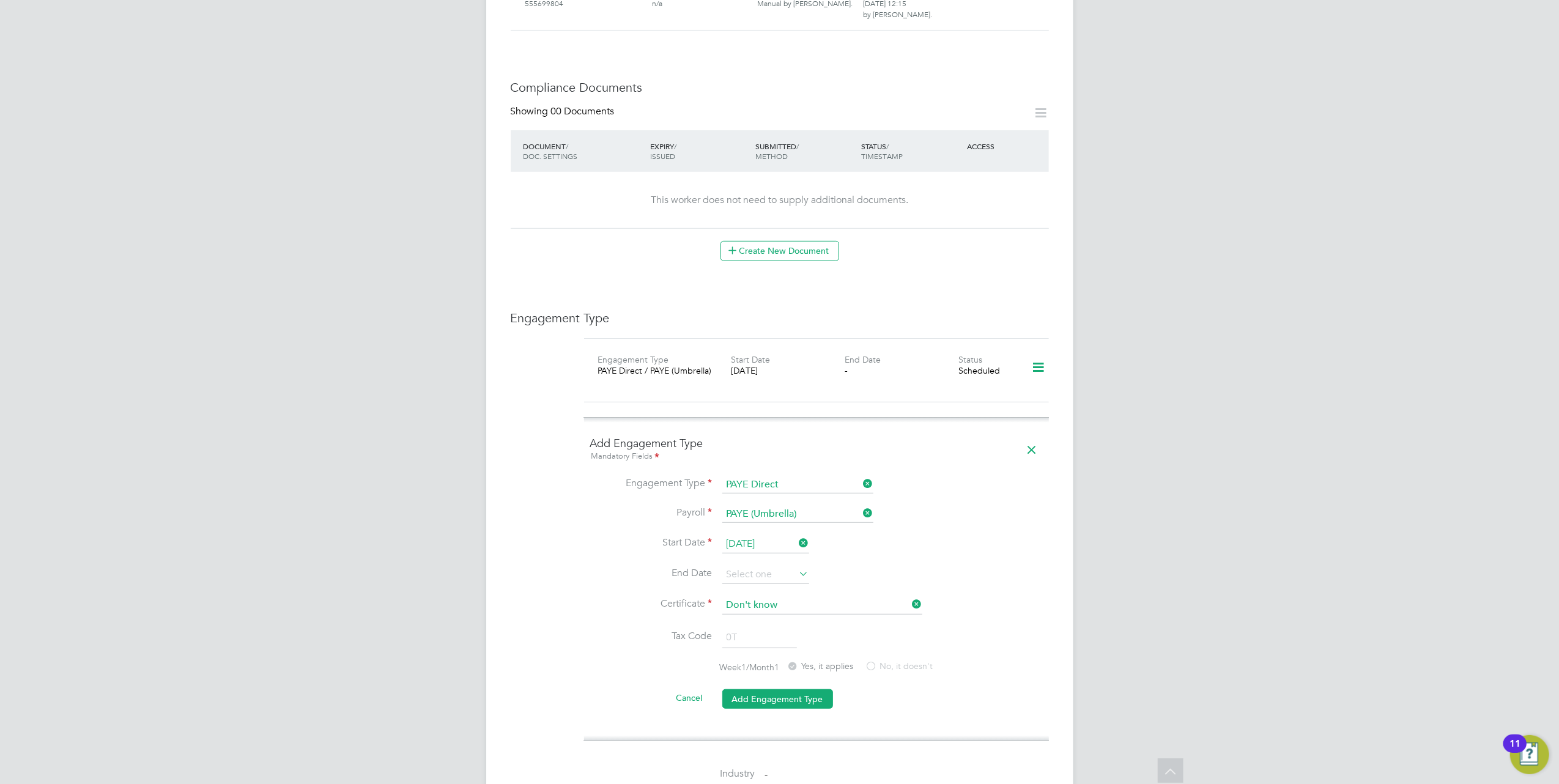
click at [1031, 354] on icon at bounding box center [1038, 367] width 21 height 28
click at [1106, 404] on div "MH [PERSON_NAME] Notifications 5 Applications: Current page: Network Team Membe…" at bounding box center [779, 374] width 1559 height 1890
click at [686, 688] on button "Cancel" at bounding box center [690, 697] width 46 height 19
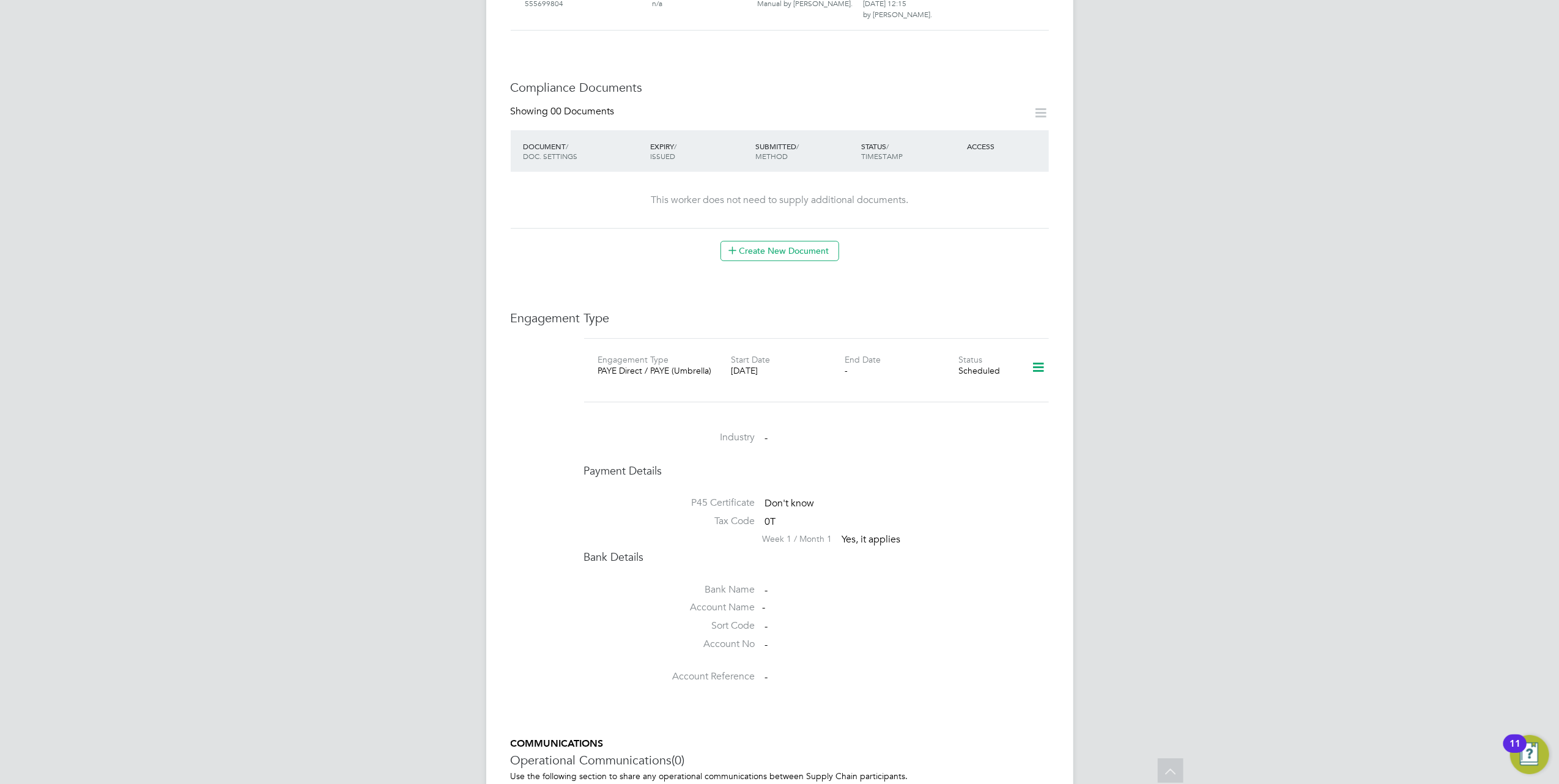
click at [1034, 354] on icon at bounding box center [1038, 367] width 21 height 28
click at [957, 380] on li "Edit Engagement Type" at bounding box center [974, 379] width 140 height 17
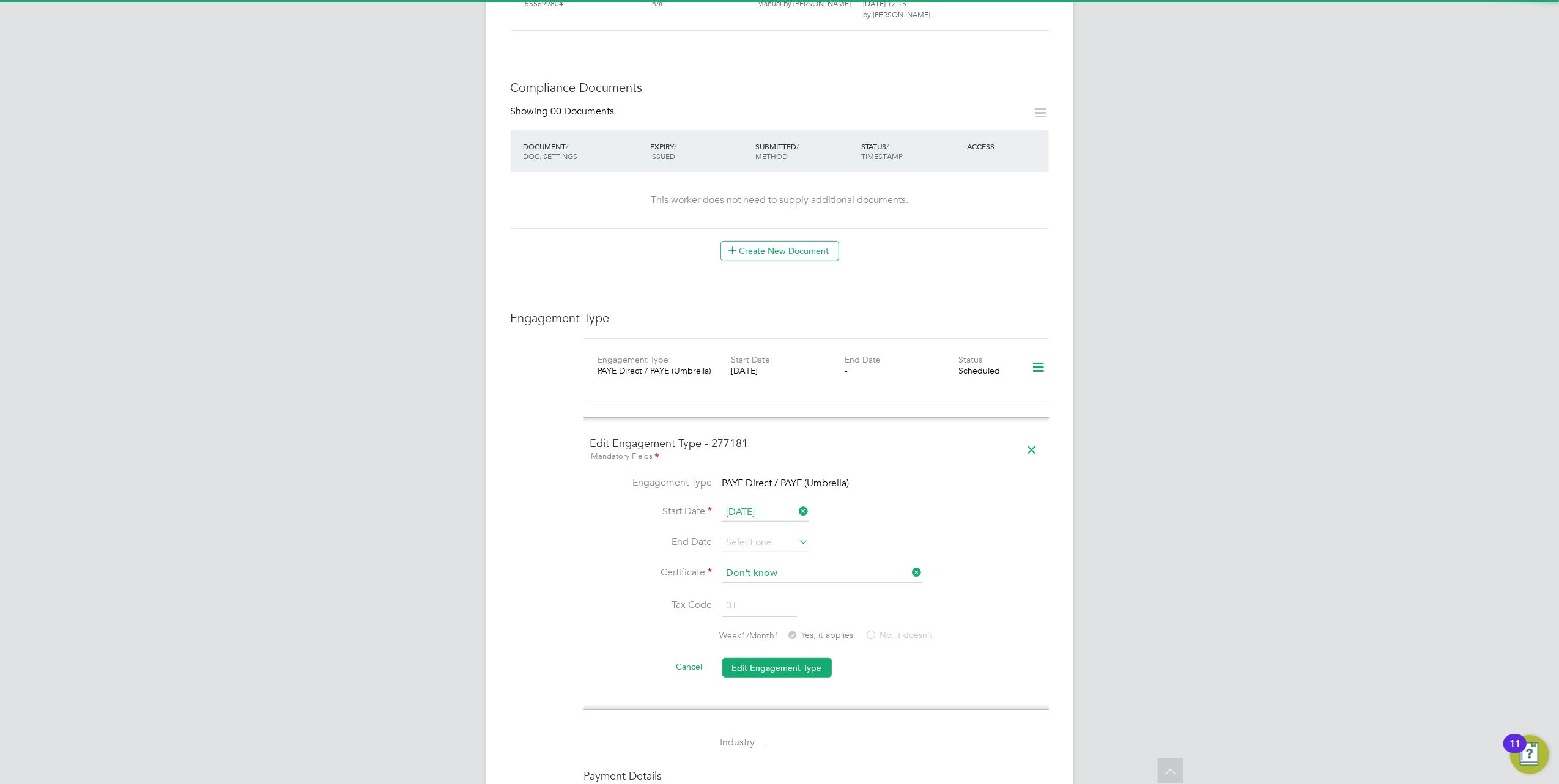
click at [789, 450] on ng-form "Edit Engagement Type - 277181 Mandatory Fields Engagement Type PAYE Direct / PA…" at bounding box center [816, 563] width 453 height 255
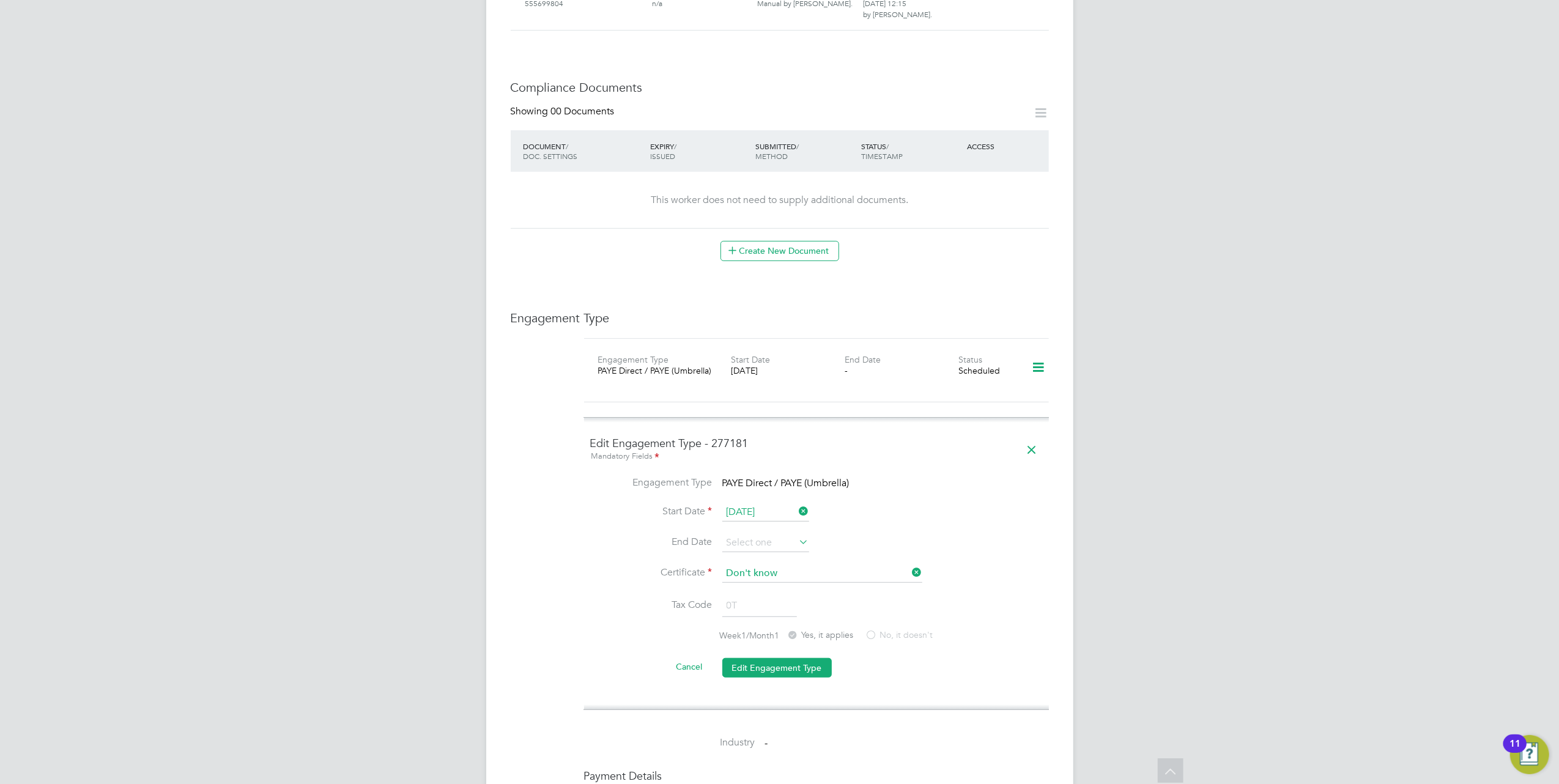
click at [810, 477] on span "PAYE Direct / PAYE (Umbrella)" at bounding box center [786, 483] width 127 height 12
click at [1028, 436] on icon at bounding box center [1032, 450] width 21 height 28
